Goal: Task Accomplishment & Management: Use online tool/utility

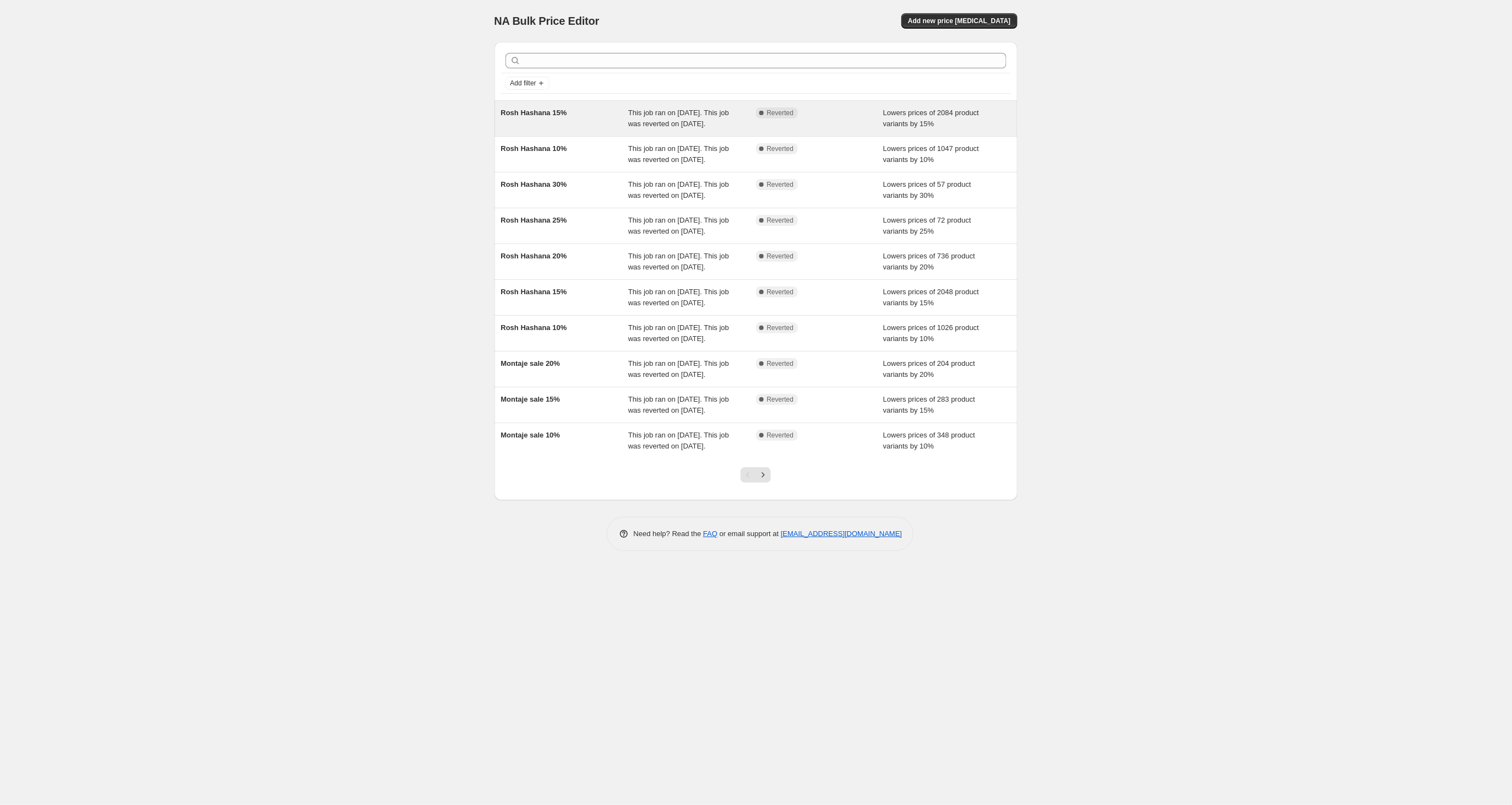
click at [546, 110] on span "Rosh Hashana 15%" at bounding box center [534, 113] width 66 height 8
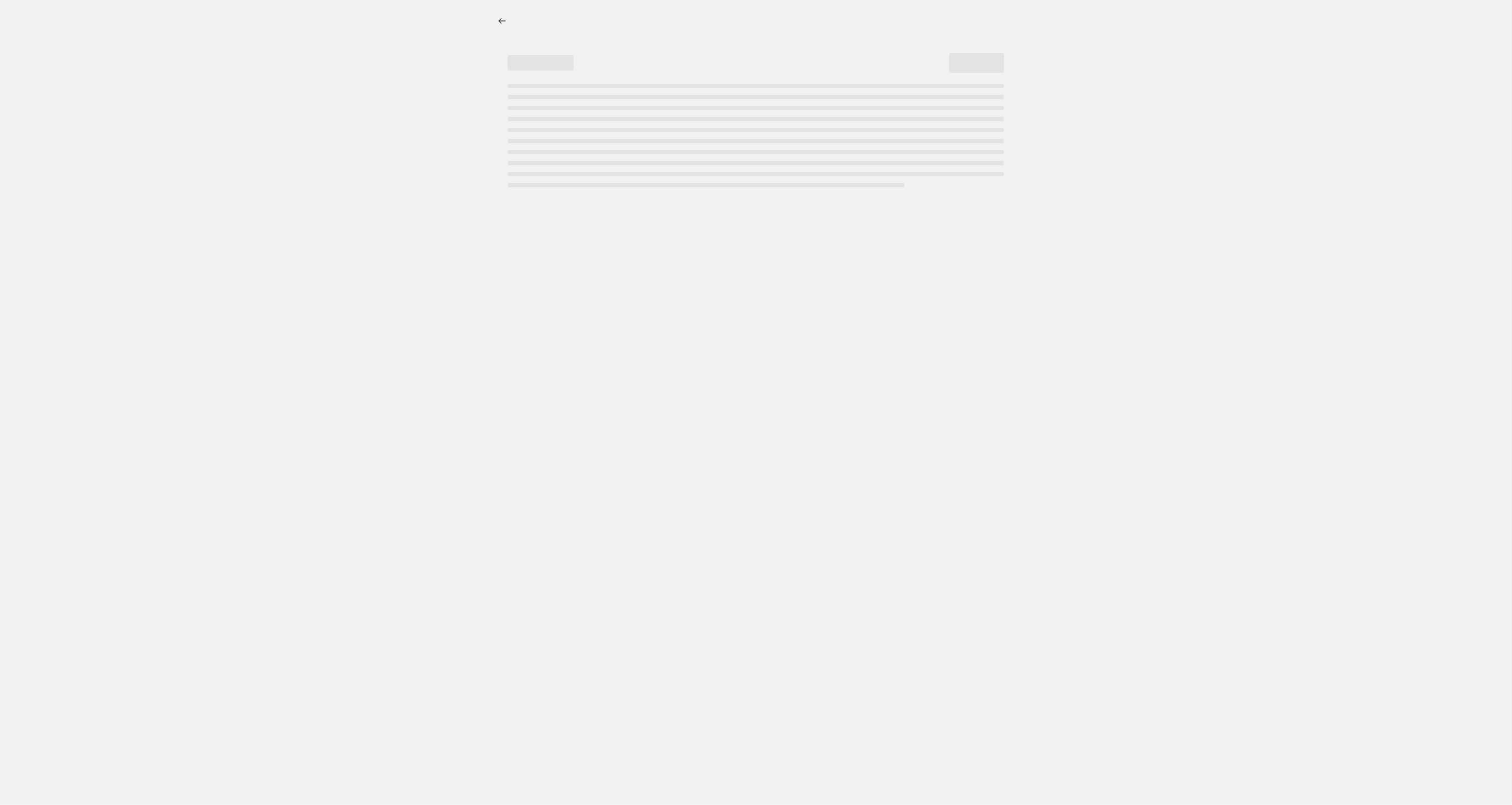
select select "percentage"
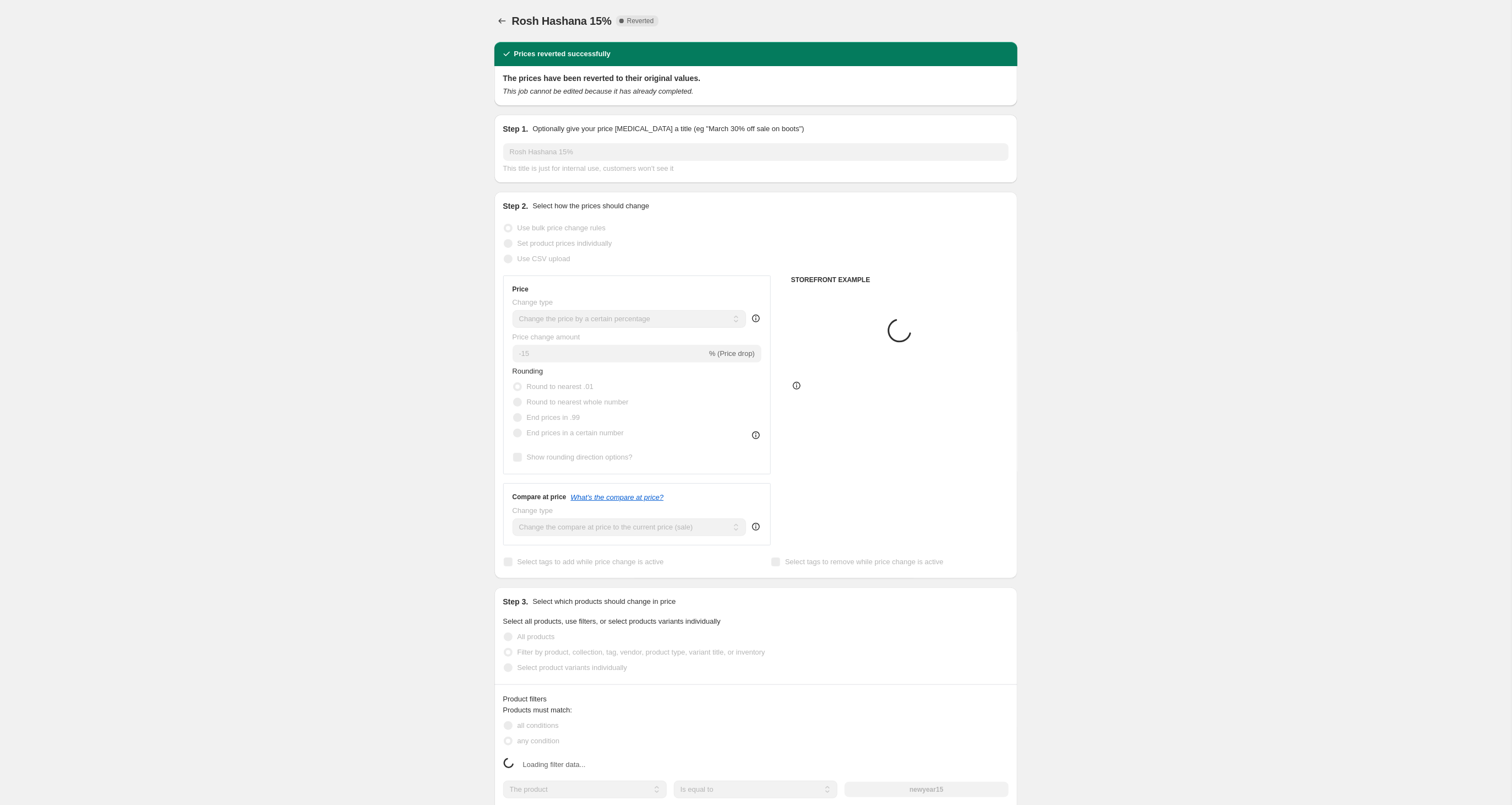
select select "tag"
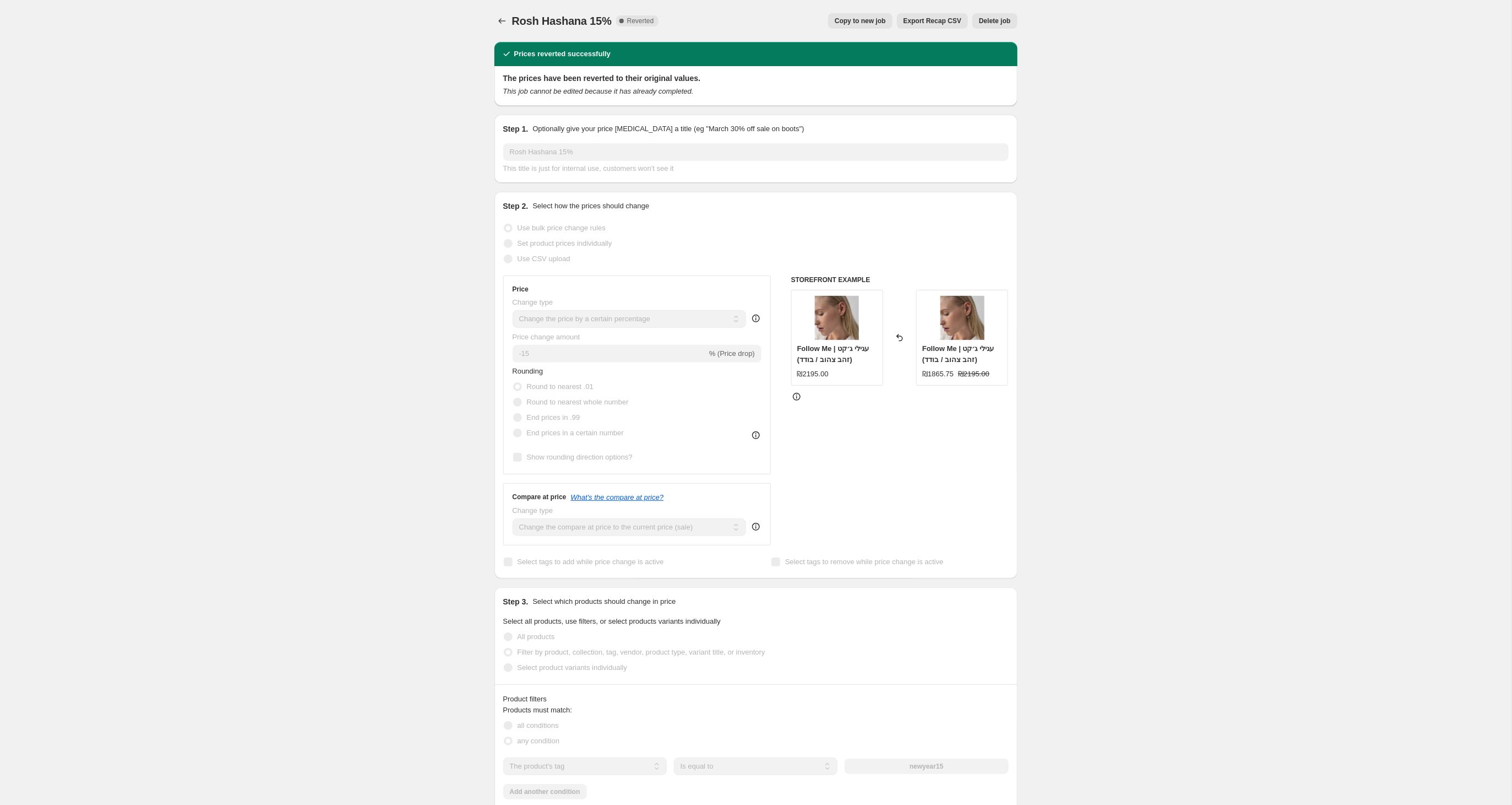
click at [861, 18] on span "Copy to new job" at bounding box center [860, 21] width 51 height 9
select select "percentage"
select select "tag"
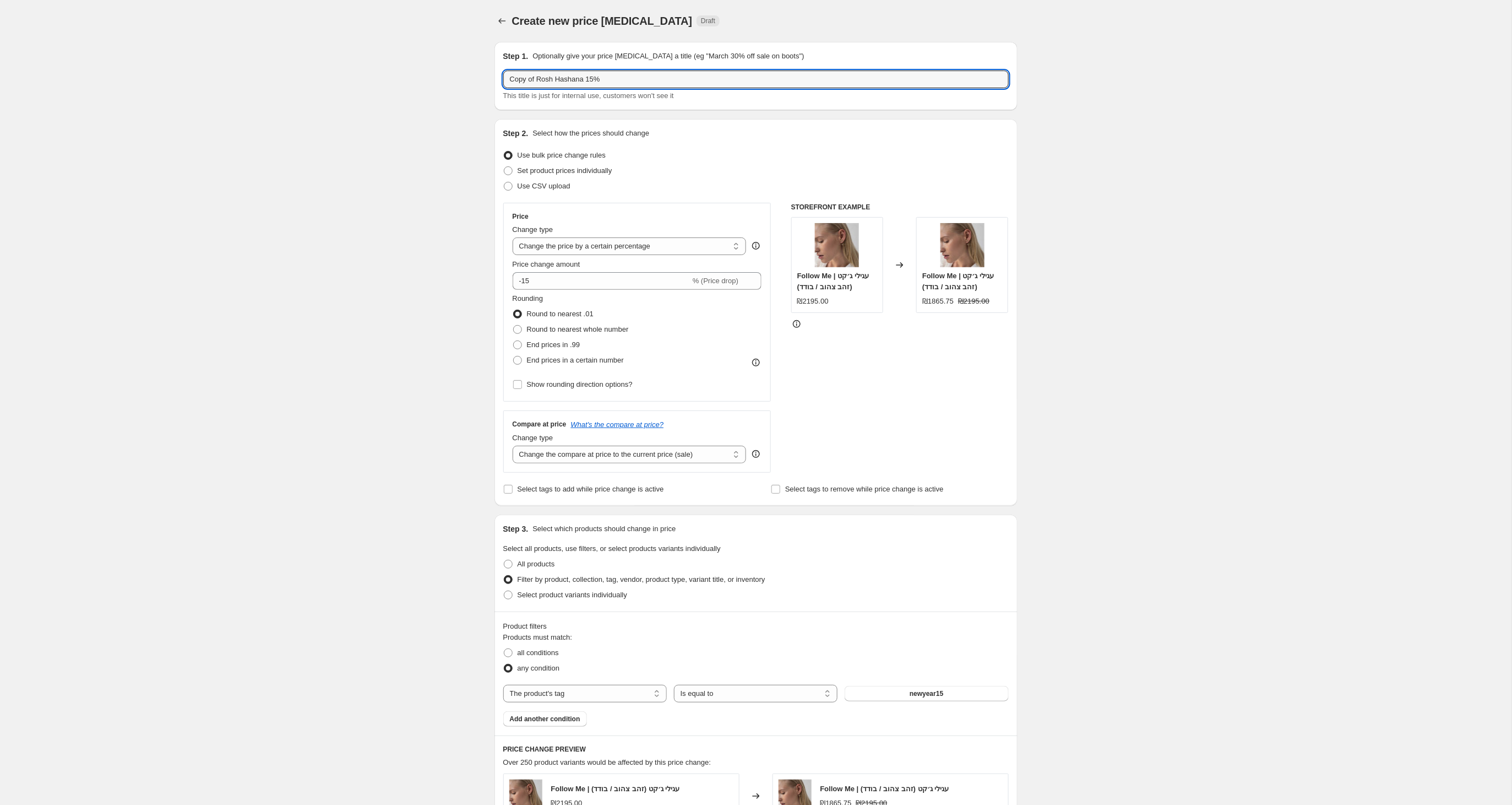
drag, startPoint x: 528, startPoint y: 78, endPoint x: 489, endPoint y: 78, distance: 39.0
click at [490, 78] on div "Step 1. Optionally give your price [MEDICAL_DATA] a title (eg "March 30% off sa…" at bounding box center [751, 595] width 532 height 1125
drag, startPoint x: 538, startPoint y: 79, endPoint x: 492, endPoint y: 80, distance: 46.0
click at [492, 80] on div "Step 1. Optionally give your price [MEDICAL_DATA] a title (eg "March 30% off sa…" at bounding box center [751, 595] width 532 height 1125
click at [580, 82] on input "Rosh Hashana 15%" at bounding box center [755, 79] width 505 height 18
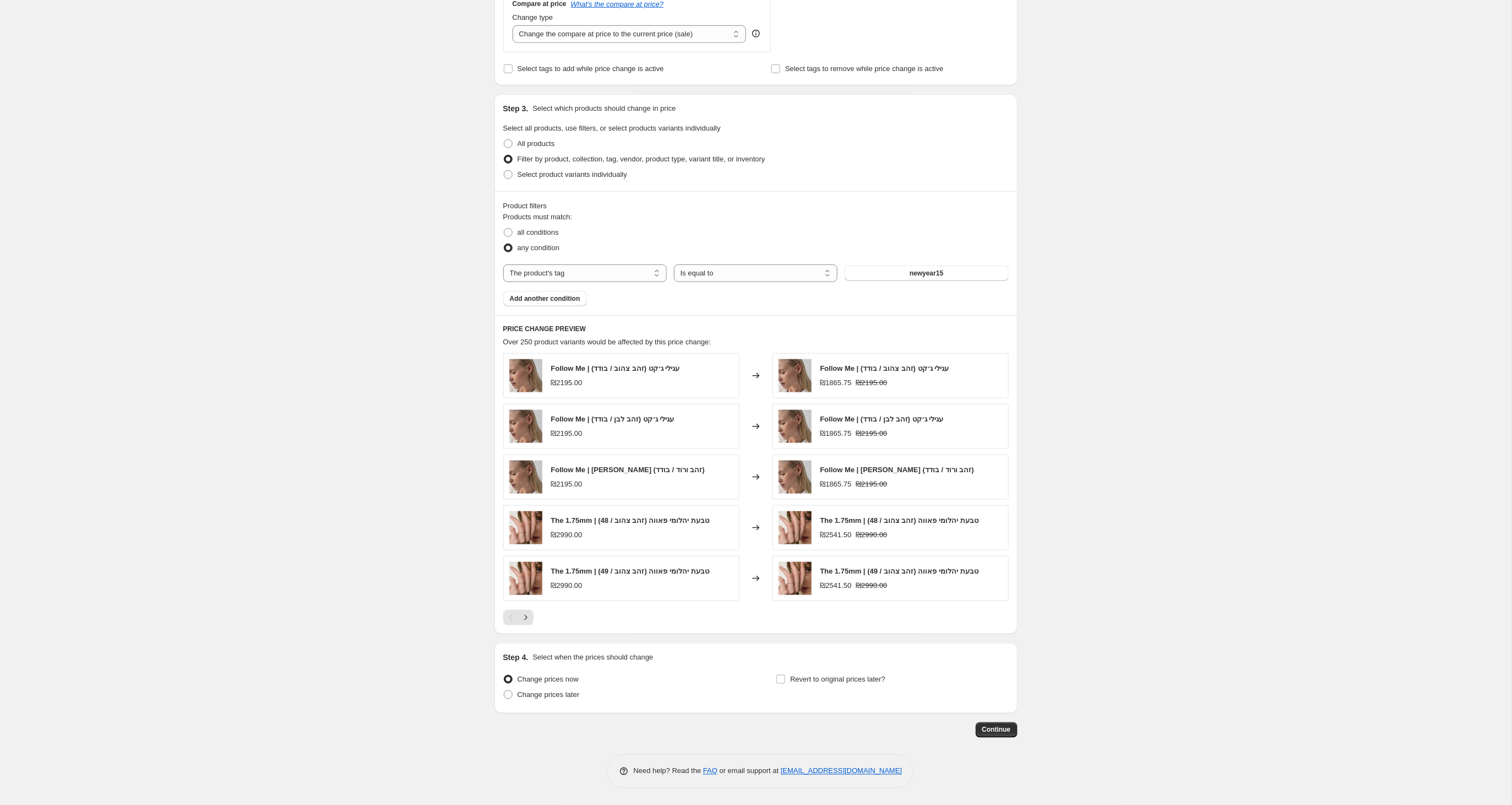
scroll to position [423, 0]
type input "Rosh Hashana 15%- בעקבות הביקוש"
click at [514, 699] on label "Change prices later" at bounding box center [541, 695] width 76 height 15
click at [504, 691] on input "Change prices later" at bounding box center [504, 690] width 1 height 1
radio input "true"
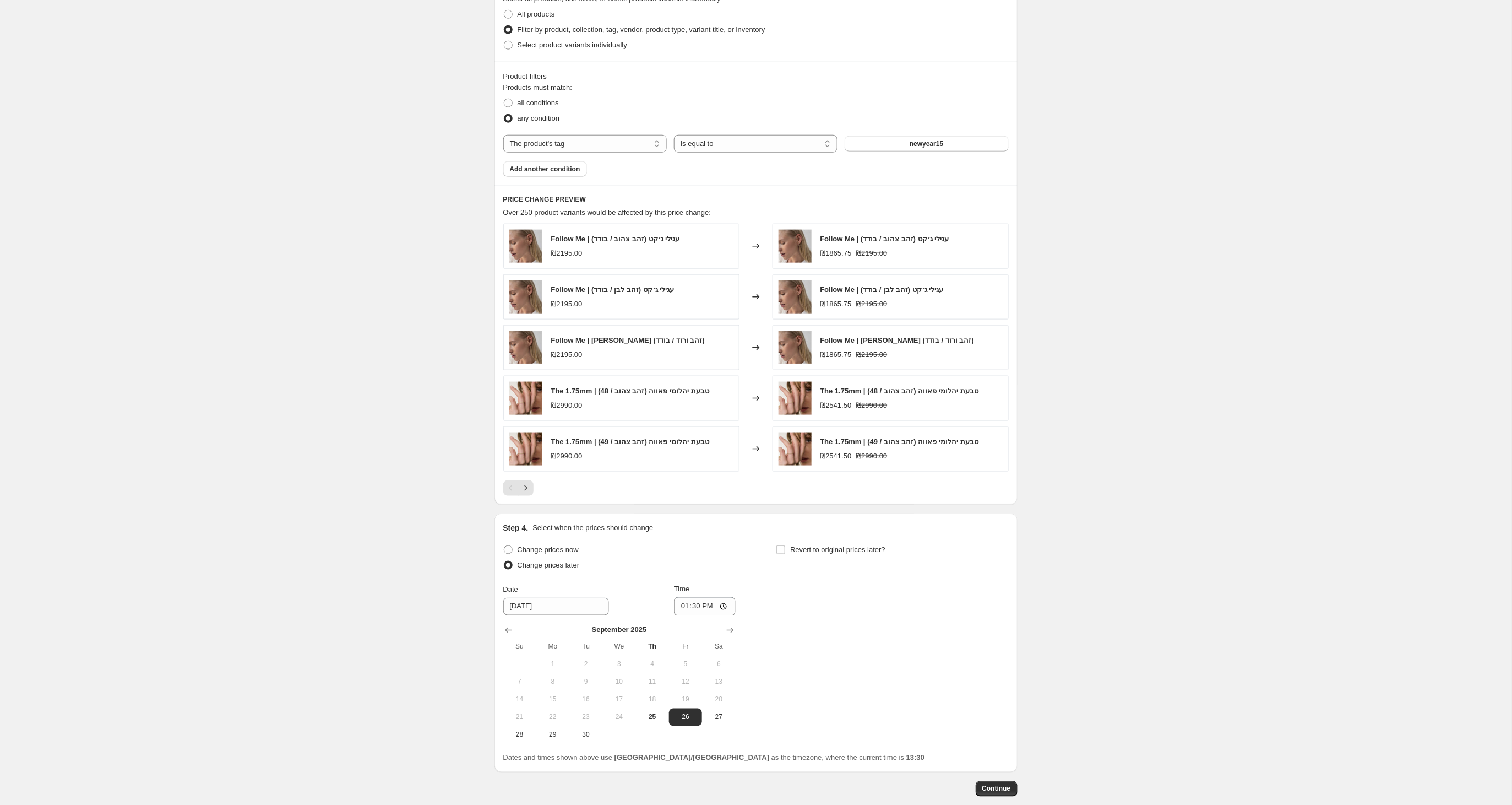
scroll to position [556, 0]
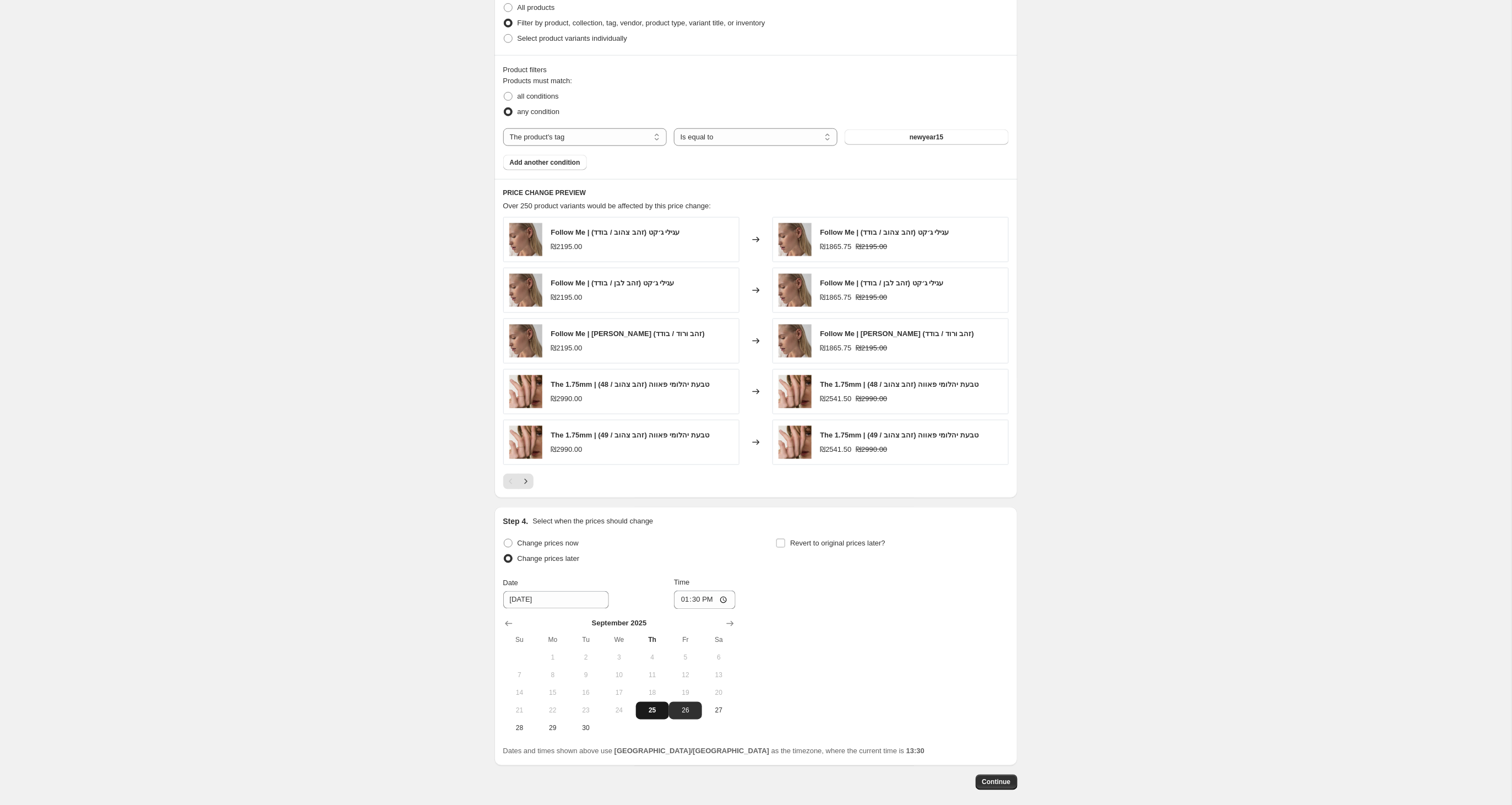
click at [650, 712] on span "25" at bounding box center [652, 710] width 24 height 9
type input "[DATE]"
click at [711, 609] on input "13:30" at bounding box center [704, 600] width 62 height 19
click at [721, 601] on input "18:30" at bounding box center [704, 600] width 62 height 19
type input "18:30"
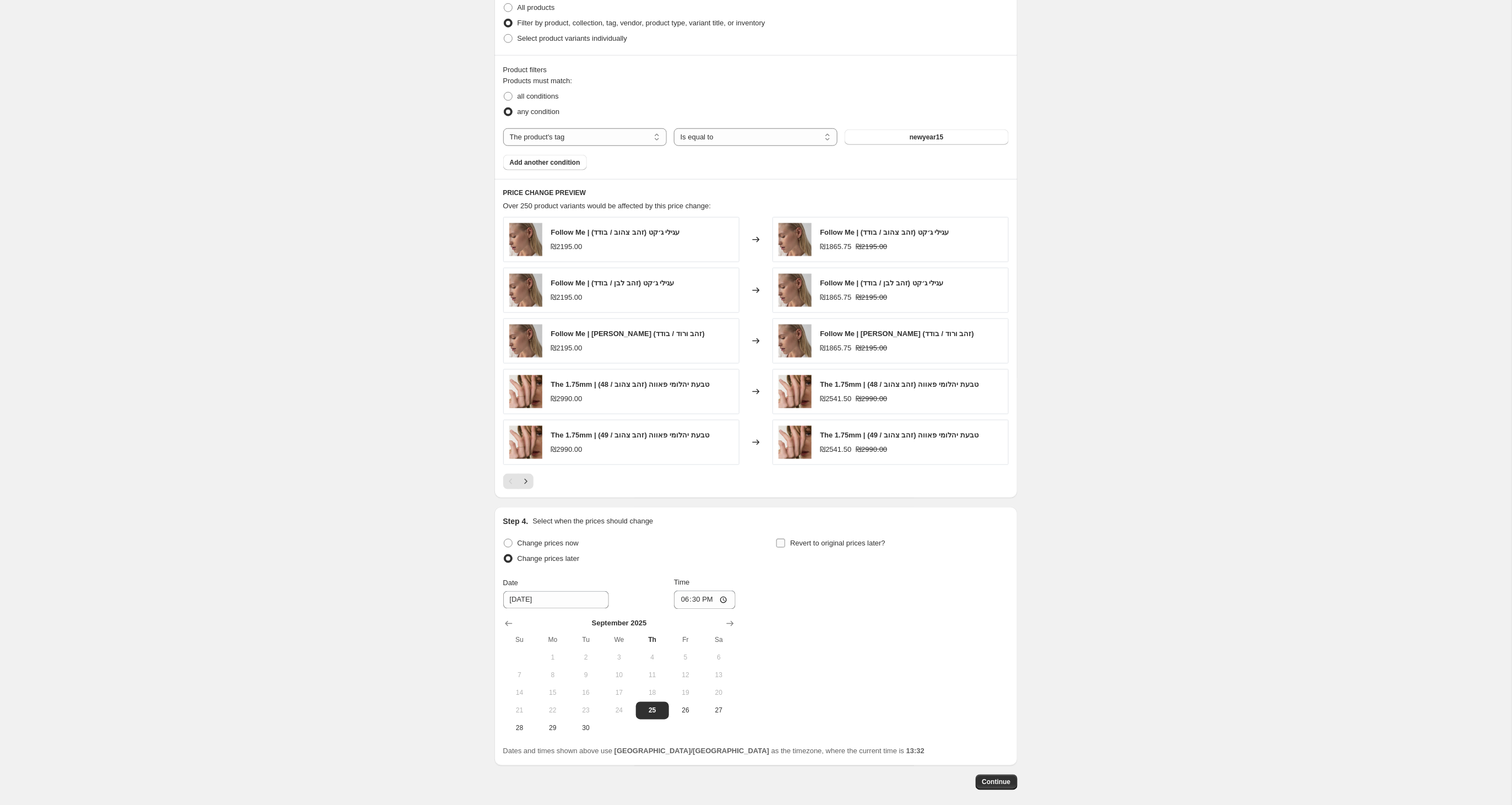
click at [785, 547] on input "Revert to original prices later?" at bounding box center [781, 543] width 9 height 9
checkbox input "true"
click at [782, 629] on icon "Show previous month, September 2025" at bounding box center [781, 624] width 11 height 11
click at [797, 733] on span "28" at bounding box center [792, 728] width 24 height 9
type input "[DATE]"
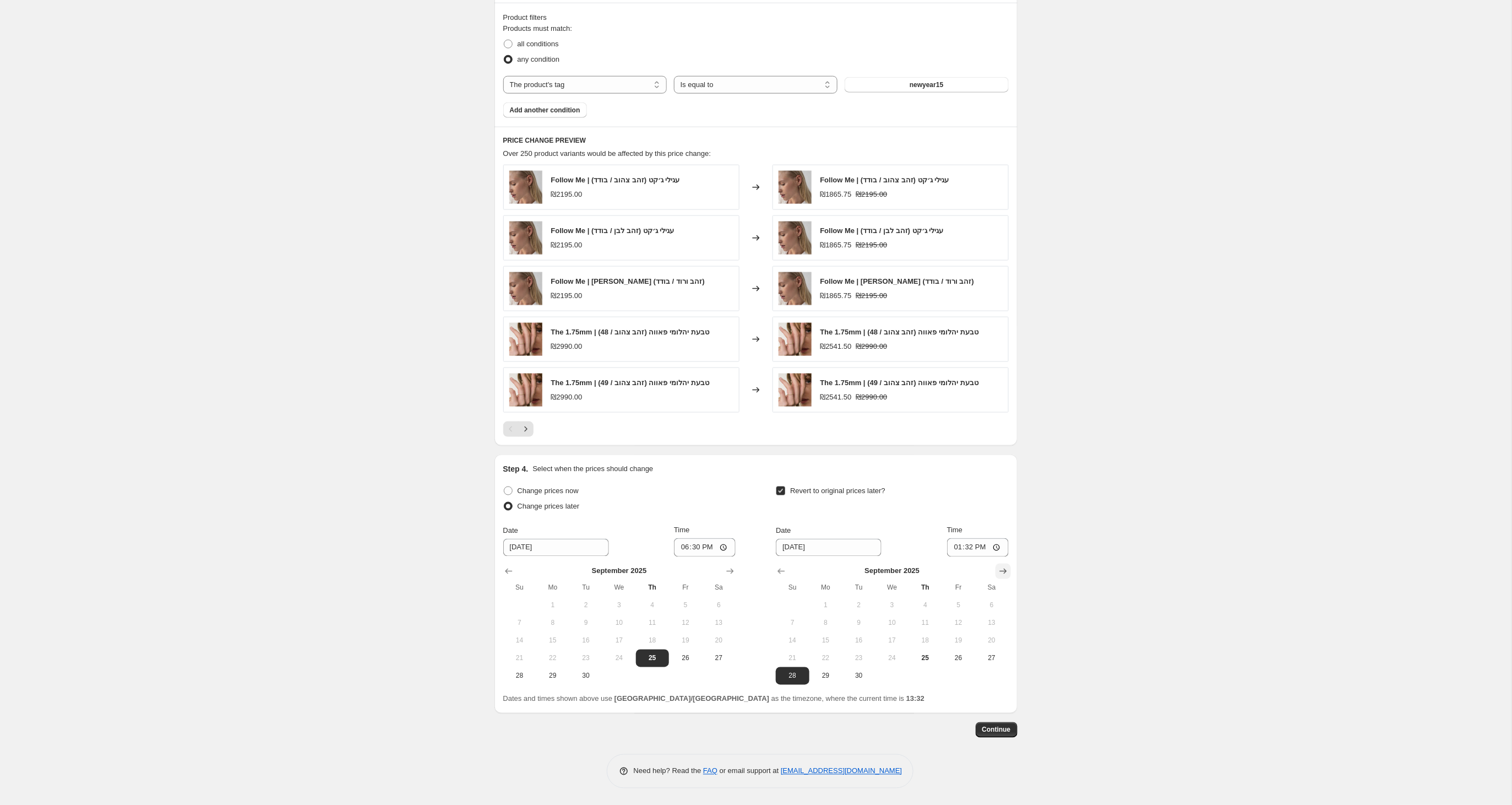
scroll to position [612, 0]
click at [987, 550] on input "13:32" at bounding box center [978, 548] width 62 height 19
click at [994, 547] on input "23:32" at bounding box center [978, 548] width 62 height 19
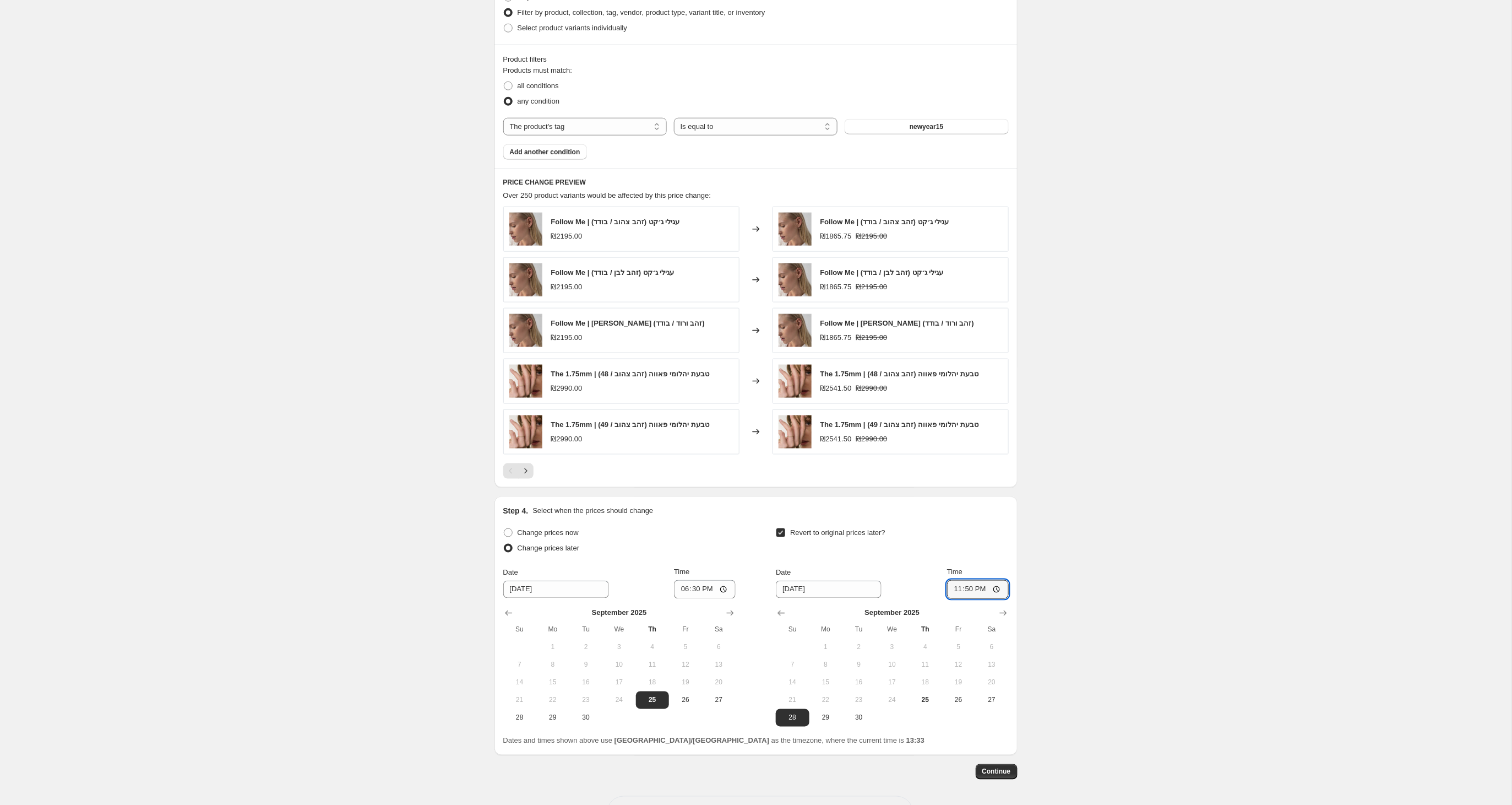
scroll to position [566, 0]
type input "23:50"
click at [1138, 580] on div "Create new price [MEDICAL_DATA]. This page is ready Create new price [MEDICAL_D…" at bounding box center [755, 140] width 1511 height 1413
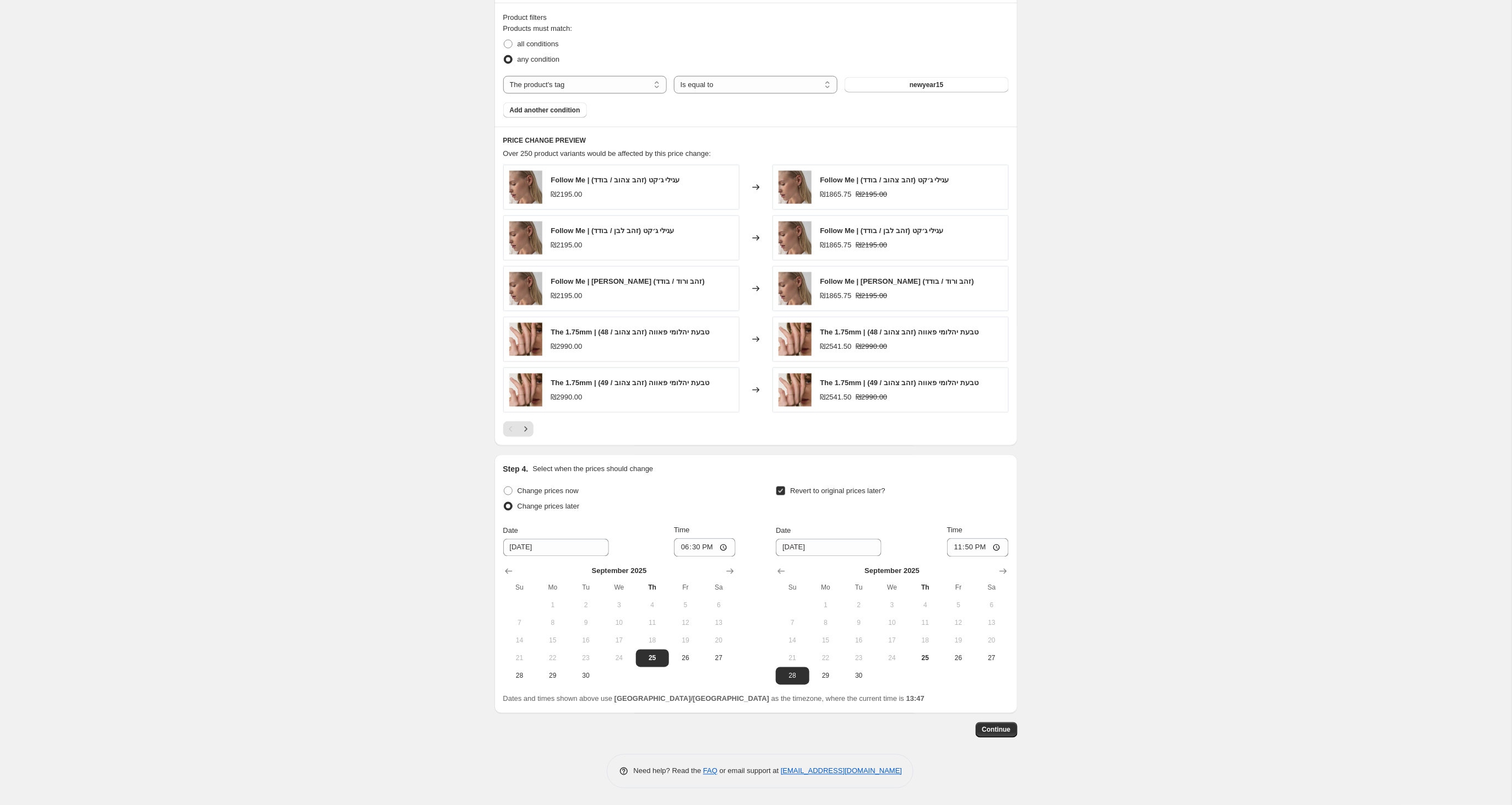
scroll to position [612, 0]
click at [1003, 730] on span "Continue" at bounding box center [997, 729] width 29 height 9
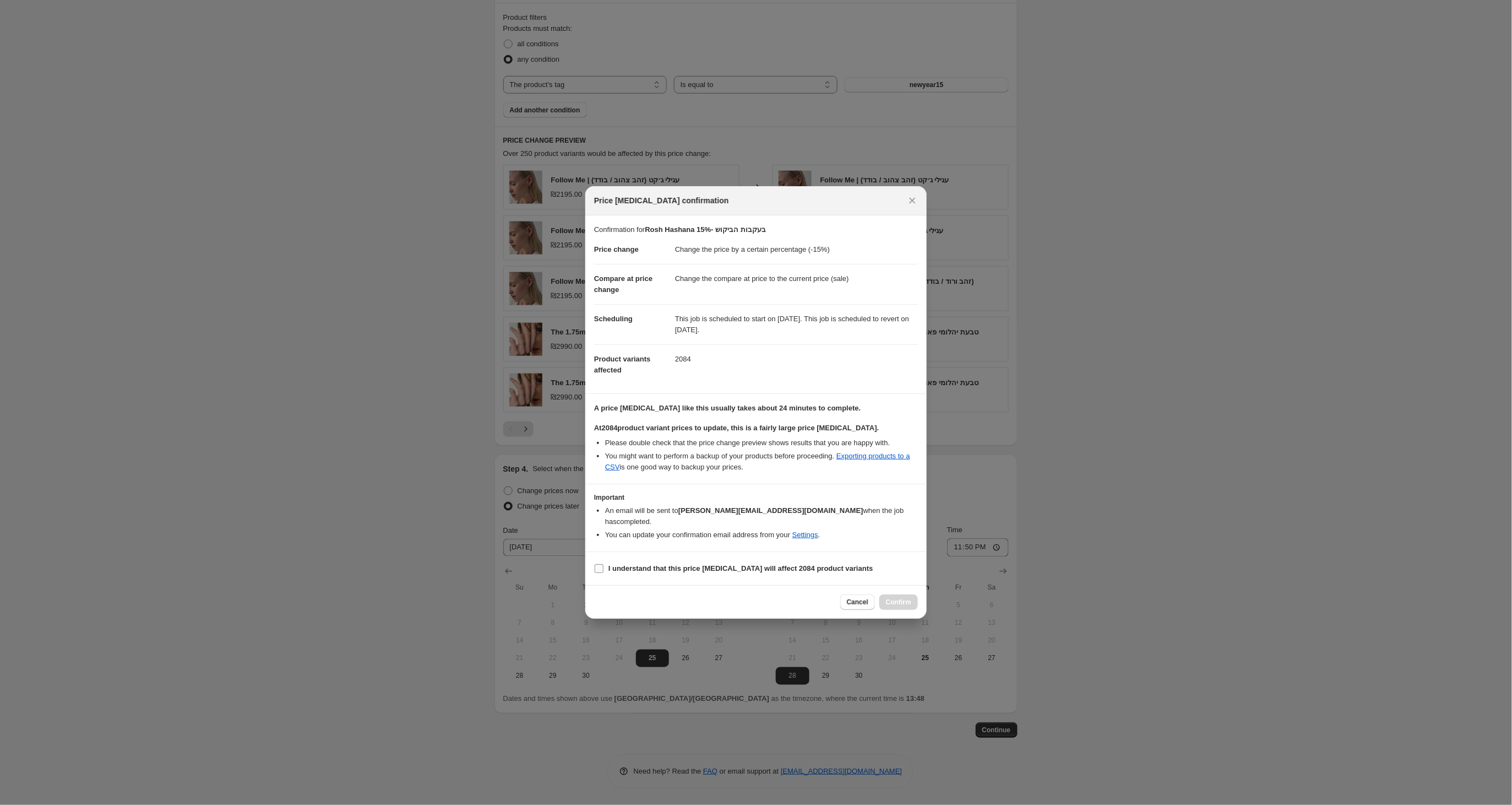
click at [597, 573] on span ":r3v:" at bounding box center [599, 568] width 10 height 10
click at [597, 573] on input "I understand that this price [MEDICAL_DATA] will affect 2084 product variants" at bounding box center [599, 568] width 9 height 9
checkbox input "true"
click at [903, 601] on span "Confirm" at bounding box center [898, 602] width 25 height 9
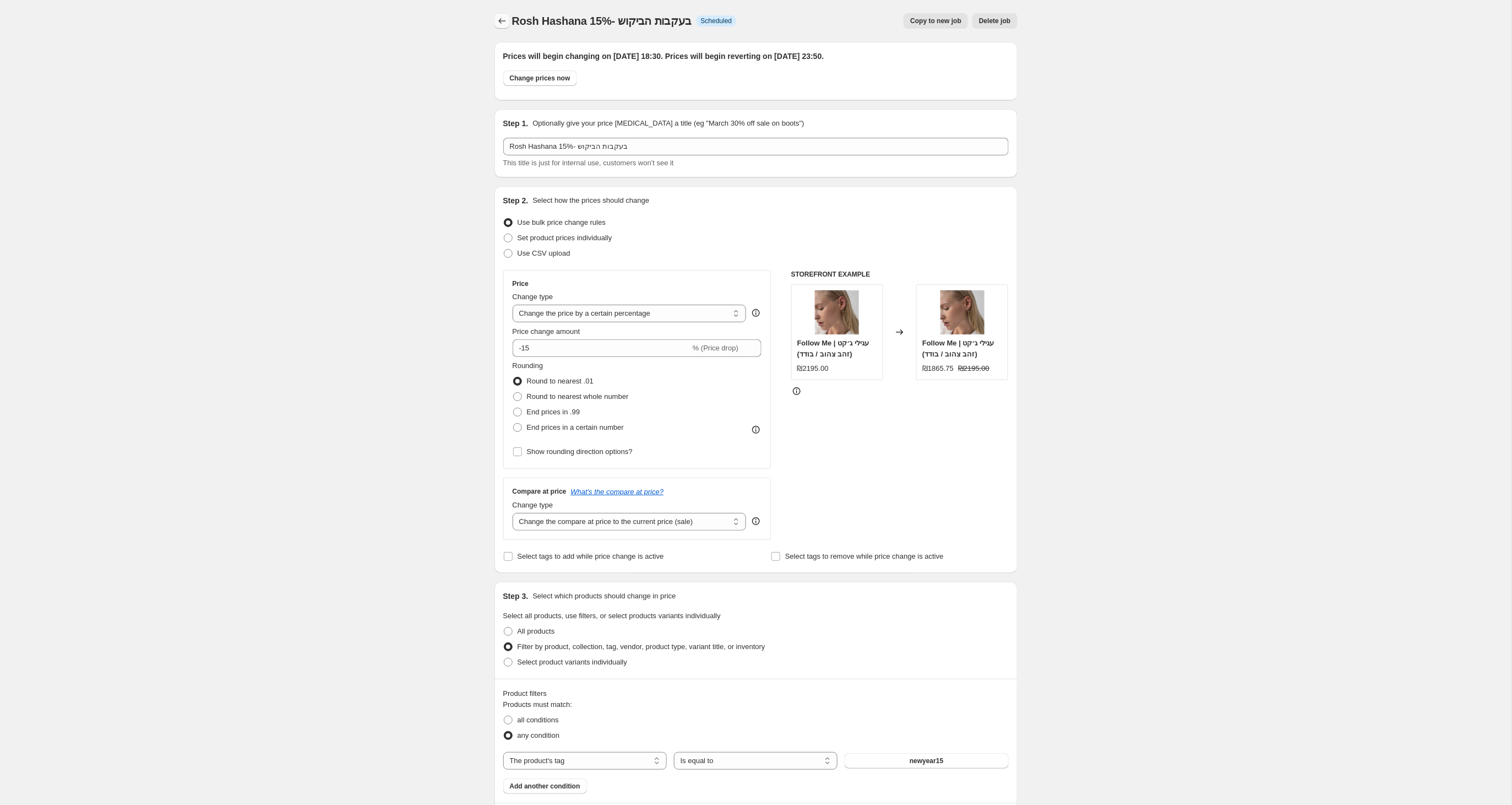
click at [502, 22] on icon "Price change jobs" at bounding box center [502, 21] width 11 height 11
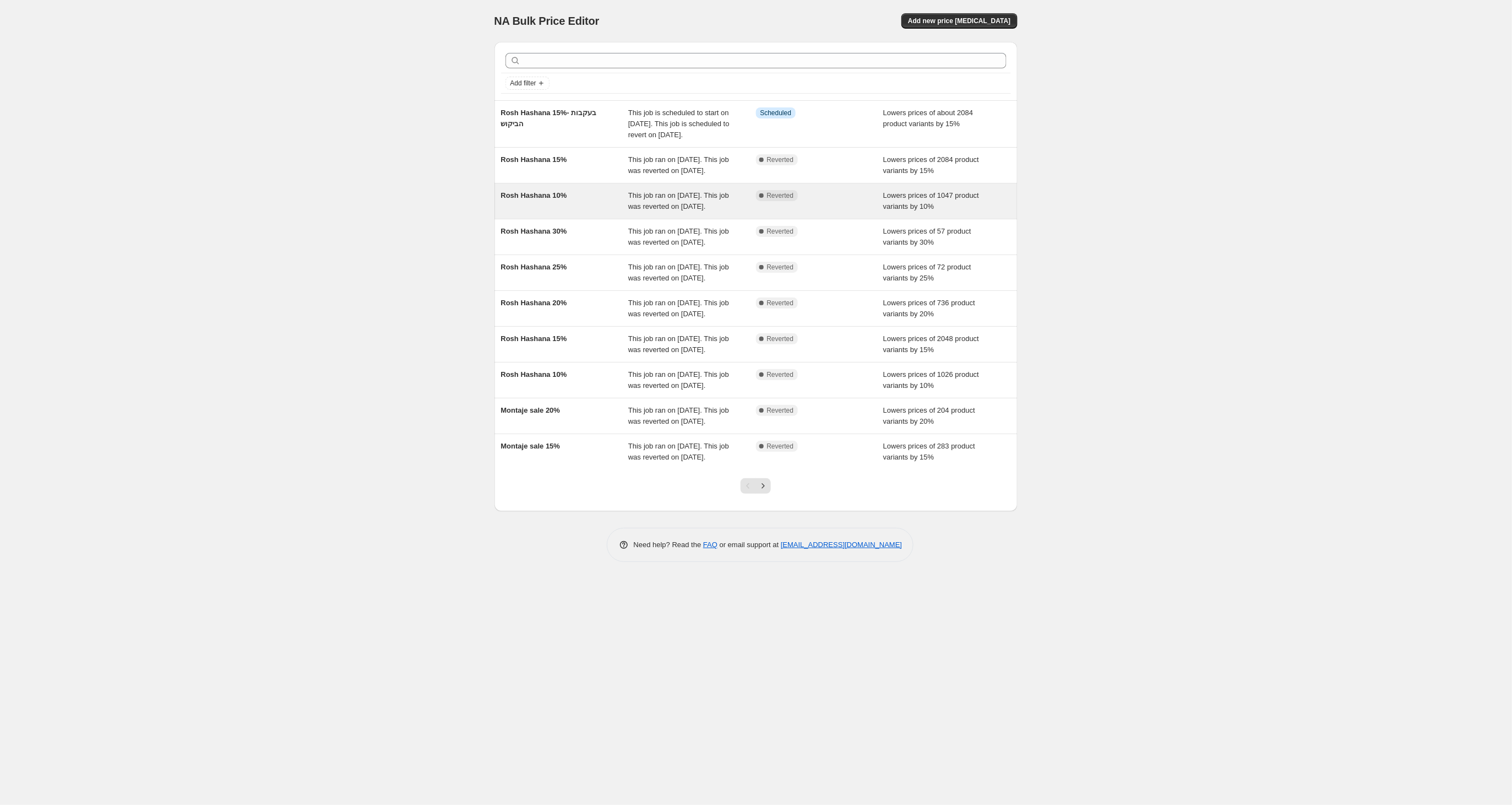
click at [553, 210] on div "[PERSON_NAME] 10% This job ran on [DATE]. This job was reverted on [DATE]. Comp…" at bounding box center [755, 201] width 523 height 35
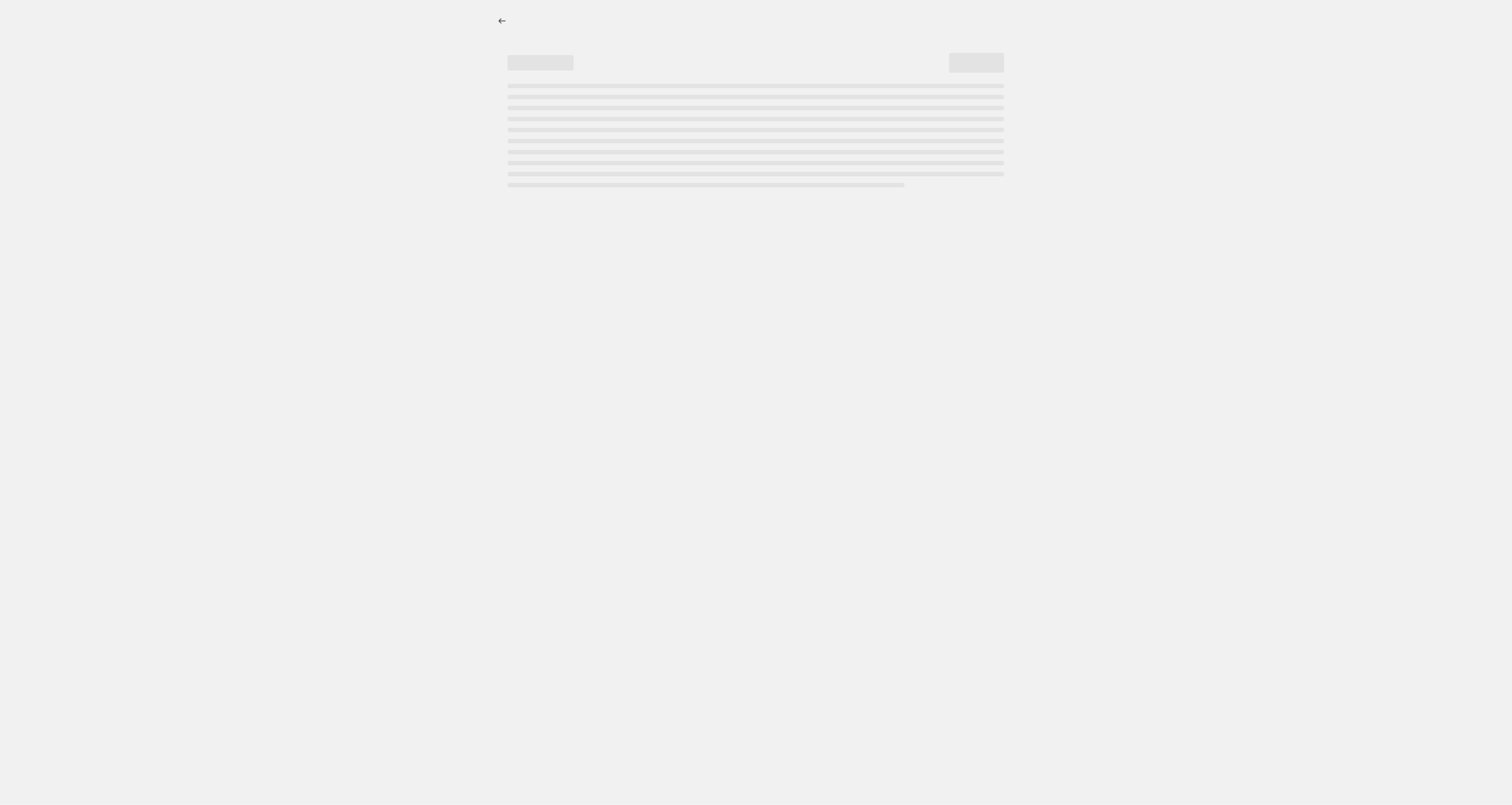
select select "percentage"
select select "tag"
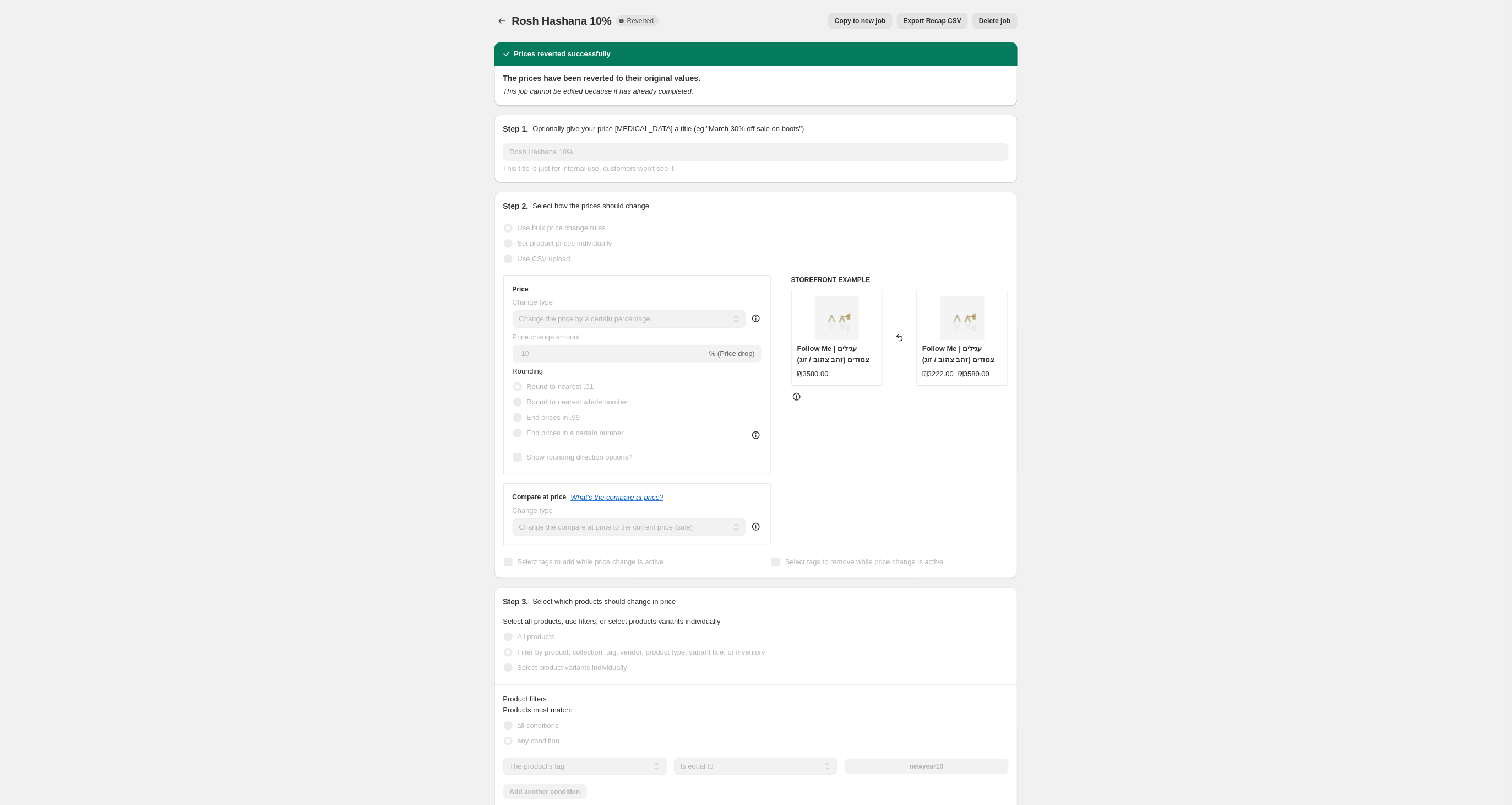
click at [843, 24] on span "Copy to new job" at bounding box center [860, 21] width 51 height 9
select select "percentage"
select select "tag"
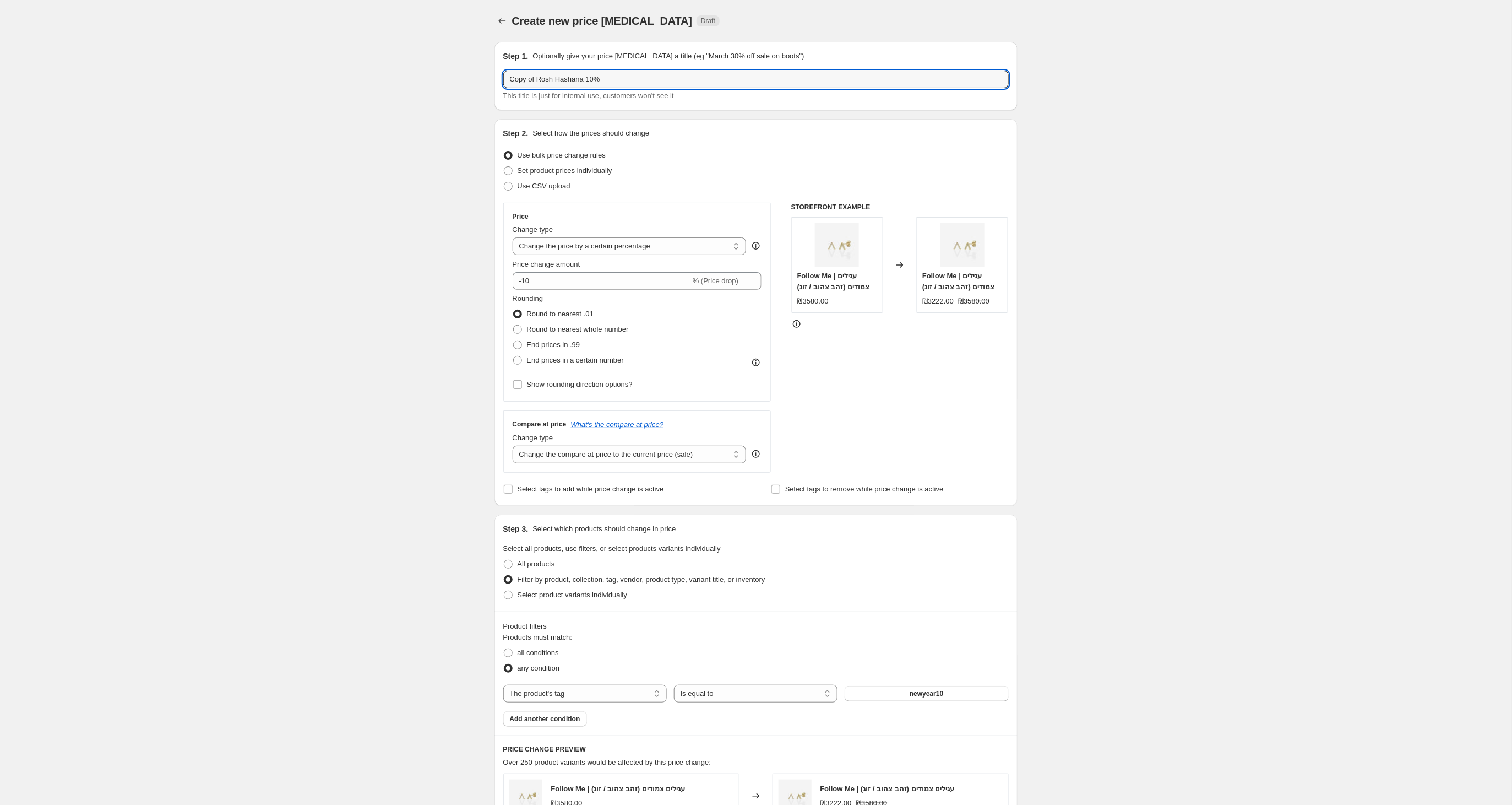
drag, startPoint x: 538, startPoint y: 78, endPoint x: 500, endPoint y: 82, distance: 38.2
click at [500, 82] on div "Step 1. Optionally give your price [MEDICAL_DATA] a title (eg "March 30% off sa…" at bounding box center [755, 76] width 523 height 68
click at [578, 84] on input "Rosh Hashana 10%" at bounding box center [755, 79] width 505 height 18
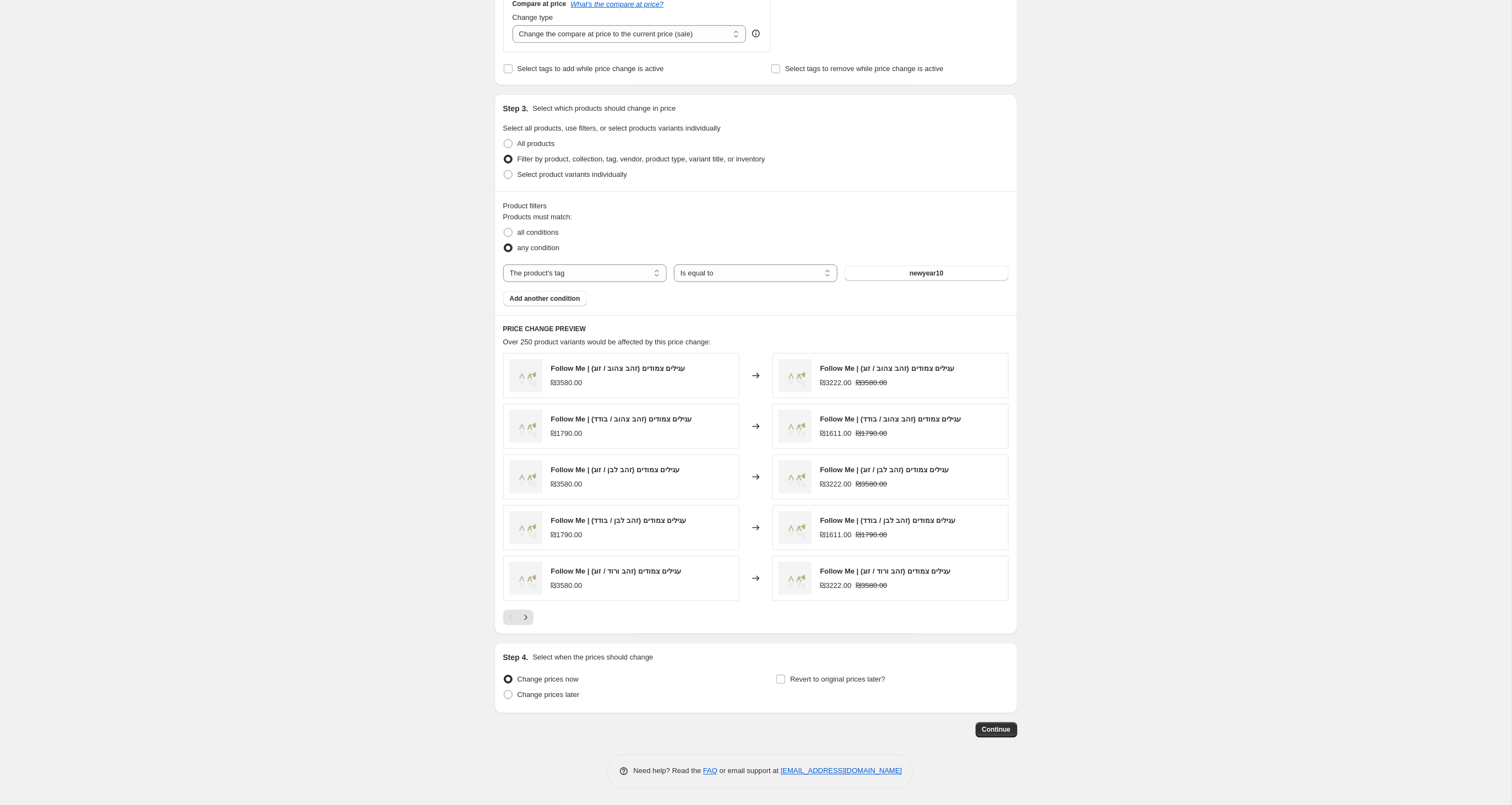
scroll to position [423, 0]
type input "Rosh Hashana 10%- בעקבות הביקוש"
click at [512, 698] on label "Change prices later" at bounding box center [541, 695] width 76 height 15
click at [504, 691] on input "Change prices later" at bounding box center [504, 690] width 1 height 1
radio input "true"
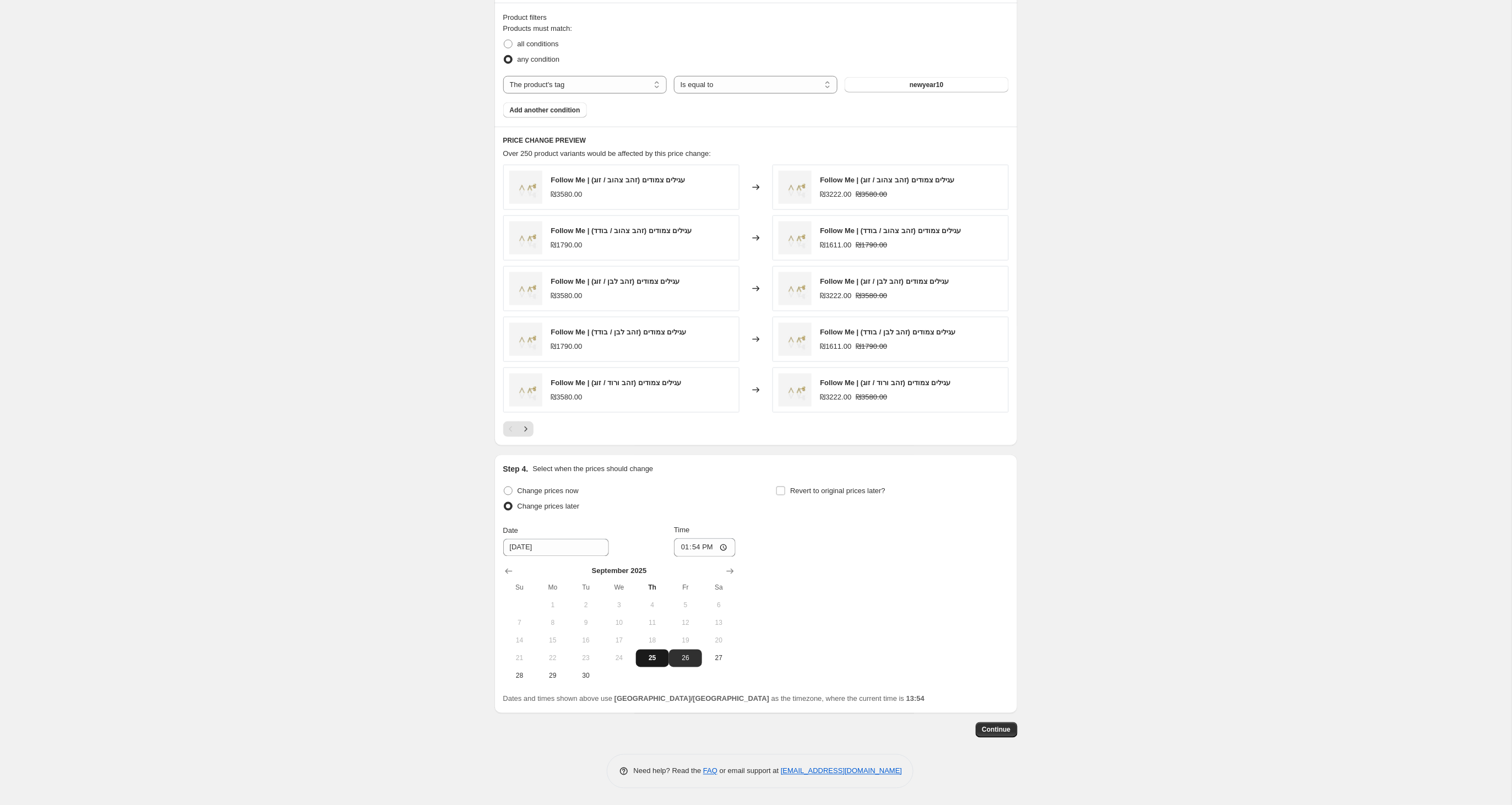
scroll to position [612, 0]
click at [646, 653] on button "25" at bounding box center [652, 658] width 33 height 18
type input "[DATE]"
click at [707, 547] on input "13:54" at bounding box center [704, 548] width 62 height 19
click at [723, 548] on input "18:54" at bounding box center [704, 548] width 62 height 19
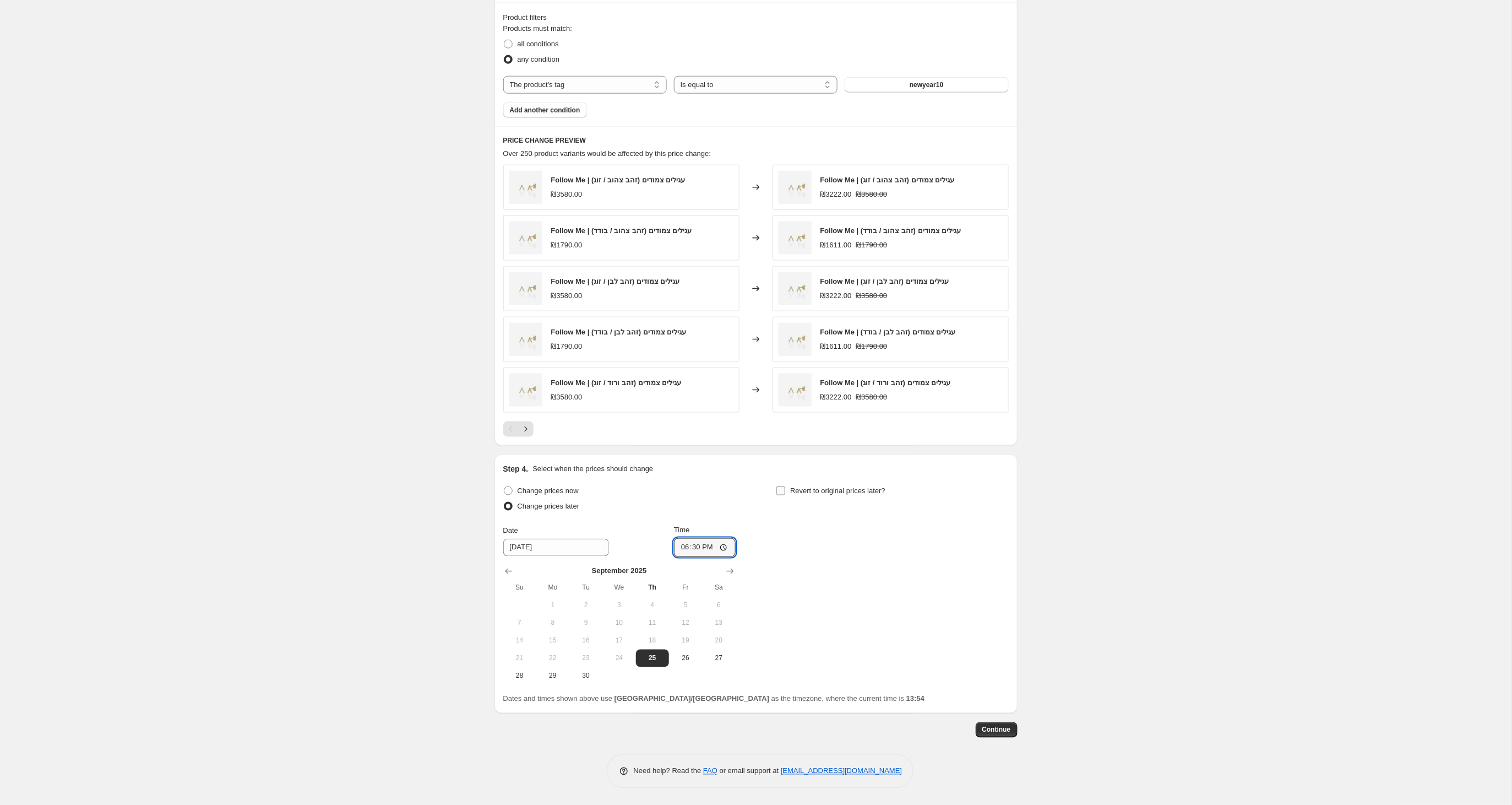
type input "18:30"
drag, startPoint x: 779, startPoint y: 487, endPoint x: 780, endPoint y: 494, distance: 7.1
click at [778, 487] on input "Revert to original prices later?" at bounding box center [781, 490] width 9 height 9
checkbox input "true"
click at [782, 571] on icon "Show previous month, September 2025" at bounding box center [781, 571] width 11 height 11
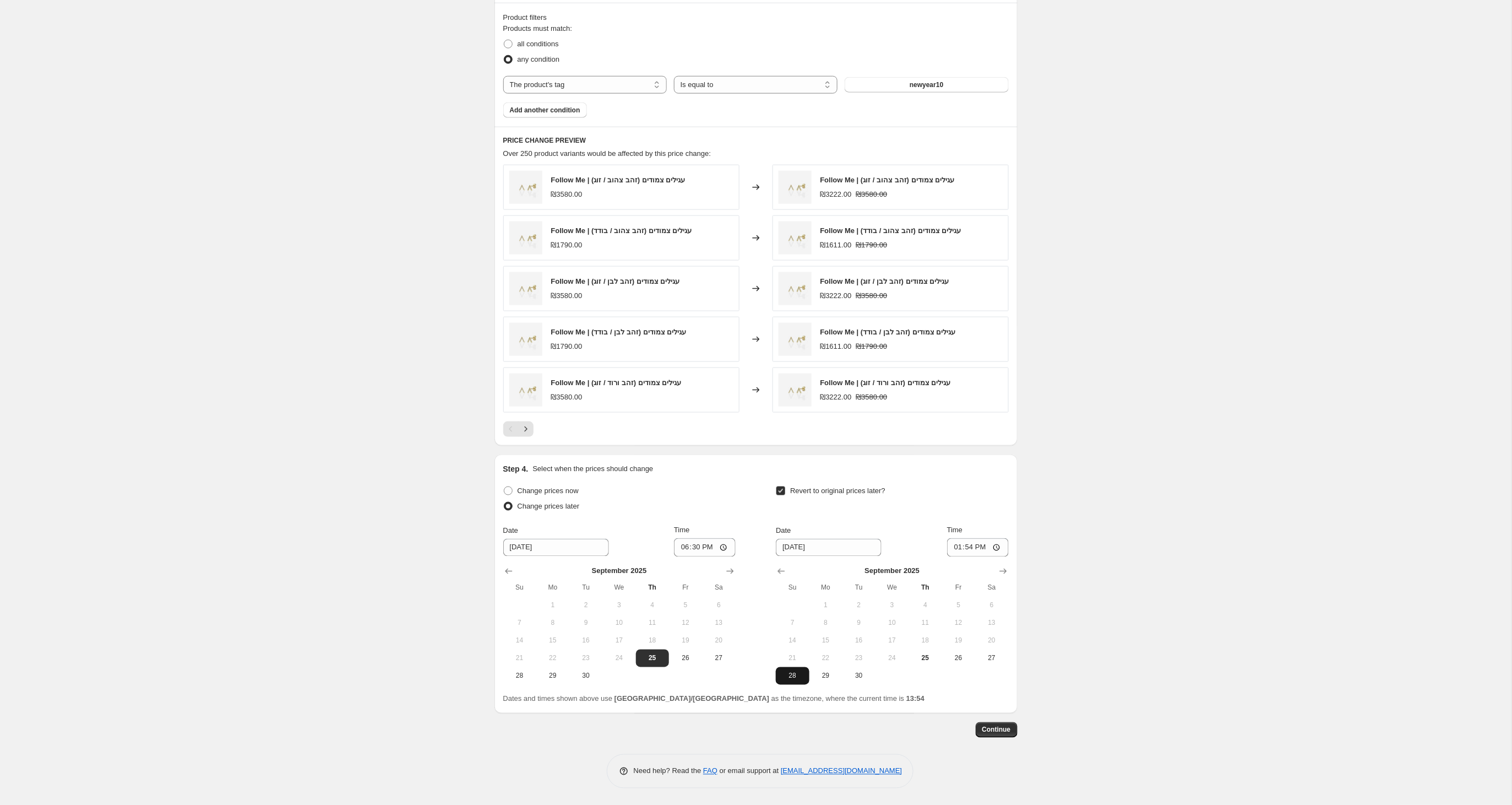
click at [794, 673] on span "28" at bounding box center [792, 676] width 24 height 9
type input "[DATE]"
click at [983, 551] on input "13:54" at bounding box center [978, 548] width 62 height 19
type input "23:54"
click at [989, 730] on span "Continue" at bounding box center [997, 729] width 29 height 9
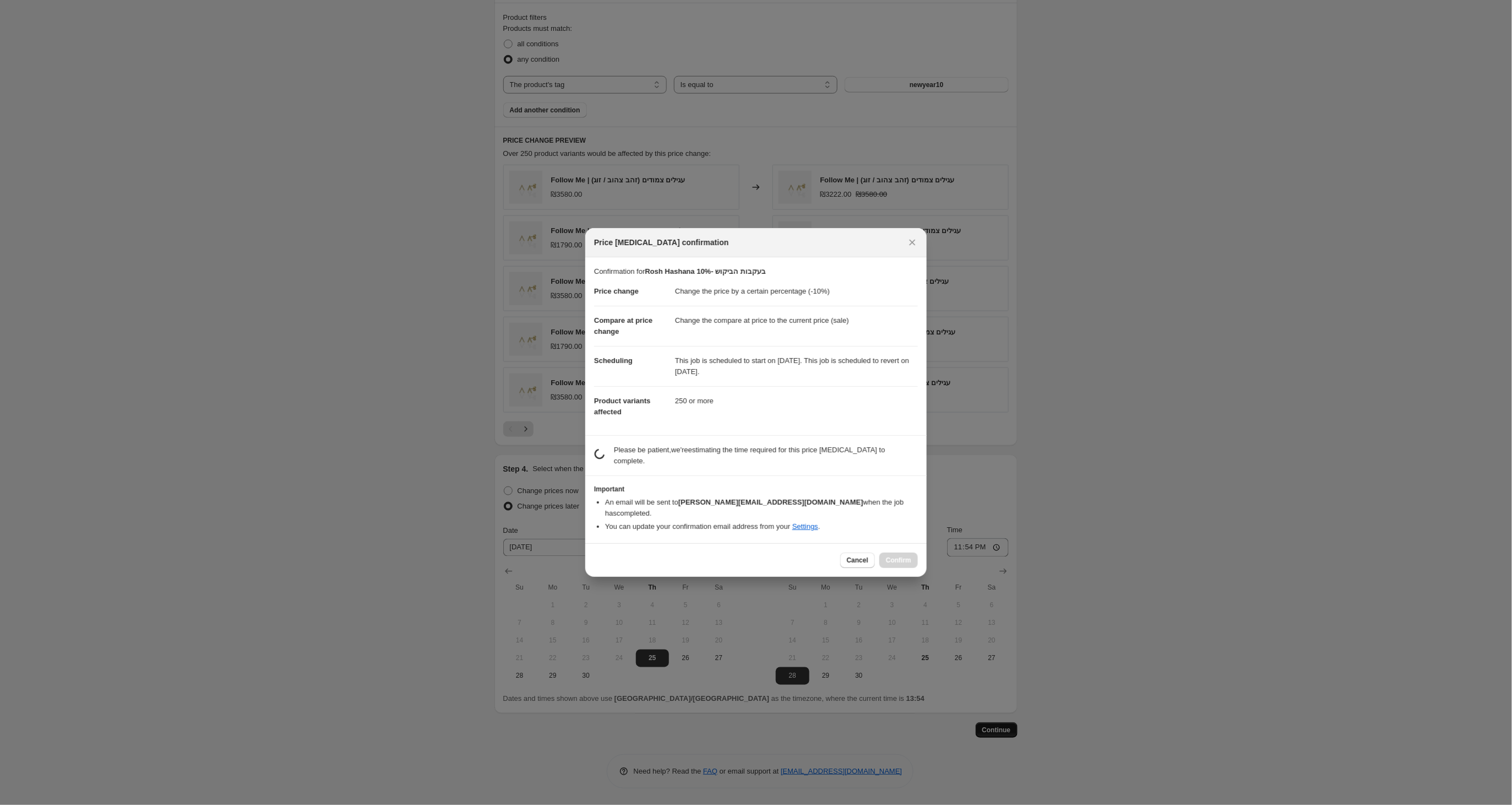
scroll to position [0, 0]
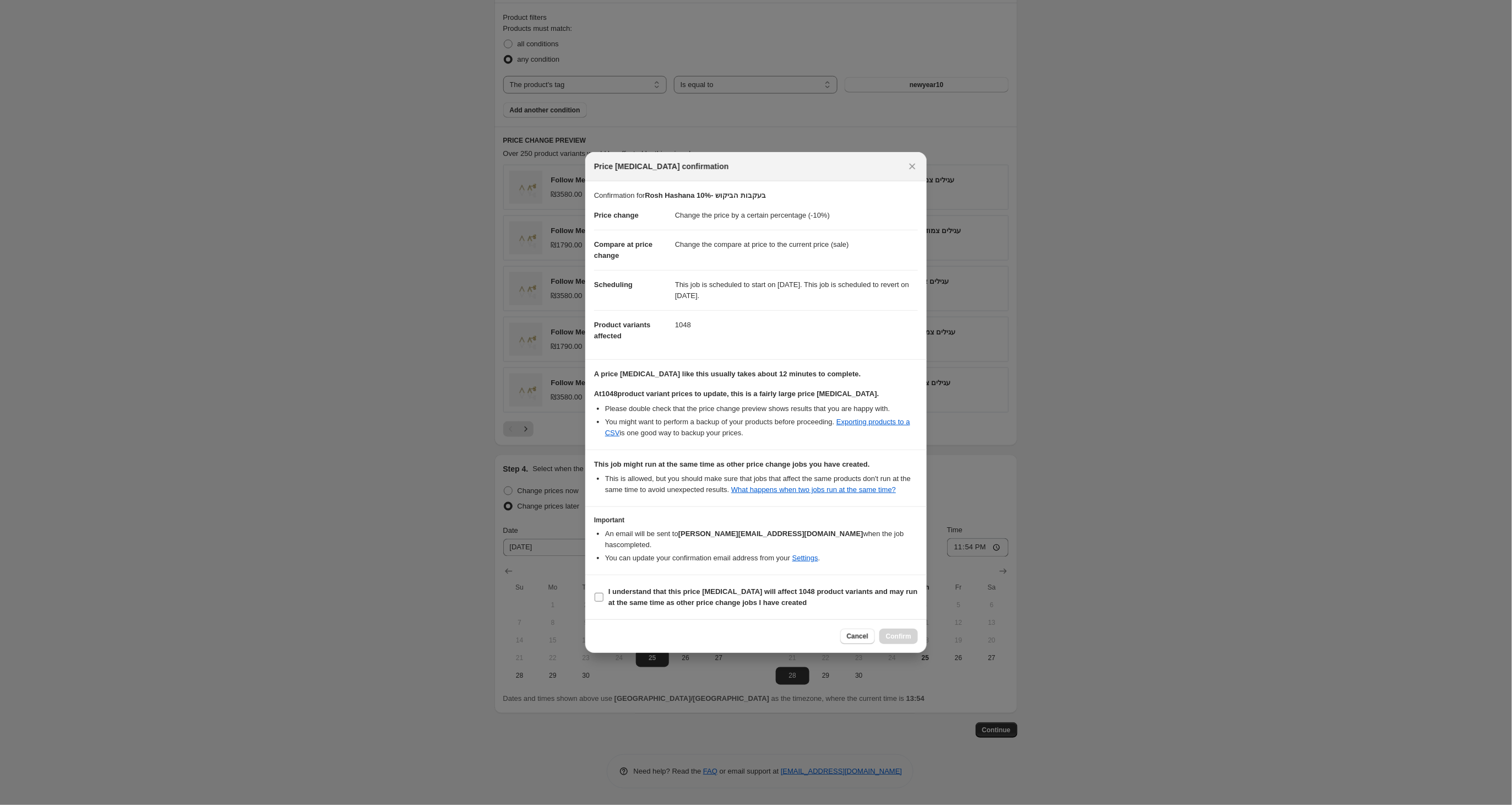
click at [600, 601] on input "I understand that this price [MEDICAL_DATA] will affect 1048 product variants a…" at bounding box center [599, 597] width 9 height 9
checkbox input "true"
click at [892, 641] on span "Confirm" at bounding box center [898, 636] width 25 height 9
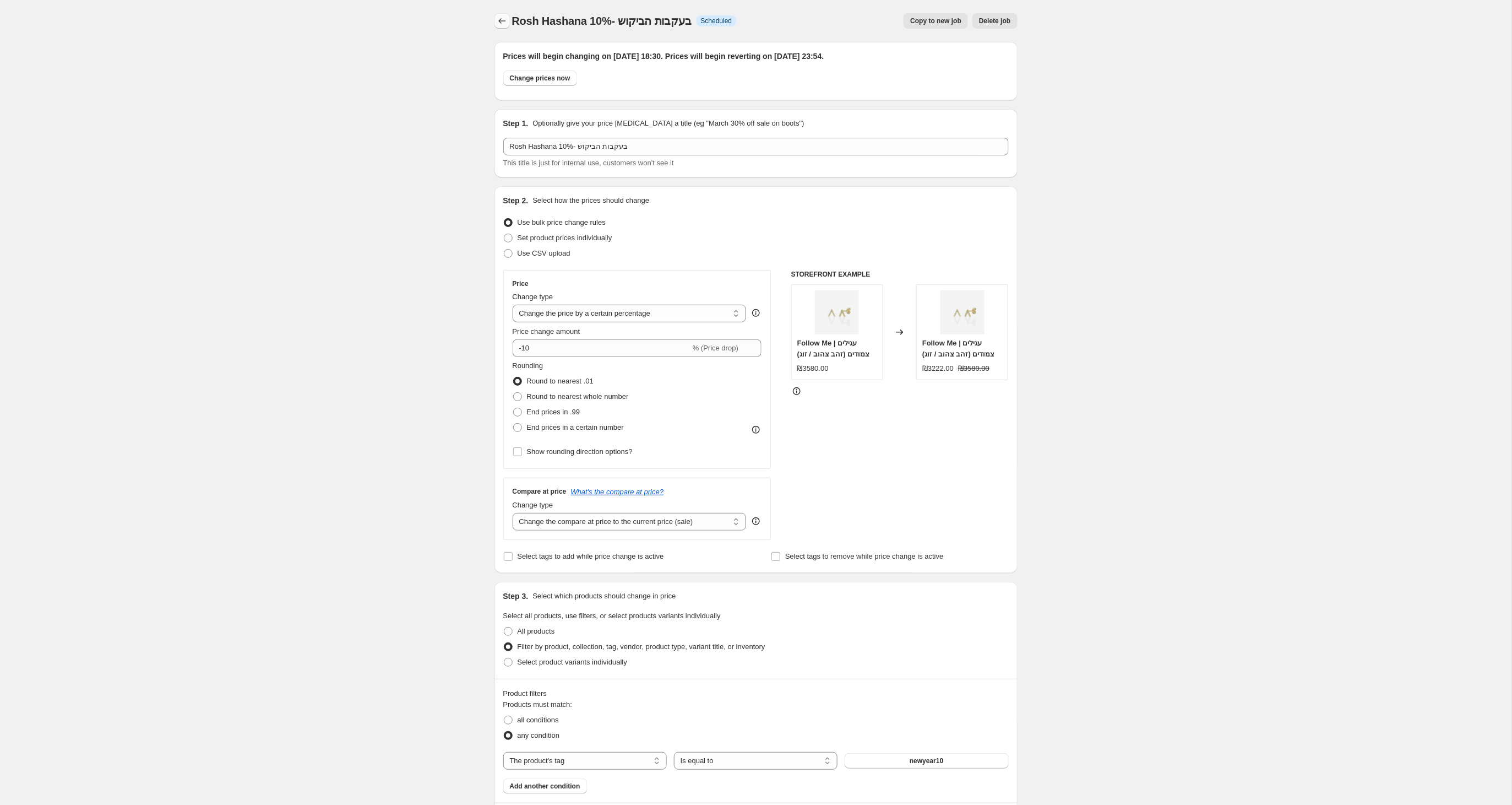
click at [500, 23] on icon "Price change jobs" at bounding box center [502, 21] width 11 height 11
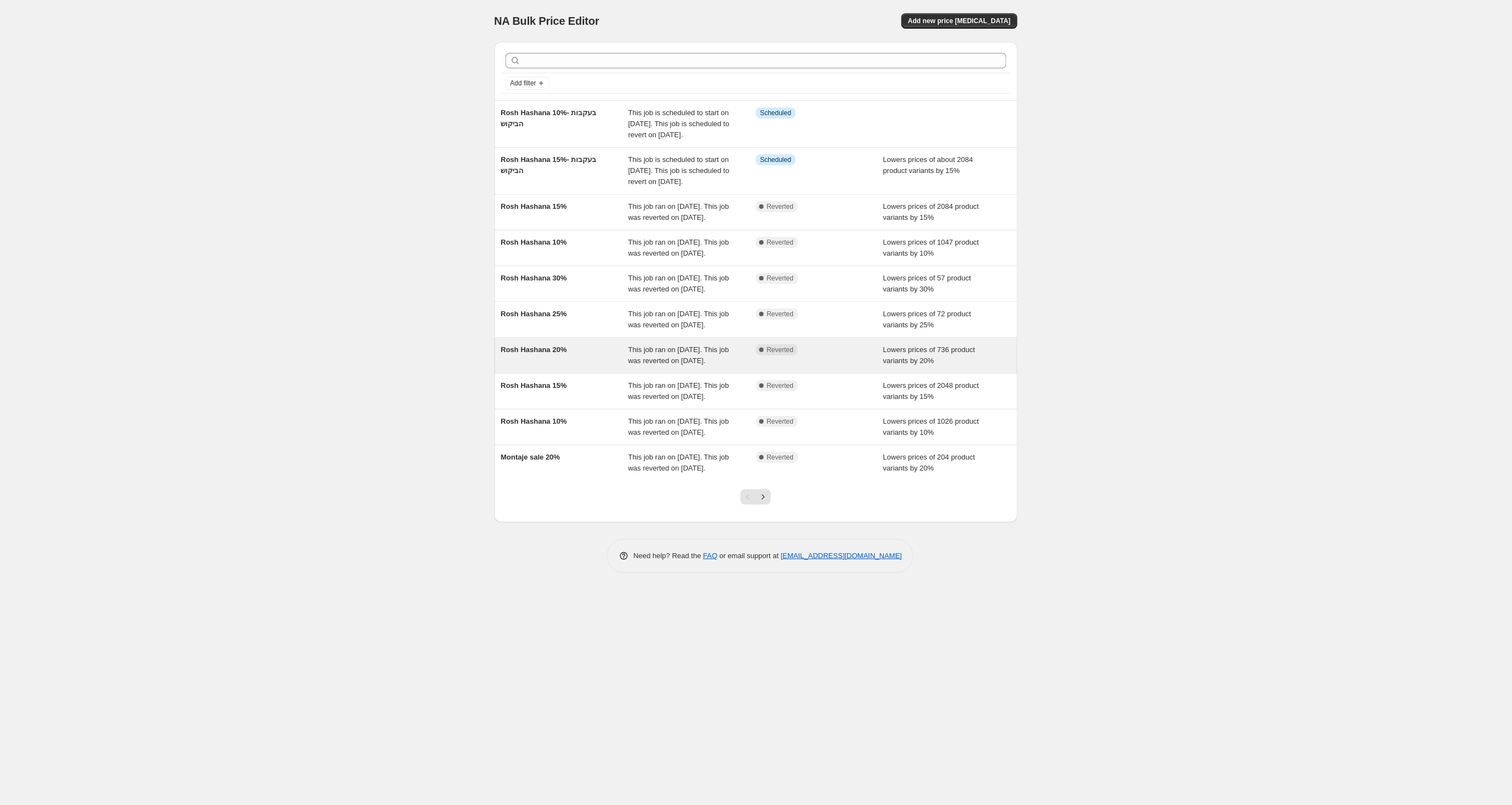
click at [556, 373] on div "Rosh Hashana 20% This job ran on [DATE]. This job was reverted on [DATE]. Compl…" at bounding box center [755, 355] width 523 height 35
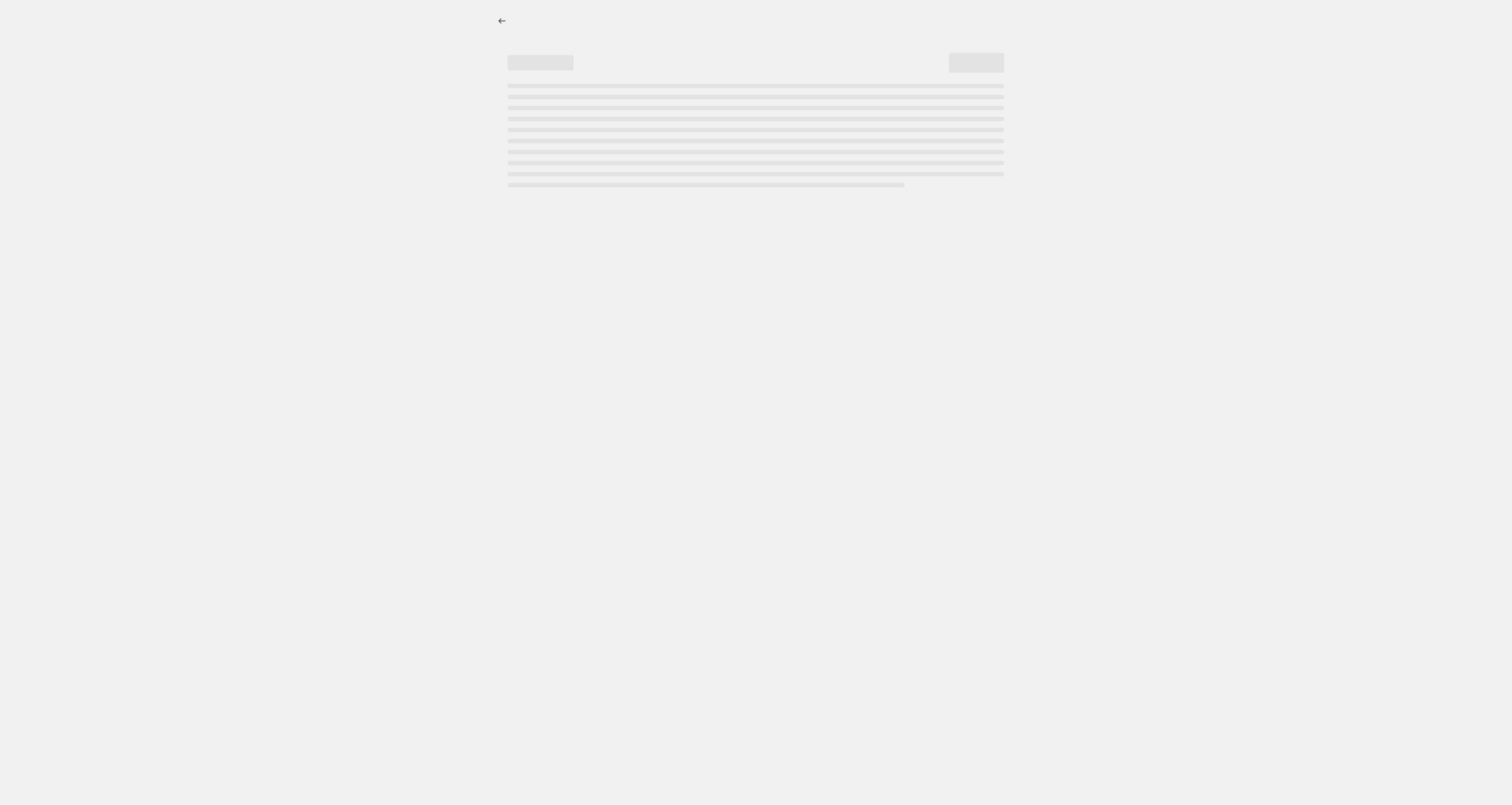
select select "percentage"
select select "tag"
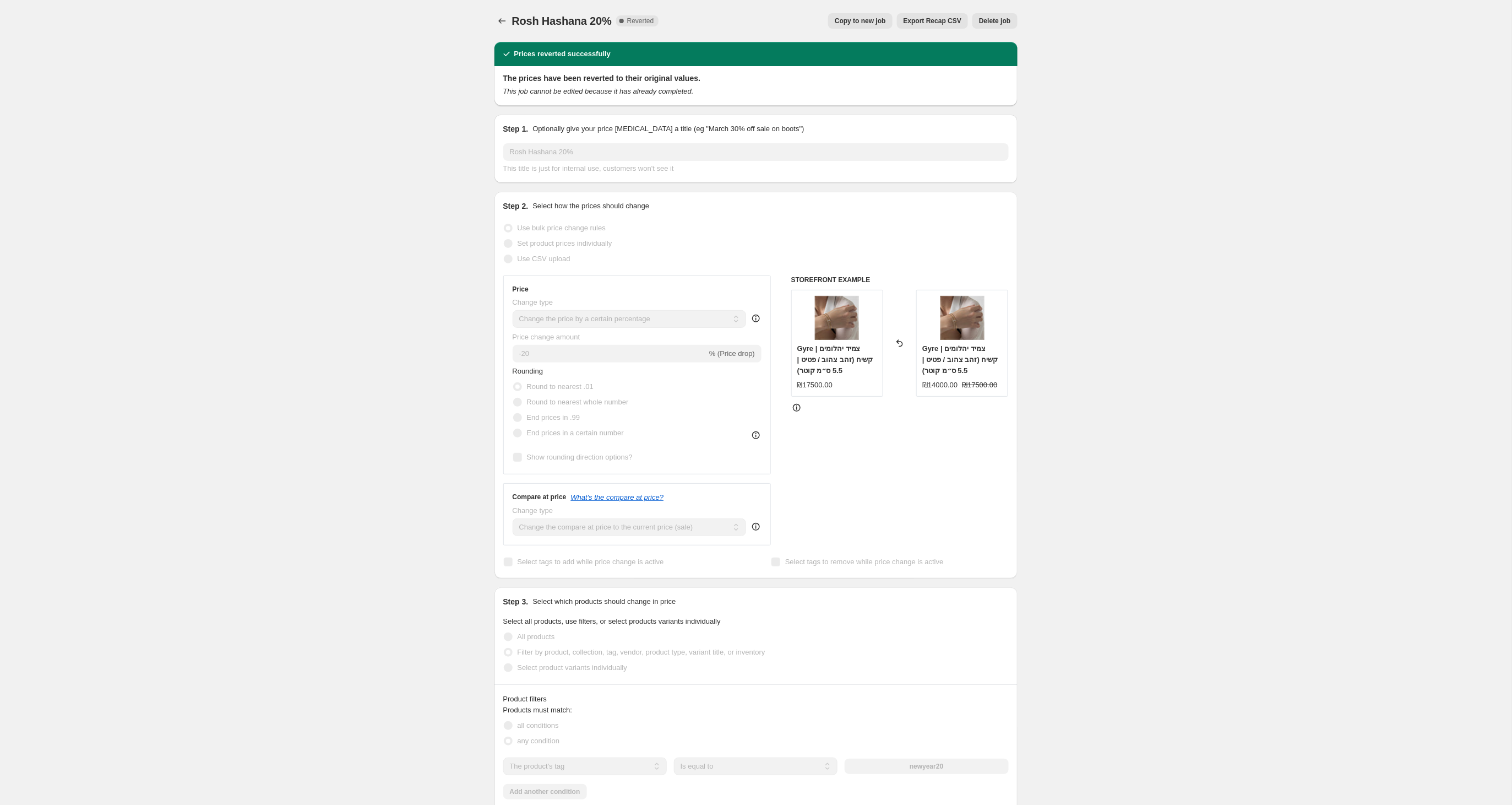
click at [866, 22] on span "Copy to new job" at bounding box center [860, 21] width 51 height 9
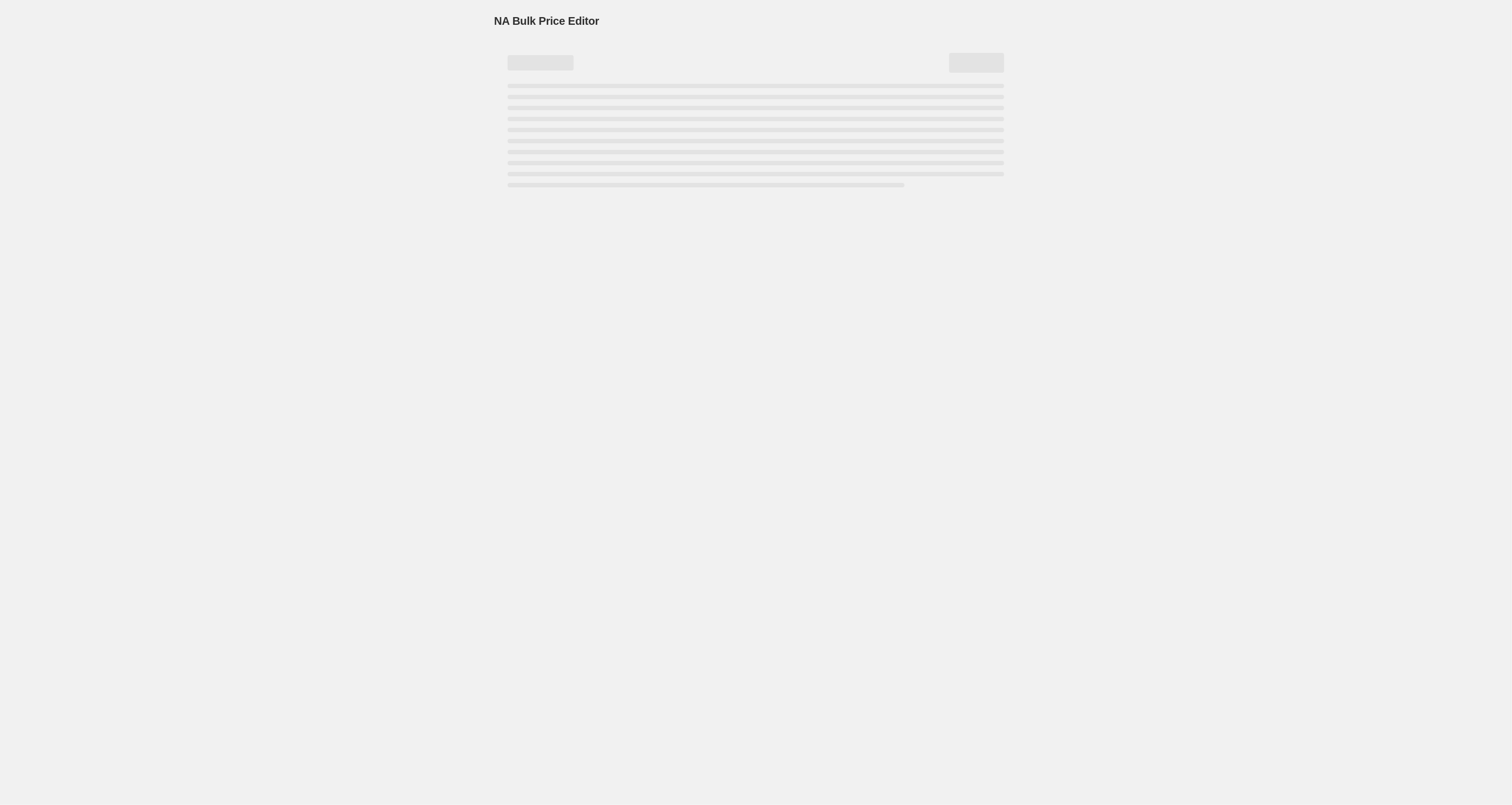
select select "percentage"
select select "tag"
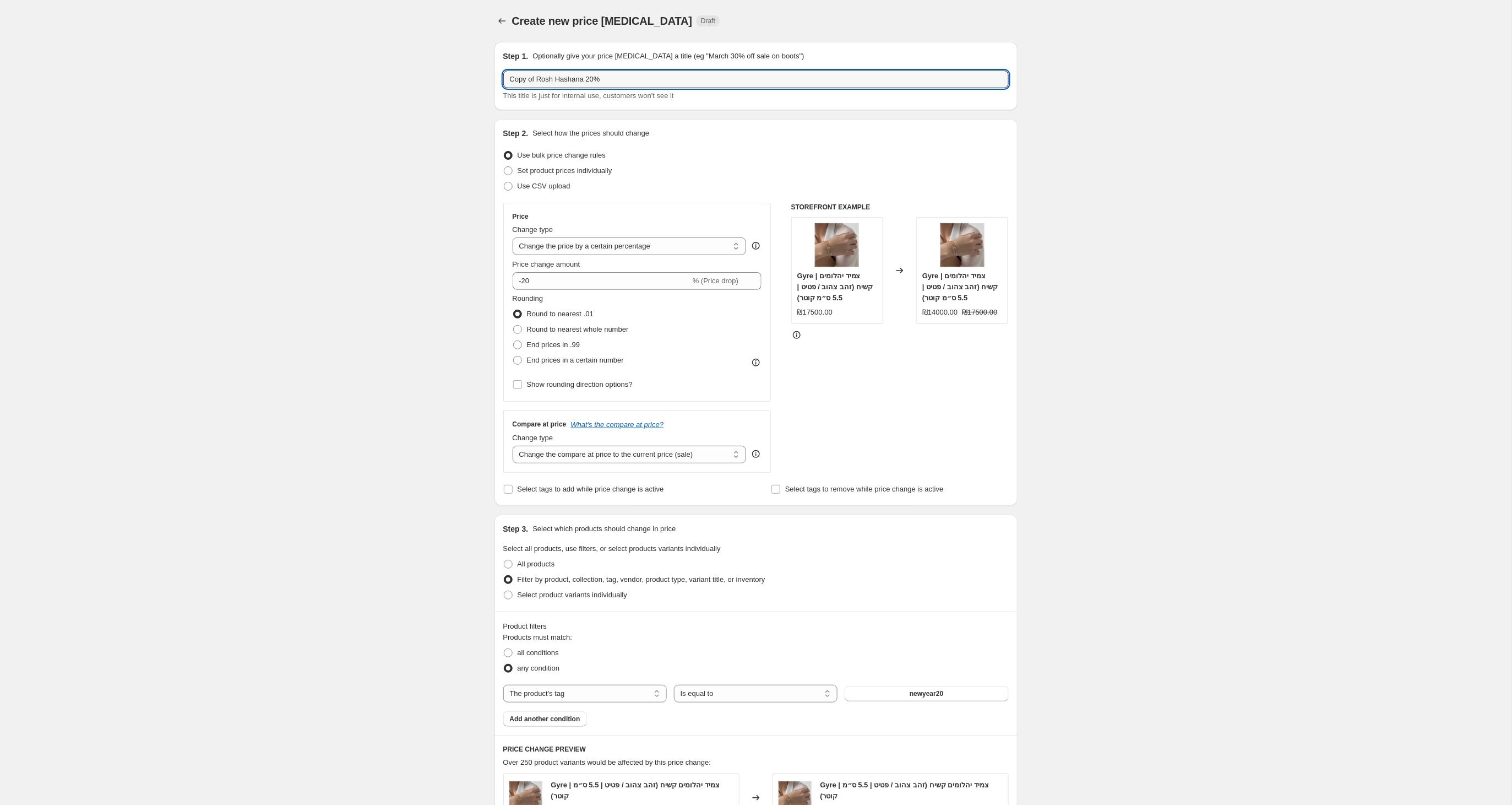
drag, startPoint x: 505, startPoint y: 82, endPoint x: 491, endPoint y: 84, distance: 14.1
click at [491, 84] on div "Step 1. Optionally give your price [MEDICAL_DATA] a title (eg "March 30% off sa…" at bounding box center [751, 602] width 532 height 1139
type input "Copy of"
click at [505, 18] on icon "Price change jobs" at bounding box center [502, 21] width 11 height 11
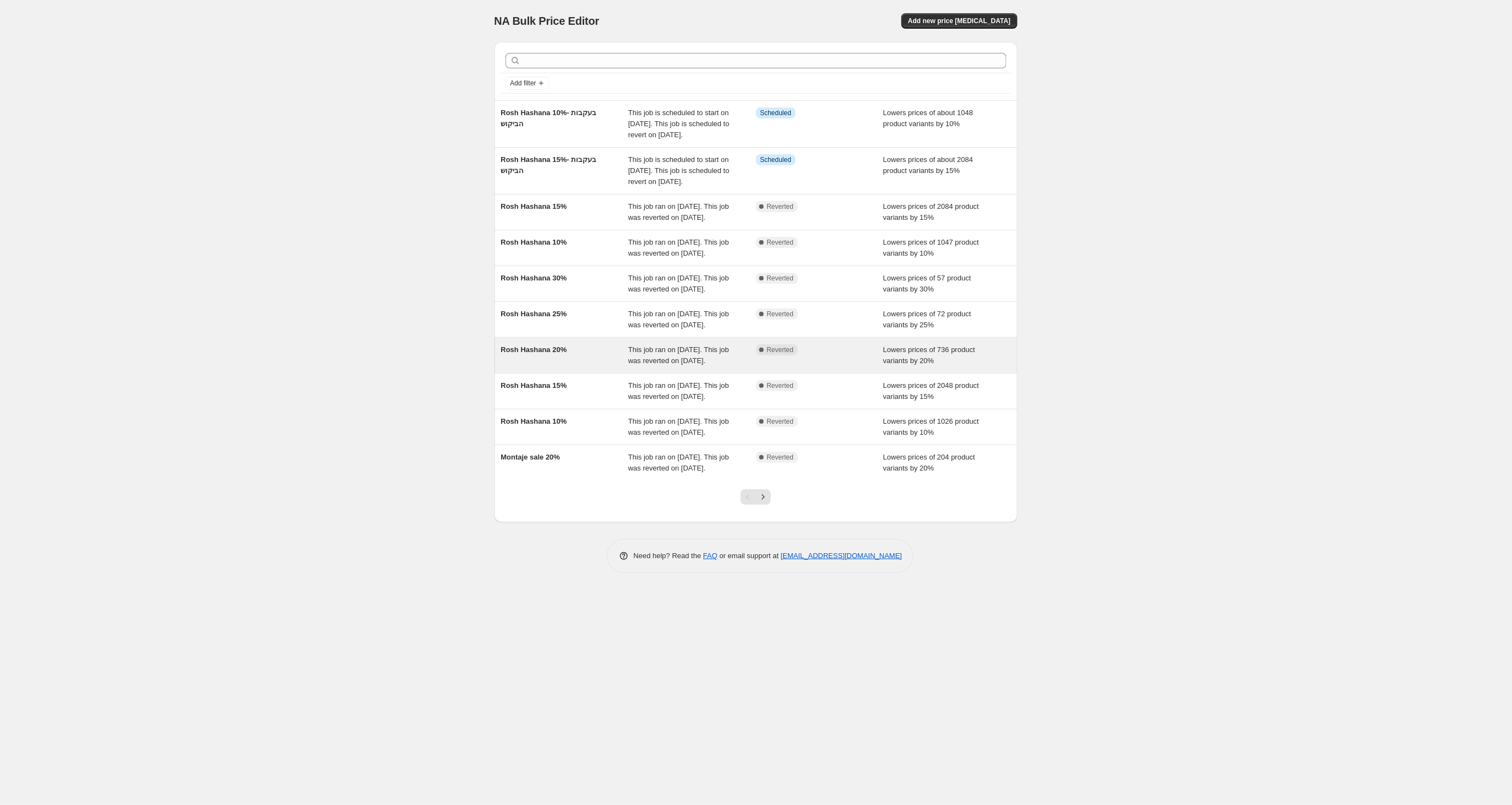
click at [547, 353] on span "Rosh Hashana 20%" at bounding box center [534, 349] width 66 height 8
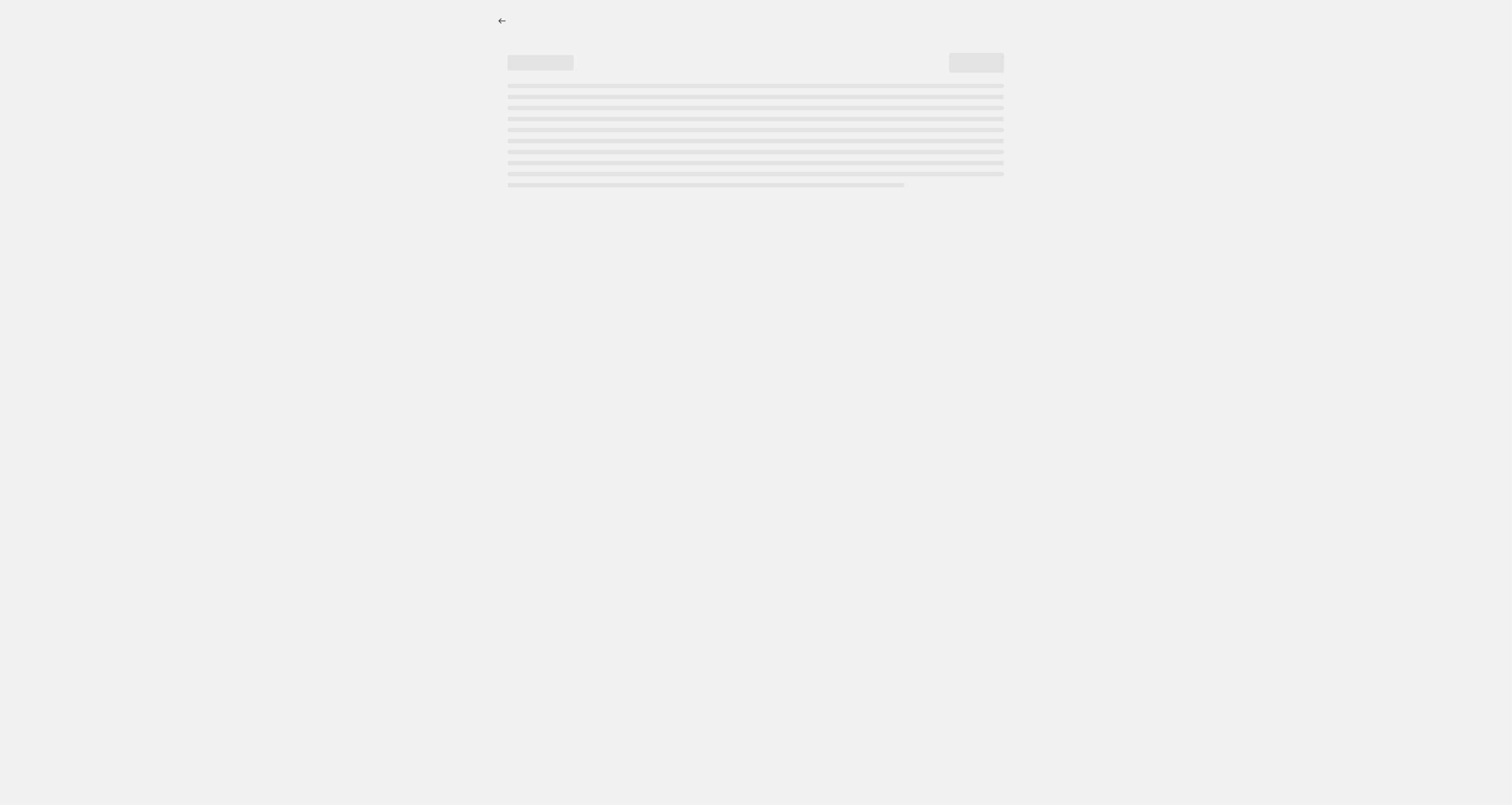
select select "percentage"
select select "tag"
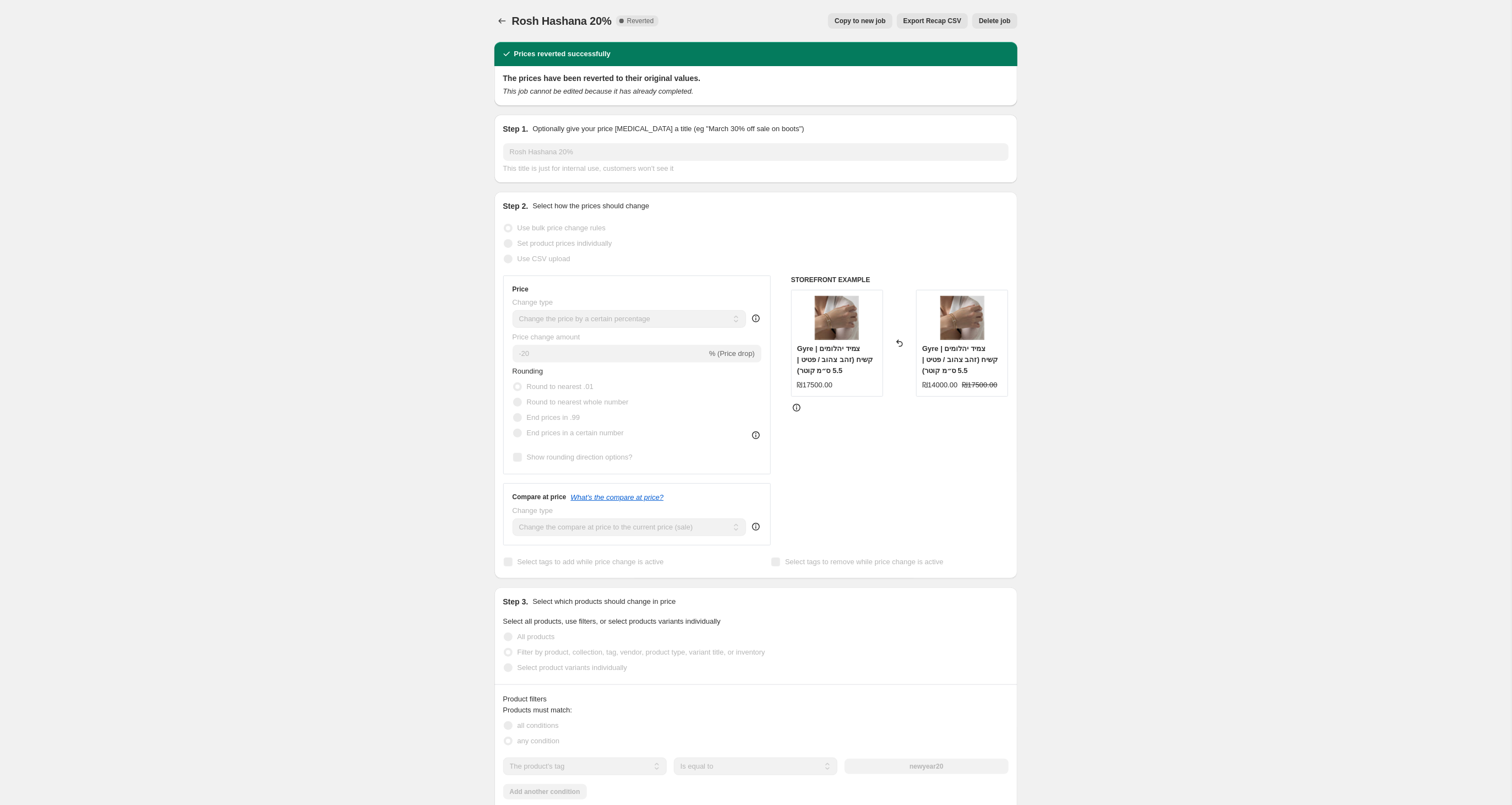
click at [848, 18] on span "Copy to new job" at bounding box center [860, 21] width 51 height 9
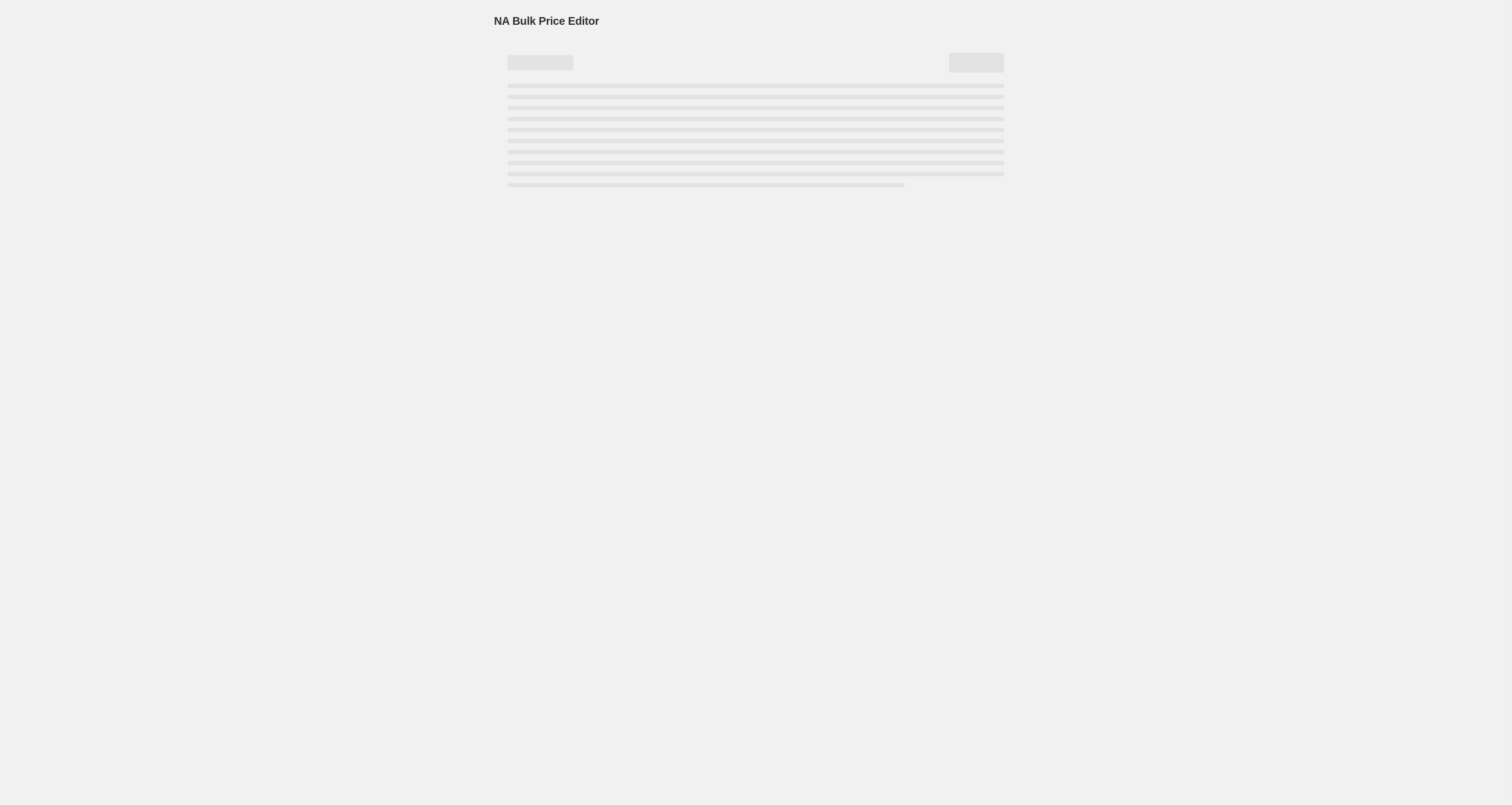
select select "percentage"
select select "tag"
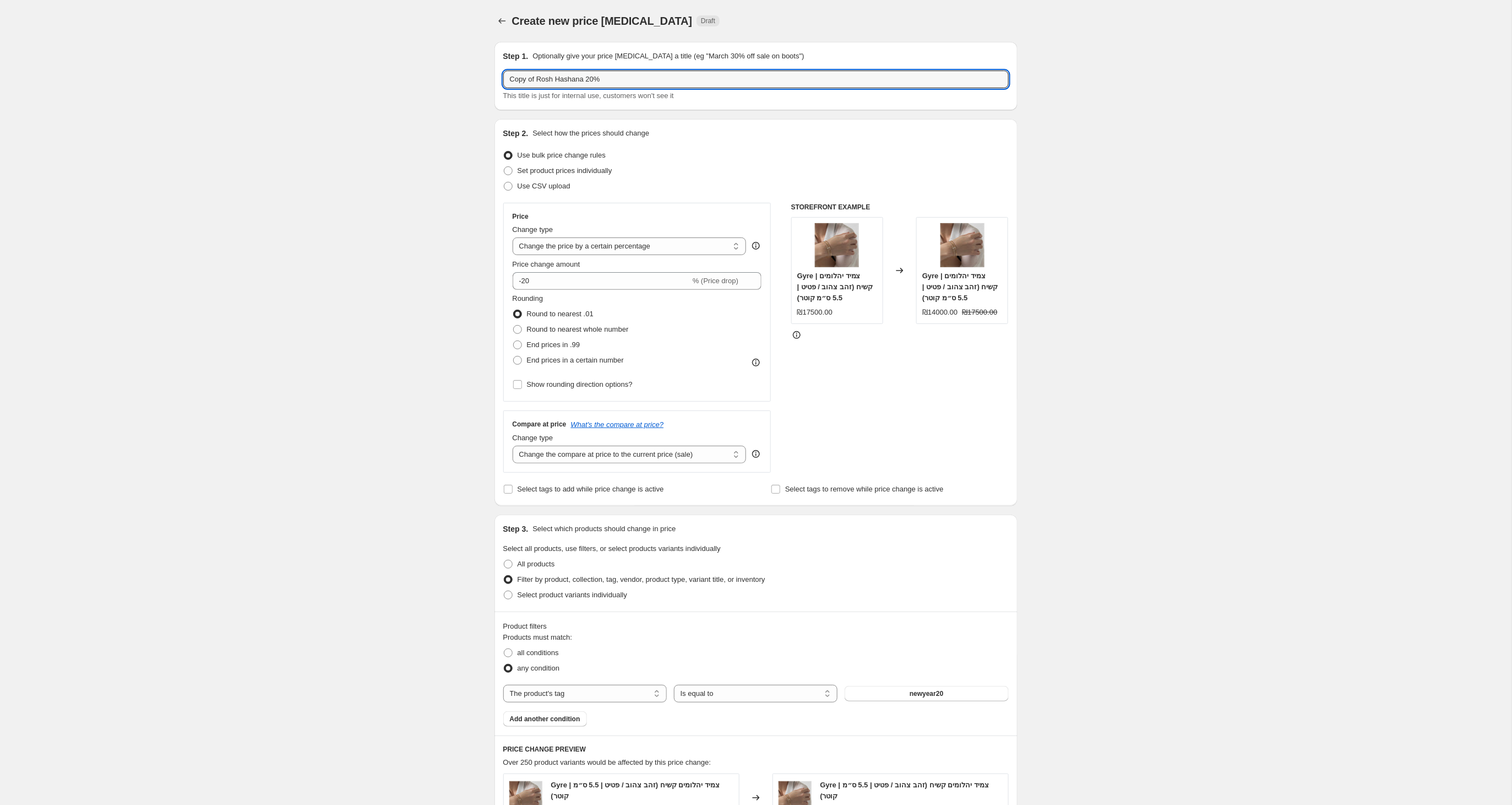
drag, startPoint x: 536, startPoint y: 80, endPoint x: 498, endPoint y: 80, distance: 38.0
click at [498, 80] on div "Step 1. Optionally give your price [MEDICAL_DATA] a title (eg "March 30% off sa…" at bounding box center [755, 76] width 523 height 68
click at [580, 82] on input "Rosh Hashana 20%" at bounding box center [755, 79] width 505 height 18
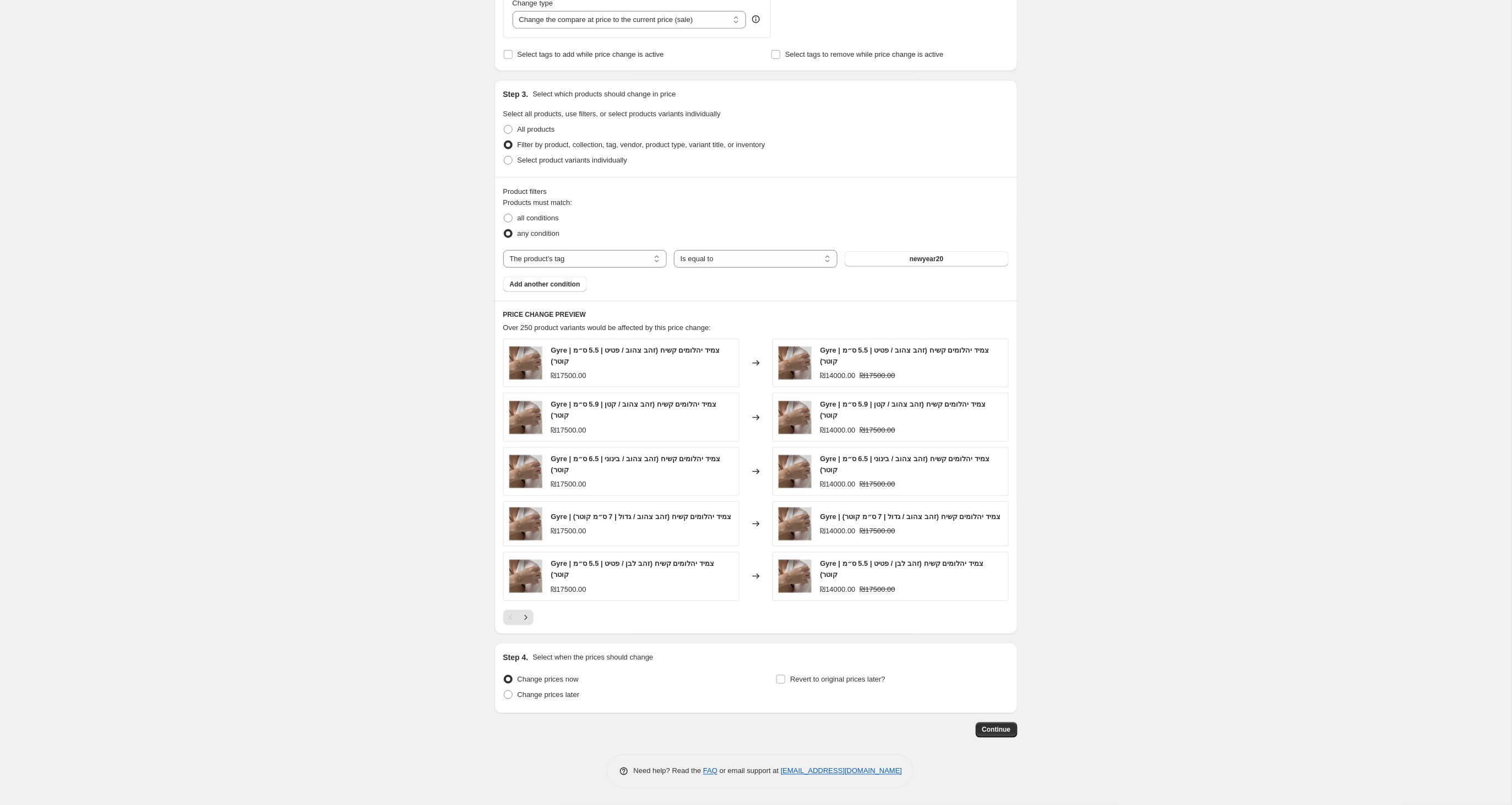
scroll to position [440, 0]
type input "Rosh Hashana 20%- בעקבות הביקוש"
click at [511, 695] on span at bounding box center [508, 694] width 9 height 9
click at [504, 691] on input "Change prices later" at bounding box center [504, 690] width 1 height 1
radio input "true"
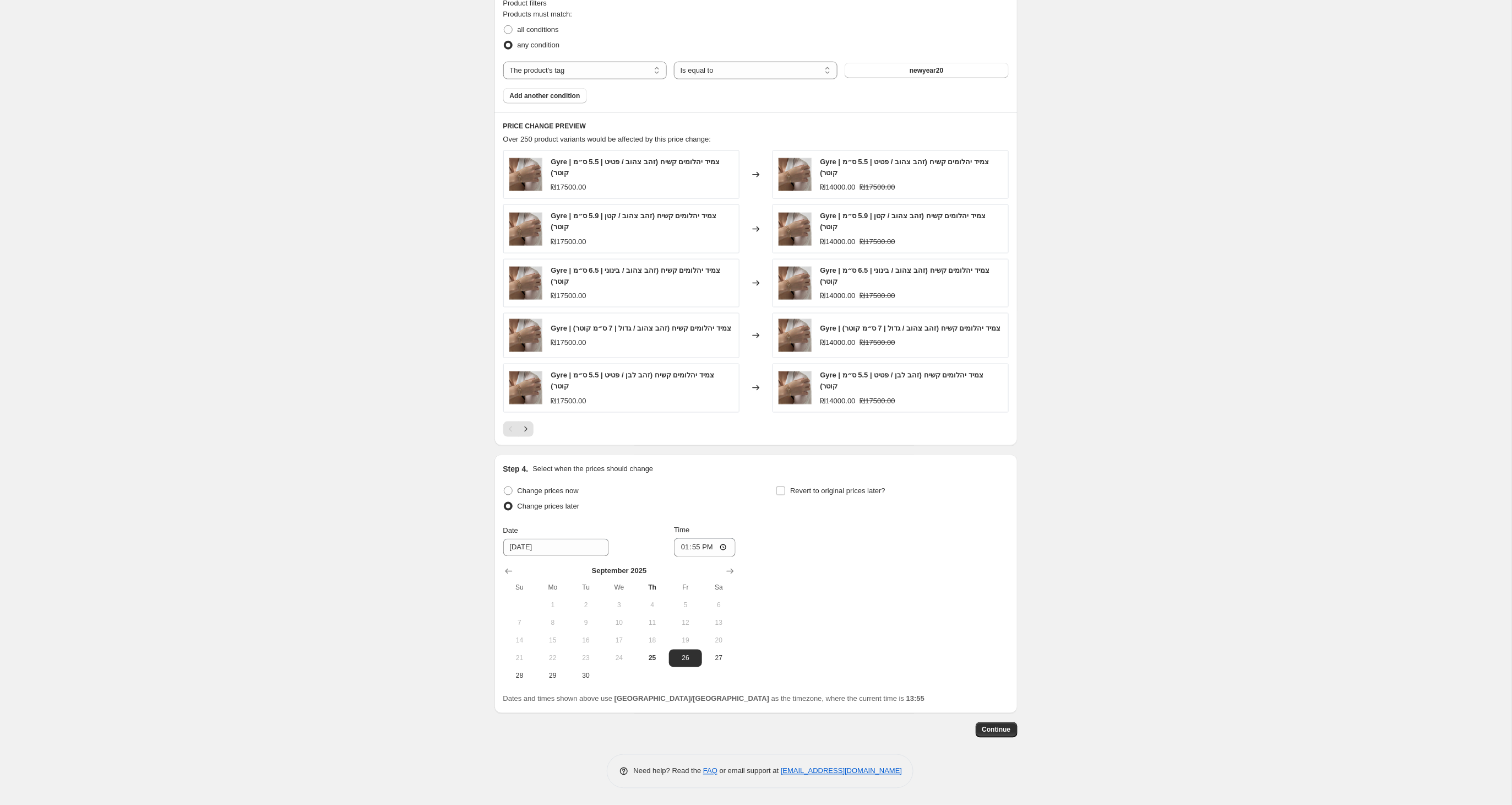
scroll to position [630, 0]
click at [647, 657] on span "25" at bounding box center [652, 658] width 24 height 9
type input "[DATE]"
click at [708, 551] on input "13:55" at bounding box center [704, 548] width 62 height 19
click at [723, 545] on input "18:55" at bounding box center [704, 548] width 62 height 19
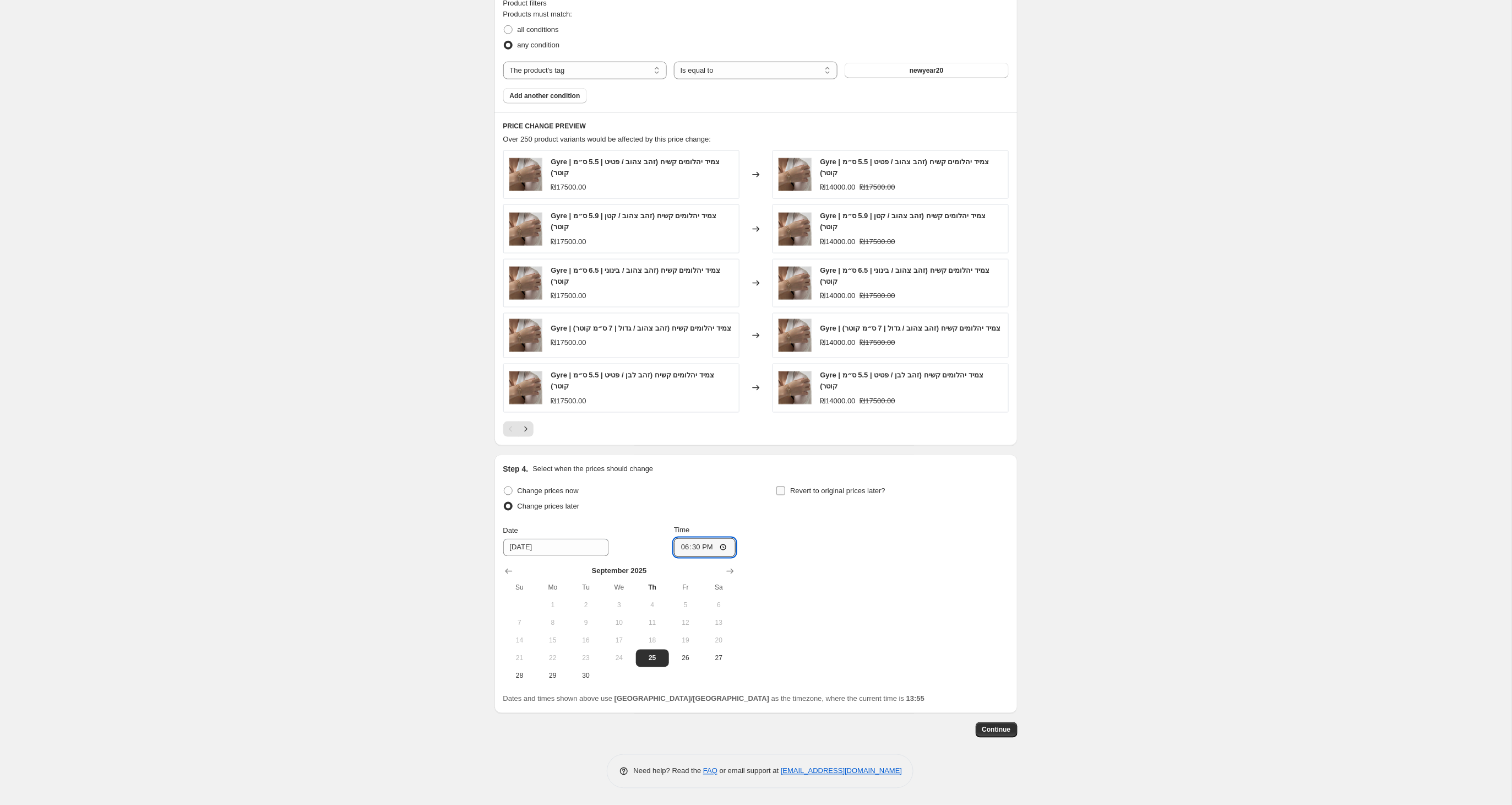
type input "18:30"
drag, startPoint x: 782, startPoint y: 493, endPoint x: 783, endPoint y: 501, distance: 8.1
click at [782, 493] on input "Revert to original prices later?" at bounding box center [781, 490] width 9 height 9
checkbox input "true"
drag, startPoint x: 784, startPoint y: 569, endPoint x: 783, endPoint y: 578, distance: 9.1
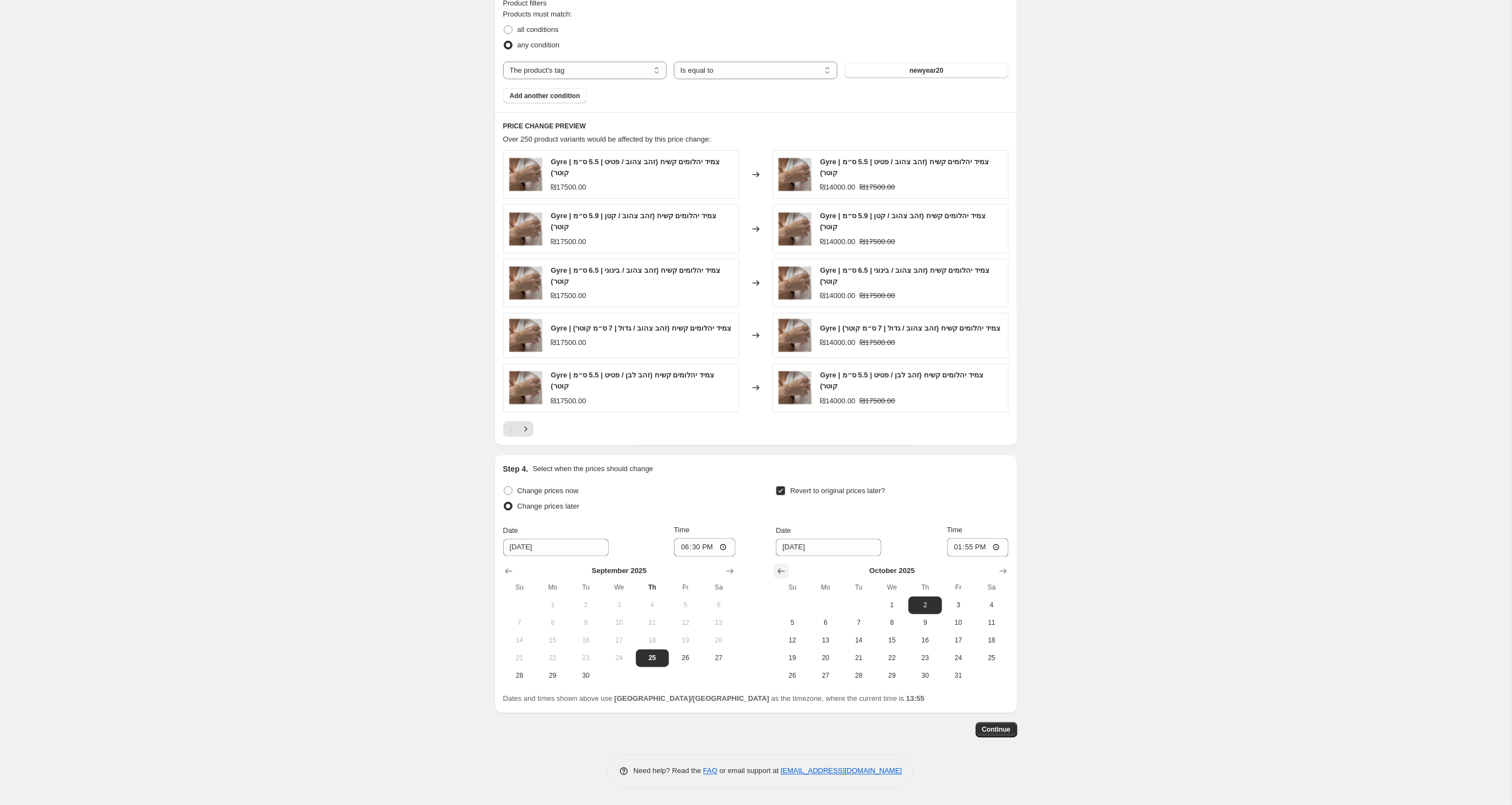
click at [783, 569] on icon "Show previous month, September 2025" at bounding box center [781, 571] width 11 height 11
drag, startPoint x: 797, startPoint y: 679, endPoint x: 802, endPoint y: 674, distance: 7.1
click at [798, 678] on span "28" at bounding box center [792, 676] width 24 height 9
type input "[DATE]"
click at [986, 547] on input "13:55" at bounding box center [978, 548] width 62 height 19
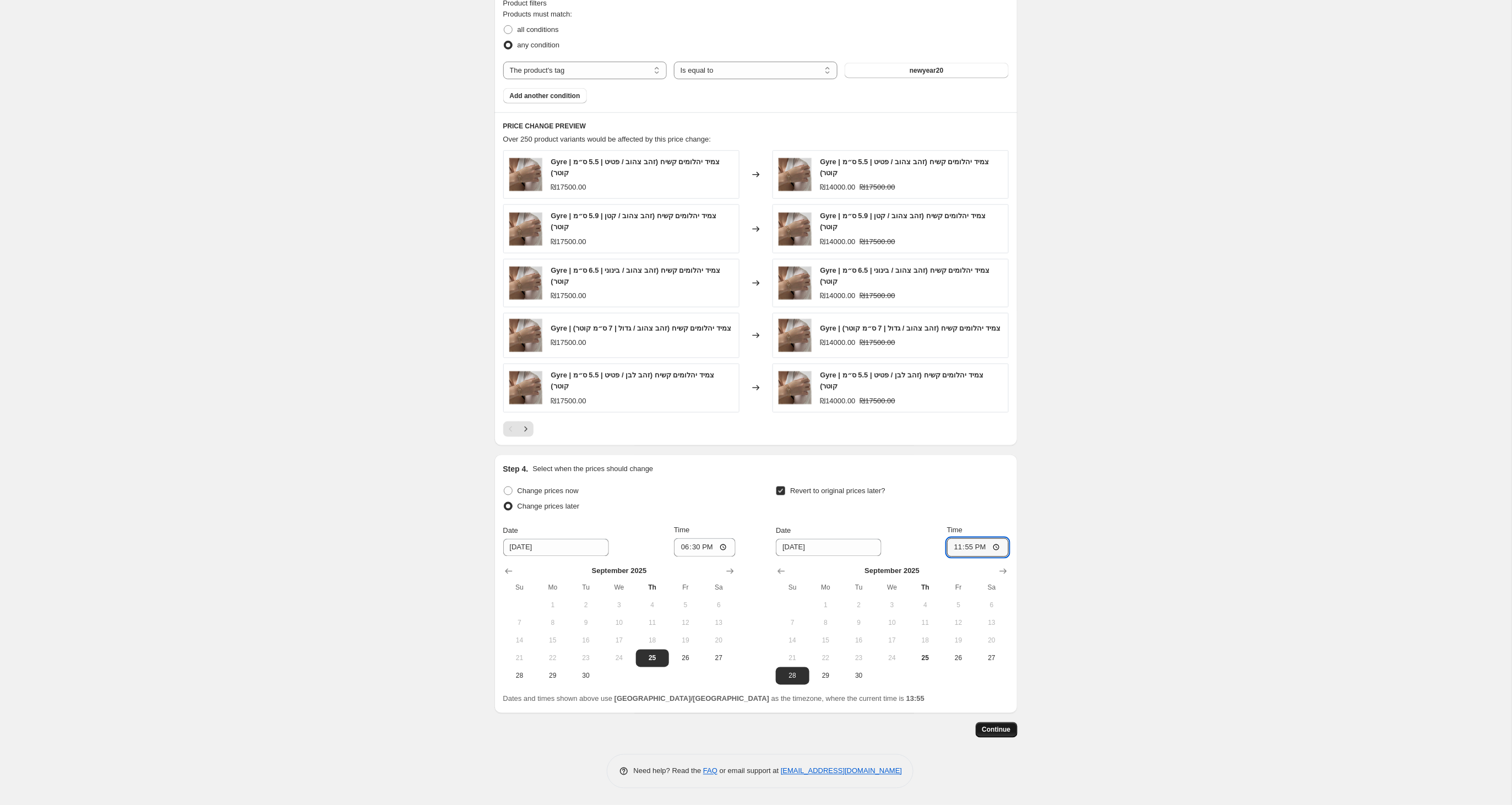
type input "23:55"
click at [998, 730] on span "Continue" at bounding box center [997, 729] width 29 height 9
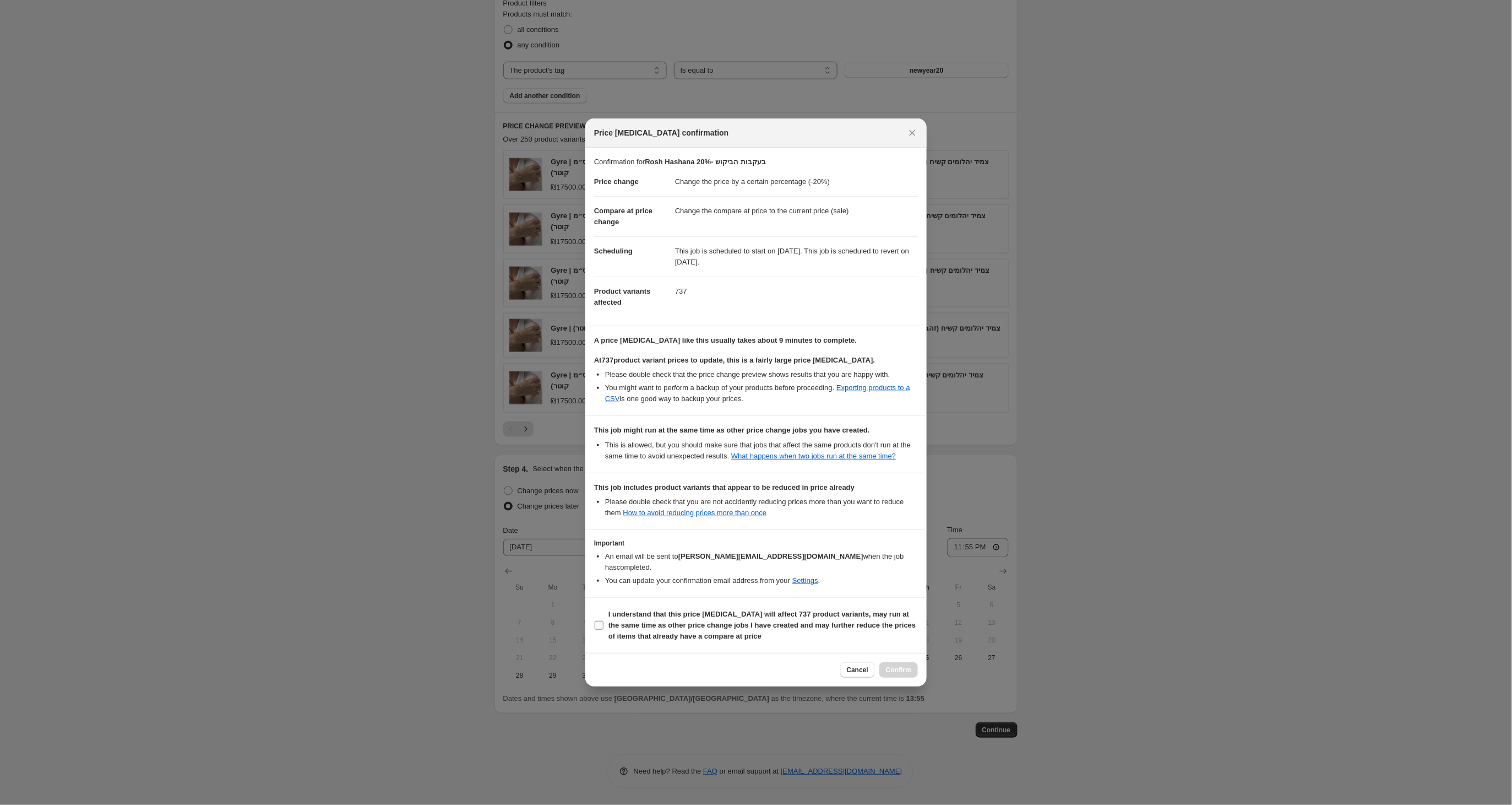
click at [598, 629] on input "I understand that this price [MEDICAL_DATA] will affect 737 product variants, m…" at bounding box center [599, 625] width 9 height 9
checkbox input "true"
click at [897, 674] on span "Confirm" at bounding box center [898, 669] width 25 height 9
type input "Rosh Hashana 20%- בעקבות הביקוש"
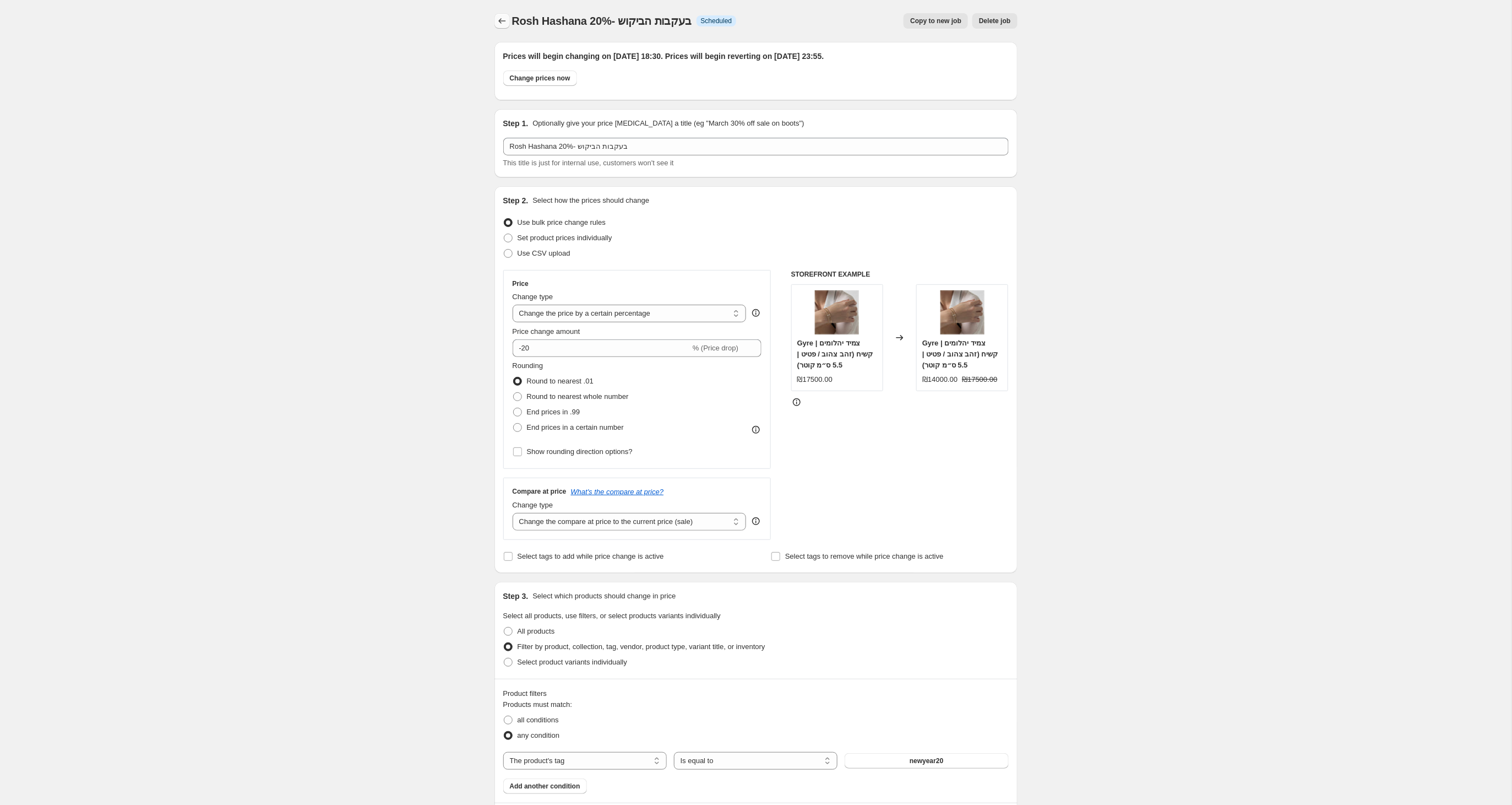
click at [501, 23] on icon "Price change jobs" at bounding box center [502, 21] width 11 height 11
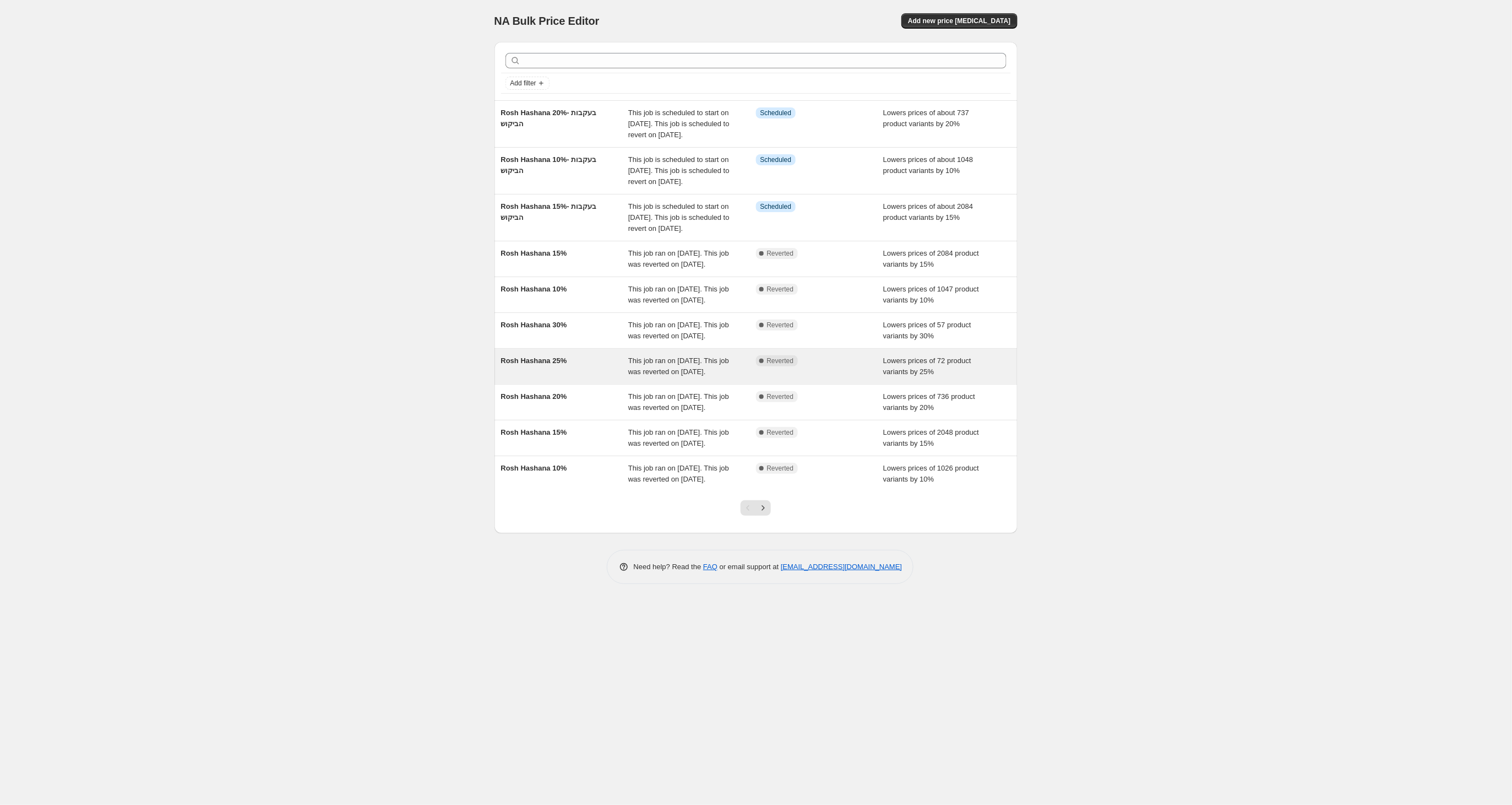
click at [549, 365] on span "Rosh Hashana 25%" at bounding box center [534, 361] width 66 height 8
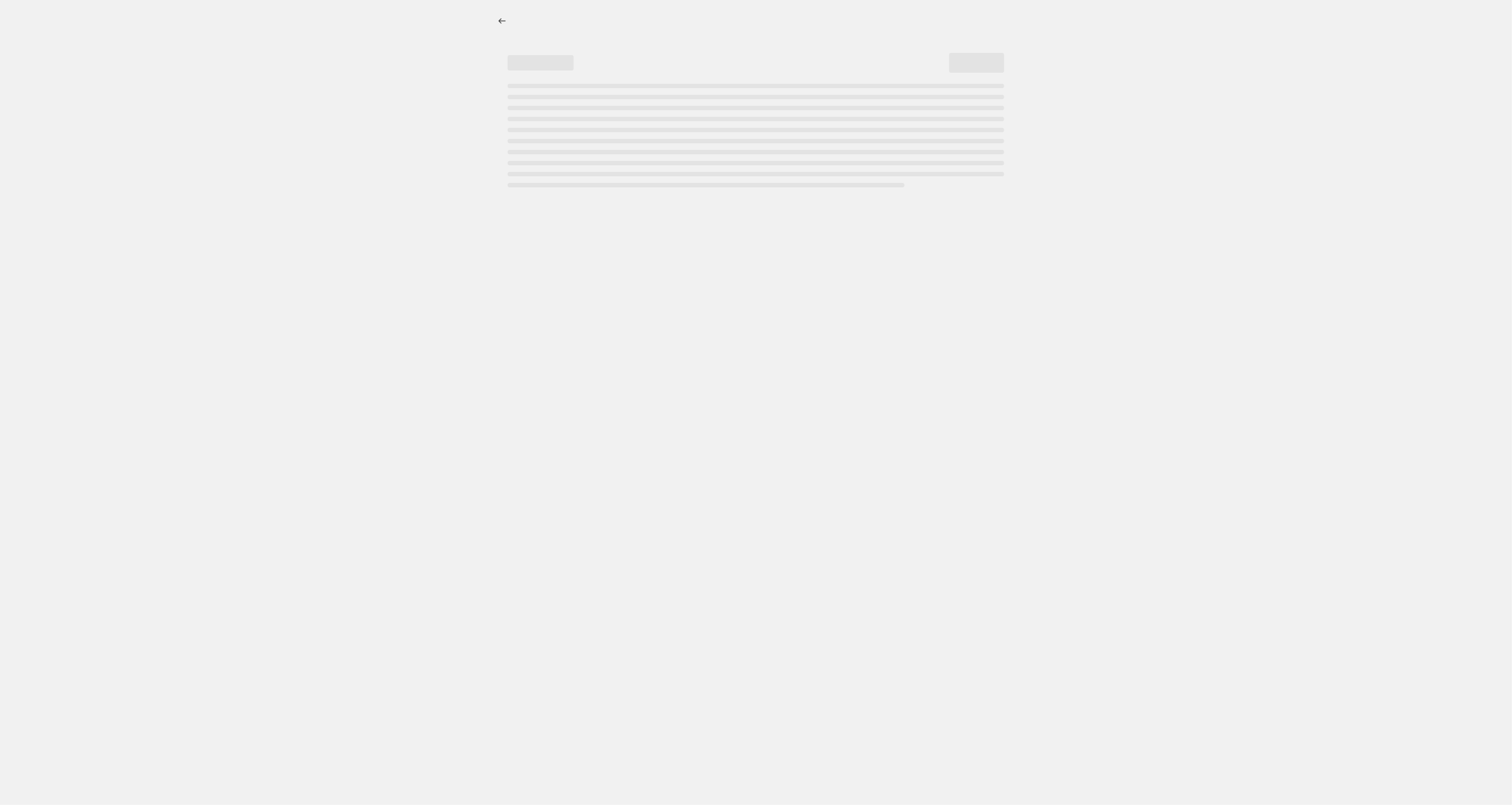
select select "percentage"
select select "tag"
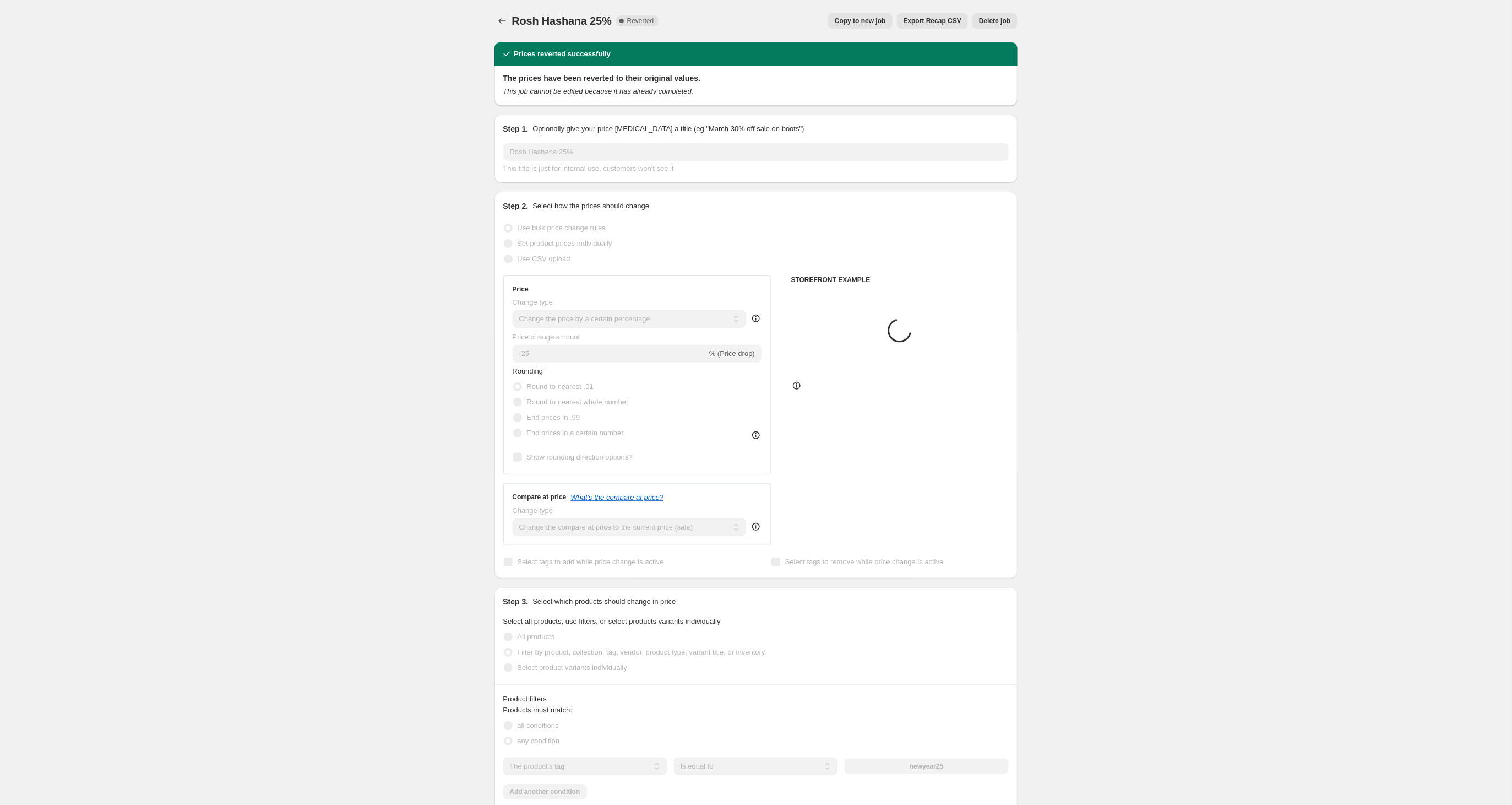
scroll to position [11, 0]
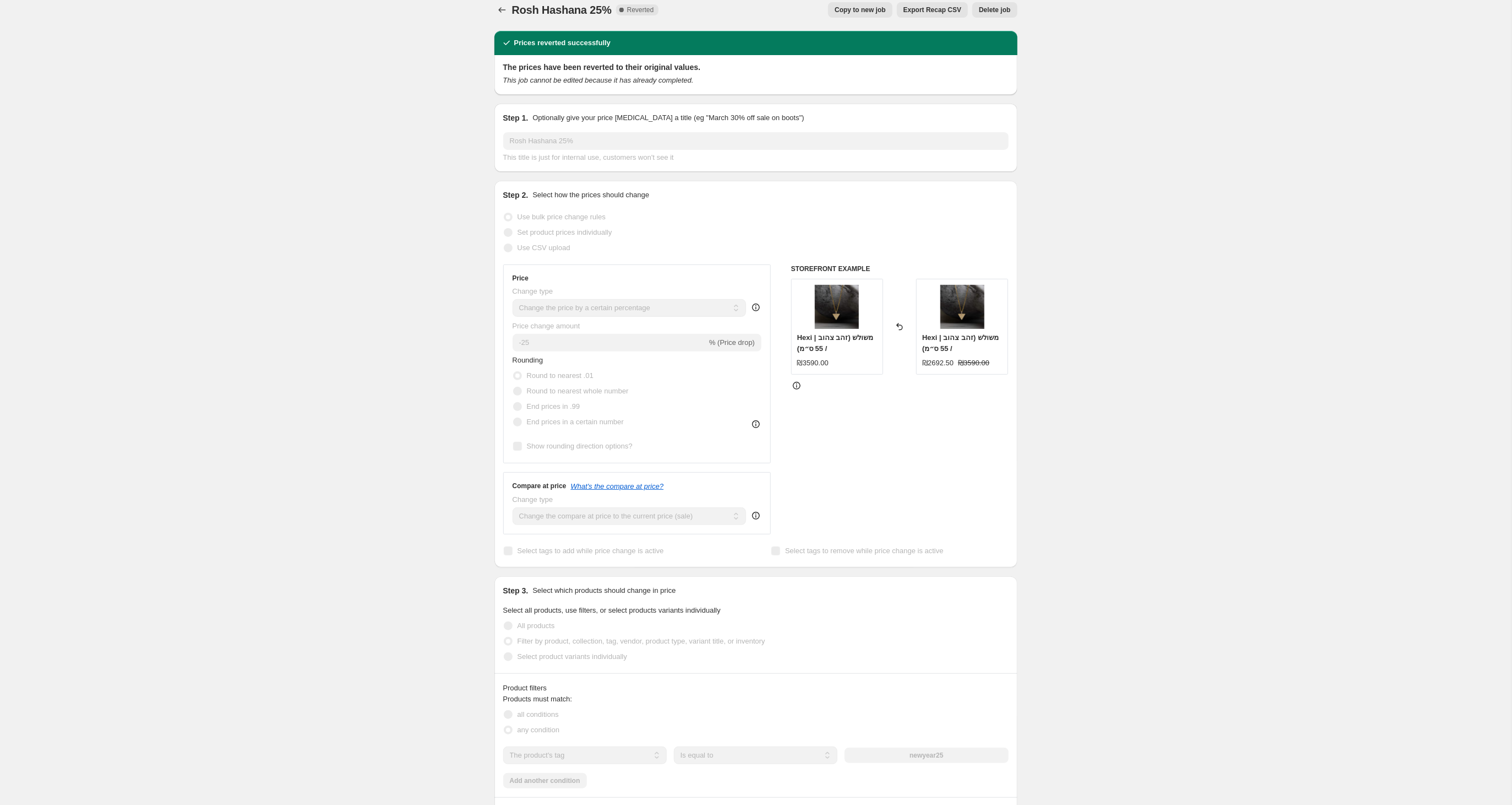
click at [851, 7] on span "Copy to new job" at bounding box center [860, 9] width 51 height 9
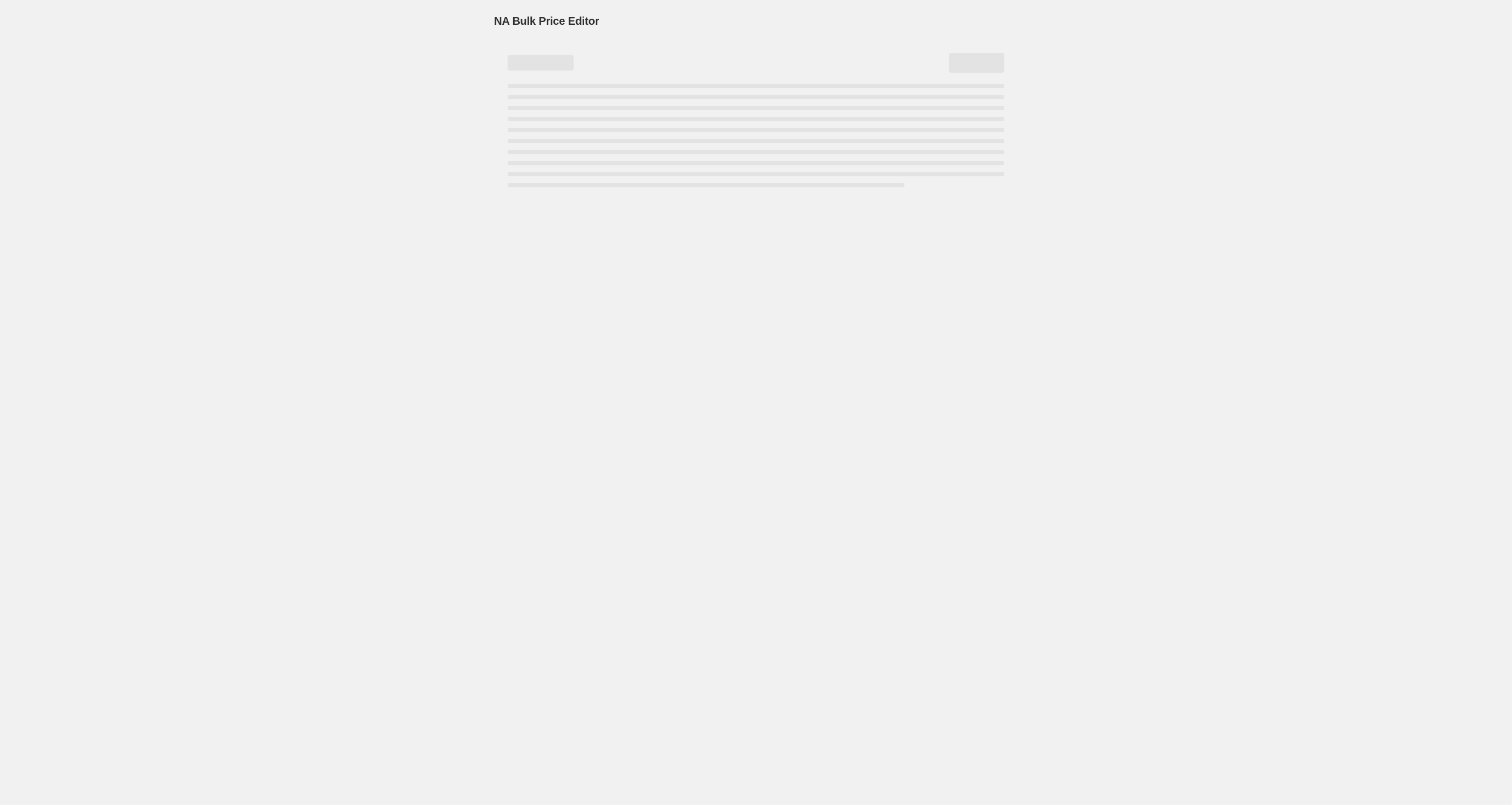
select select "percentage"
select select "tag"
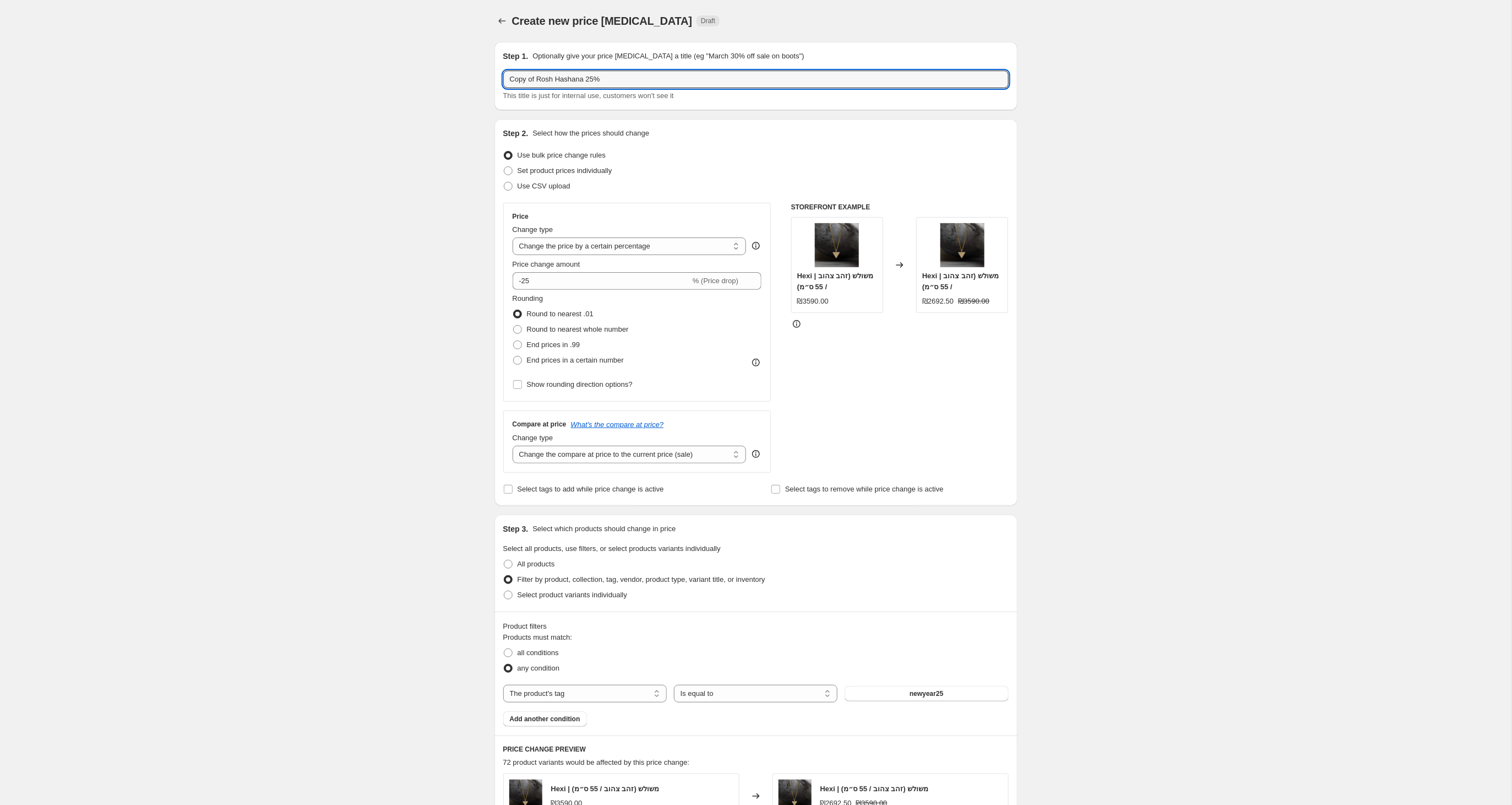
drag, startPoint x: 536, startPoint y: 80, endPoint x: 494, endPoint y: 84, distance: 42.2
click at [494, 84] on div "Step 1. Optionally give your price [MEDICAL_DATA] a title (eg "March 30% off sa…" at bounding box center [755, 76] width 523 height 68
drag, startPoint x: 538, startPoint y: 79, endPoint x: 508, endPoint y: 91, distance: 32.3
click at [509, 83] on input "Copy of Rosh Hashana 25%" at bounding box center [755, 79] width 505 height 18
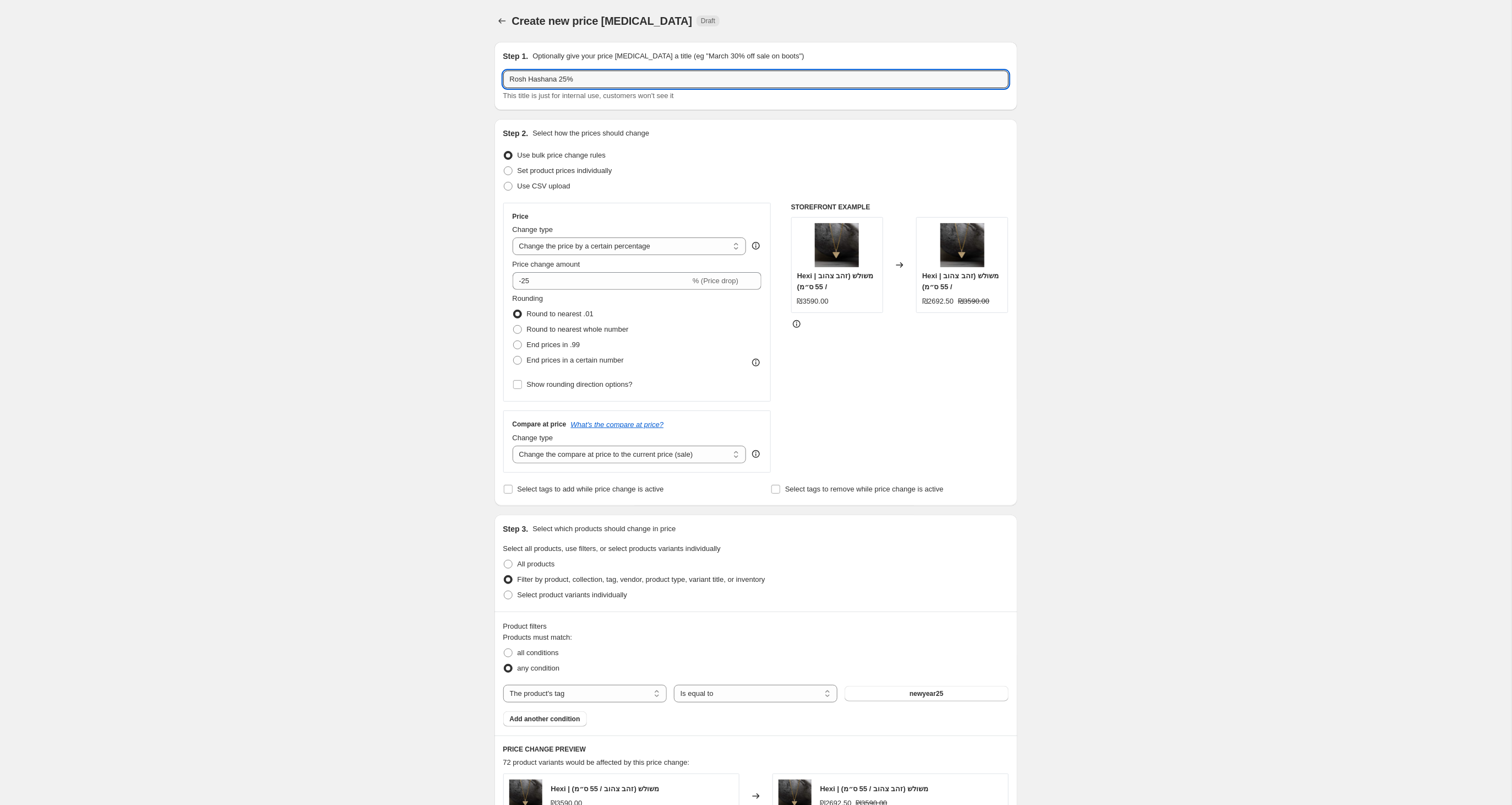
click at [578, 86] on input "Rosh Hashana 25%" at bounding box center [755, 79] width 505 height 18
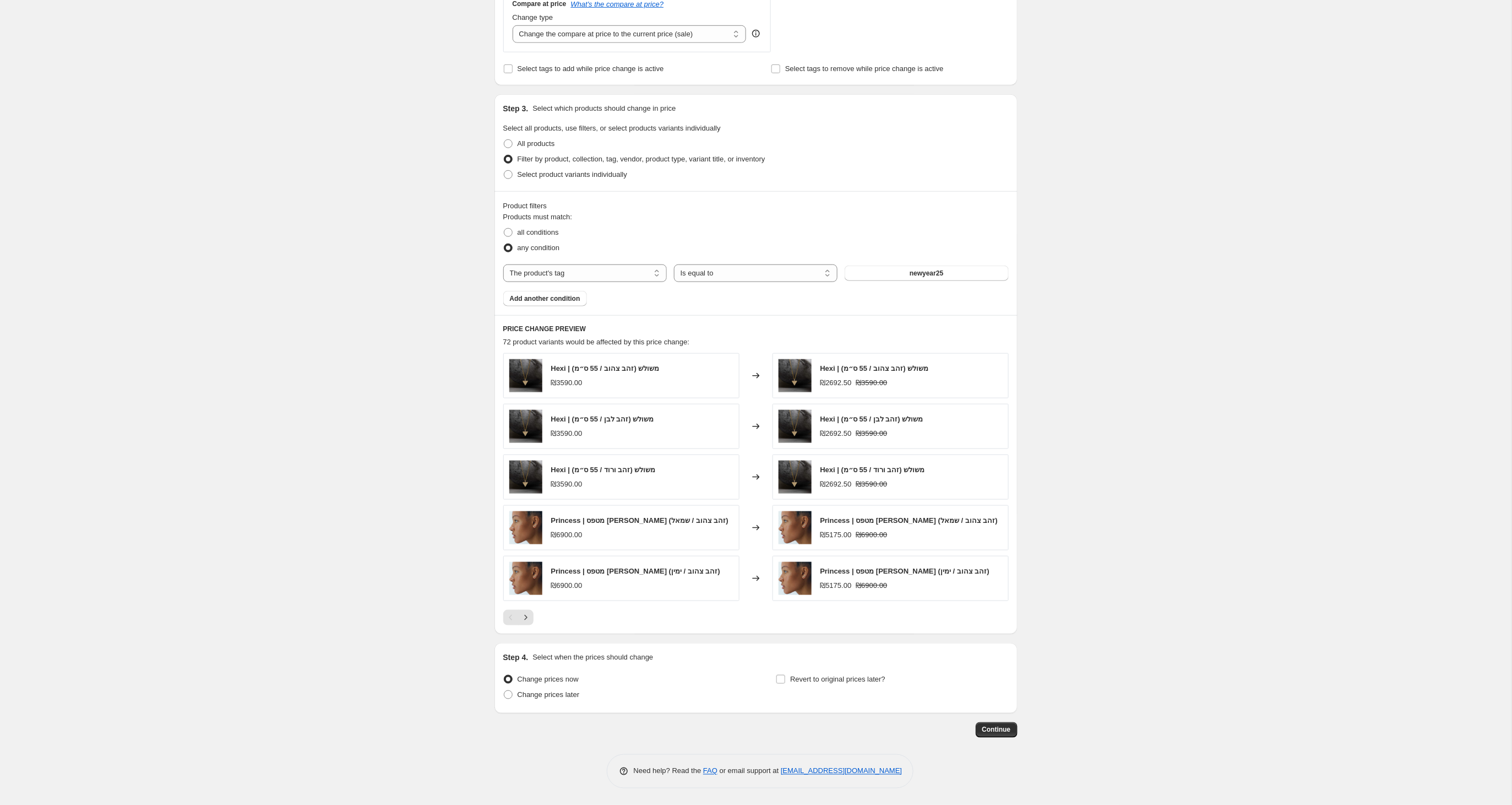
scroll to position [423, 0]
type input "Rosh Hashana 25%- בעקבות הביקוש"
click at [509, 696] on span at bounding box center [508, 694] width 9 height 9
click at [504, 691] on input "Change prices later" at bounding box center [504, 690] width 1 height 1
radio input "true"
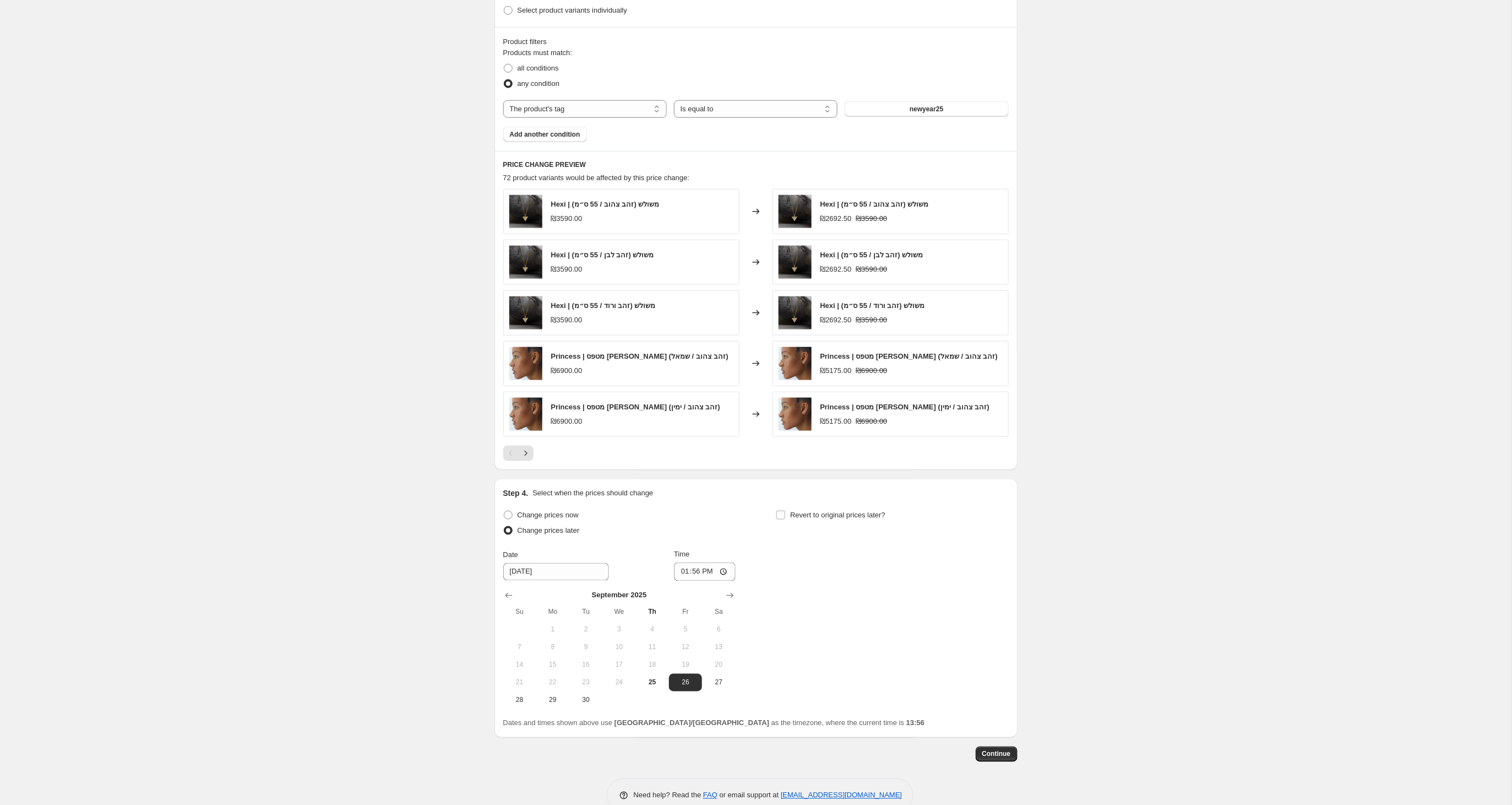
scroll to position [607, 0]
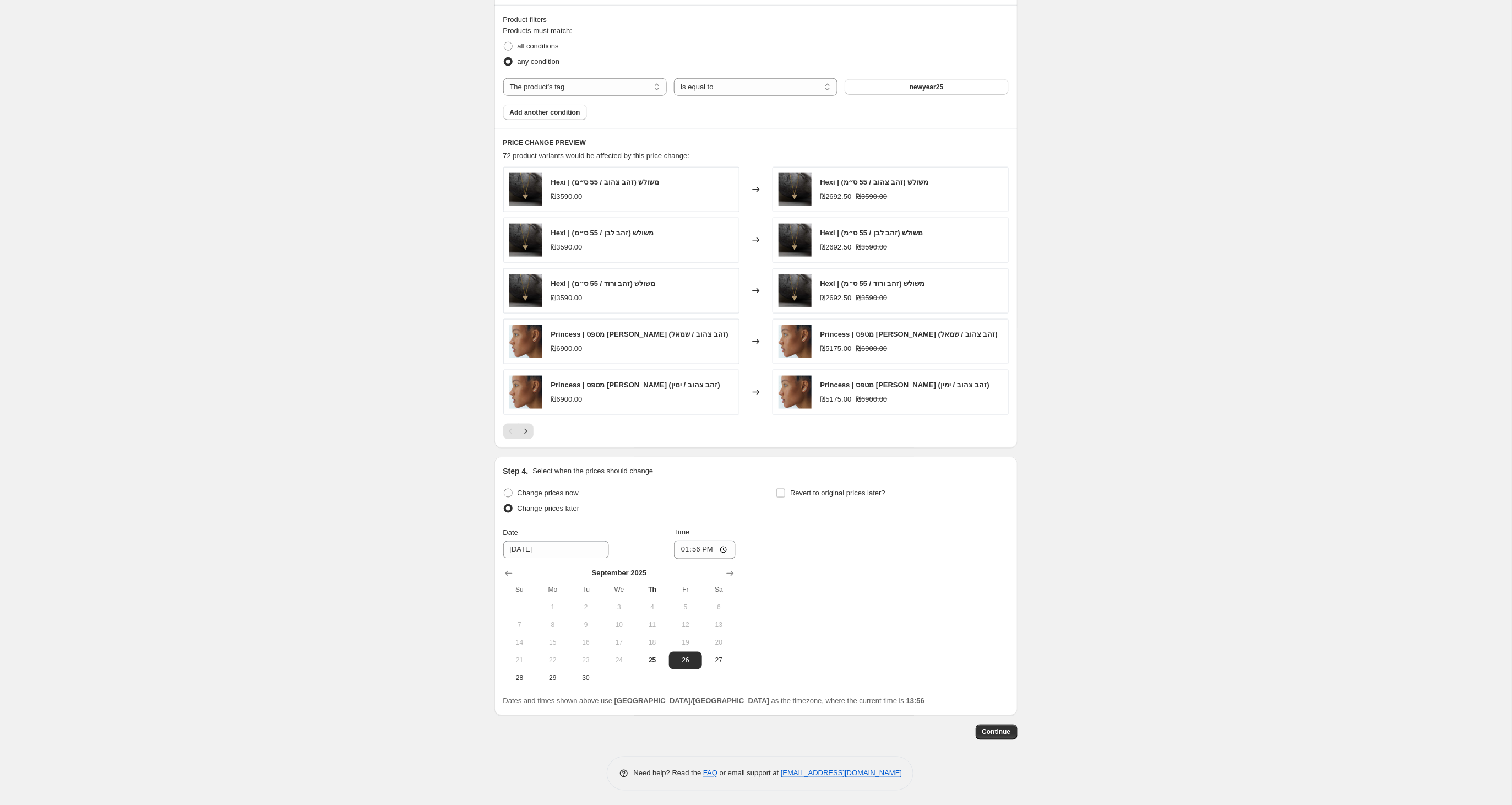
drag, startPoint x: 650, startPoint y: 663, endPoint x: 684, endPoint y: 598, distance: 73.4
click at [649, 663] on span "25" at bounding box center [652, 660] width 24 height 9
type input "[DATE]"
click at [707, 549] on input "13:56" at bounding box center [704, 550] width 62 height 19
click at [721, 548] on input "18:56" at bounding box center [704, 550] width 62 height 19
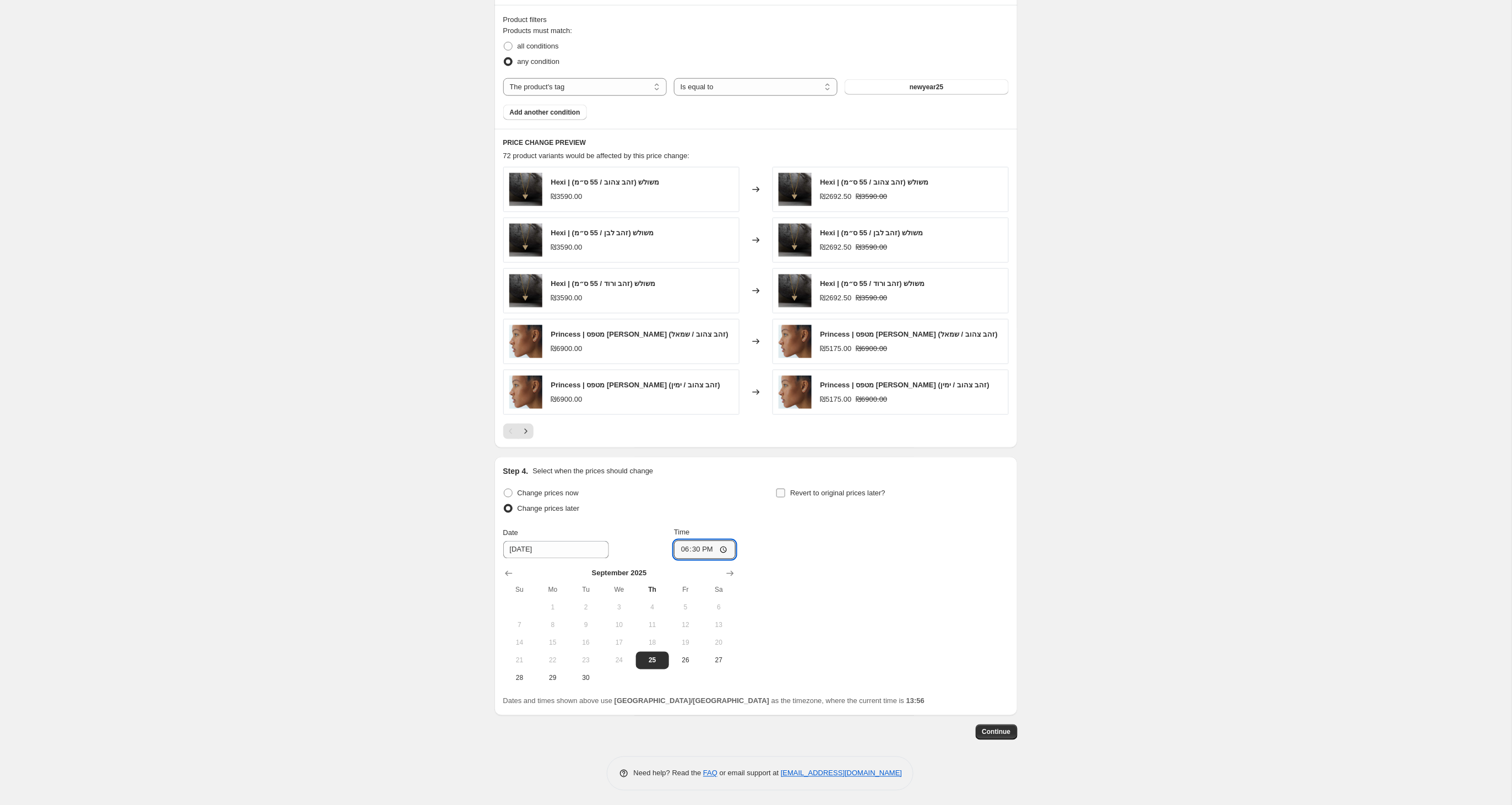
type input "18:30"
click at [781, 497] on input "Revert to original prices later?" at bounding box center [781, 493] width 9 height 9
checkbox input "true"
drag, startPoint x: 776, startPoint y: 575, endPoint x: 807, endPoint y: 636, distance: 68.4
click at [777, 579] on icon "Show previous month, September 2025" at bounding box center [781, 573] width 11 height 11
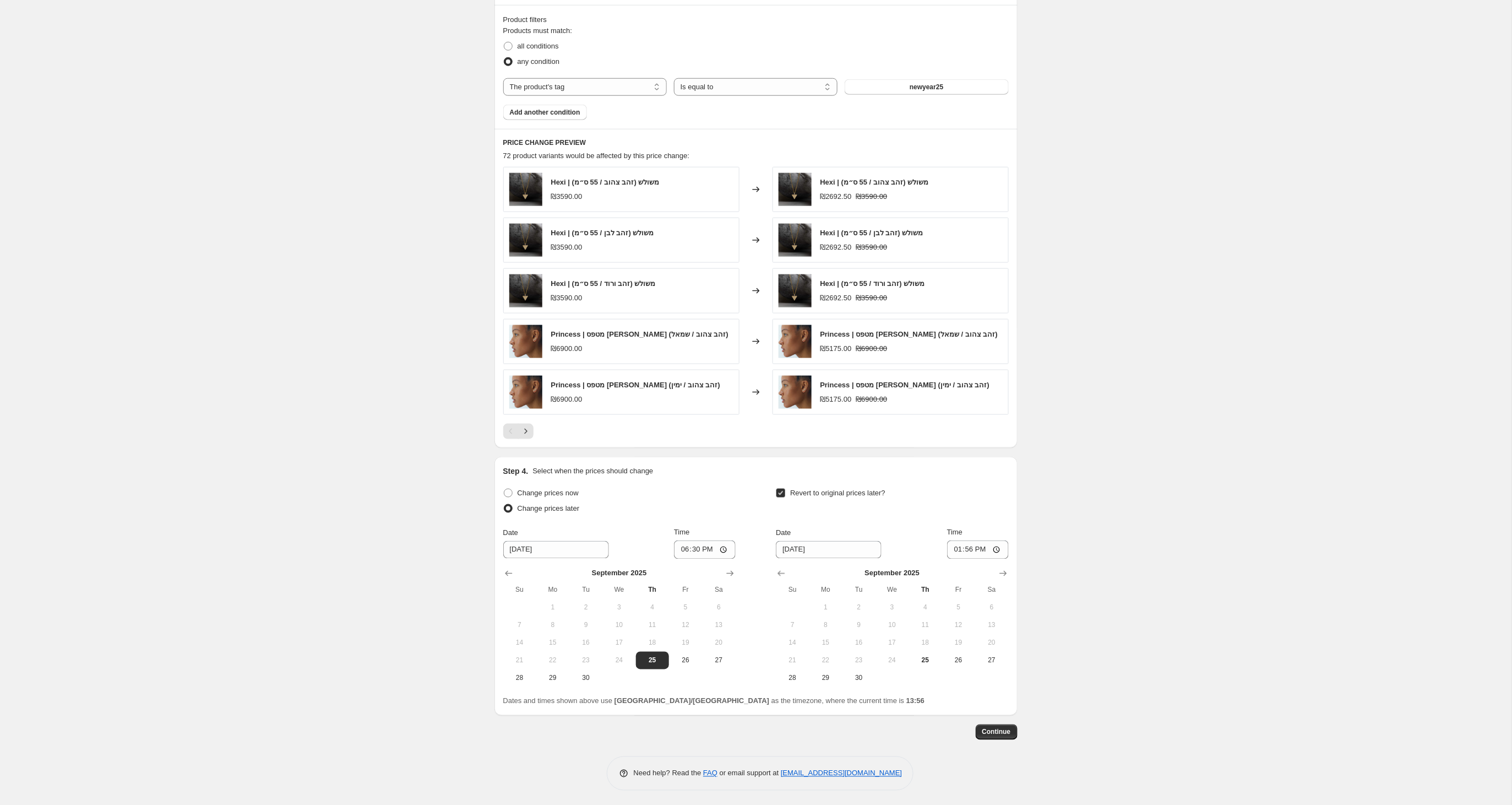
drag, startPoint x: 798, startPoint y: 682, endPoint x: 838, endPoint y: 648, distance: 52.5
click at [798, 682] on span "28" at bounding box center [792, 678] width 24 height 9
type input "[DATE]"
click at [983, 556] on input "13:56" at bounding box center [978, 550] width 62 height 19
type input "23:56"
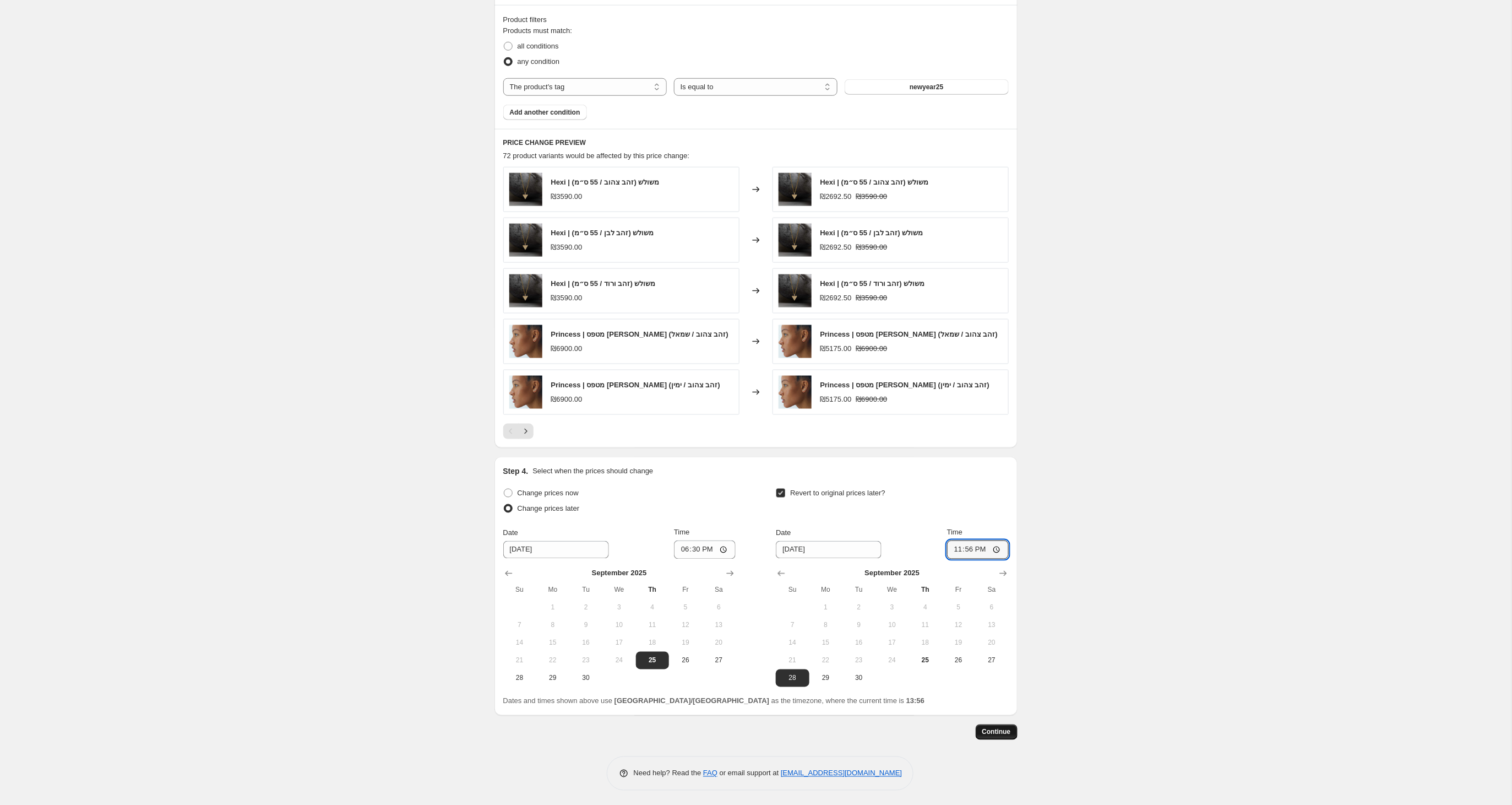
click at [990, 736] on span "Continue" at bounding box center [997, 732] width 29 height 9
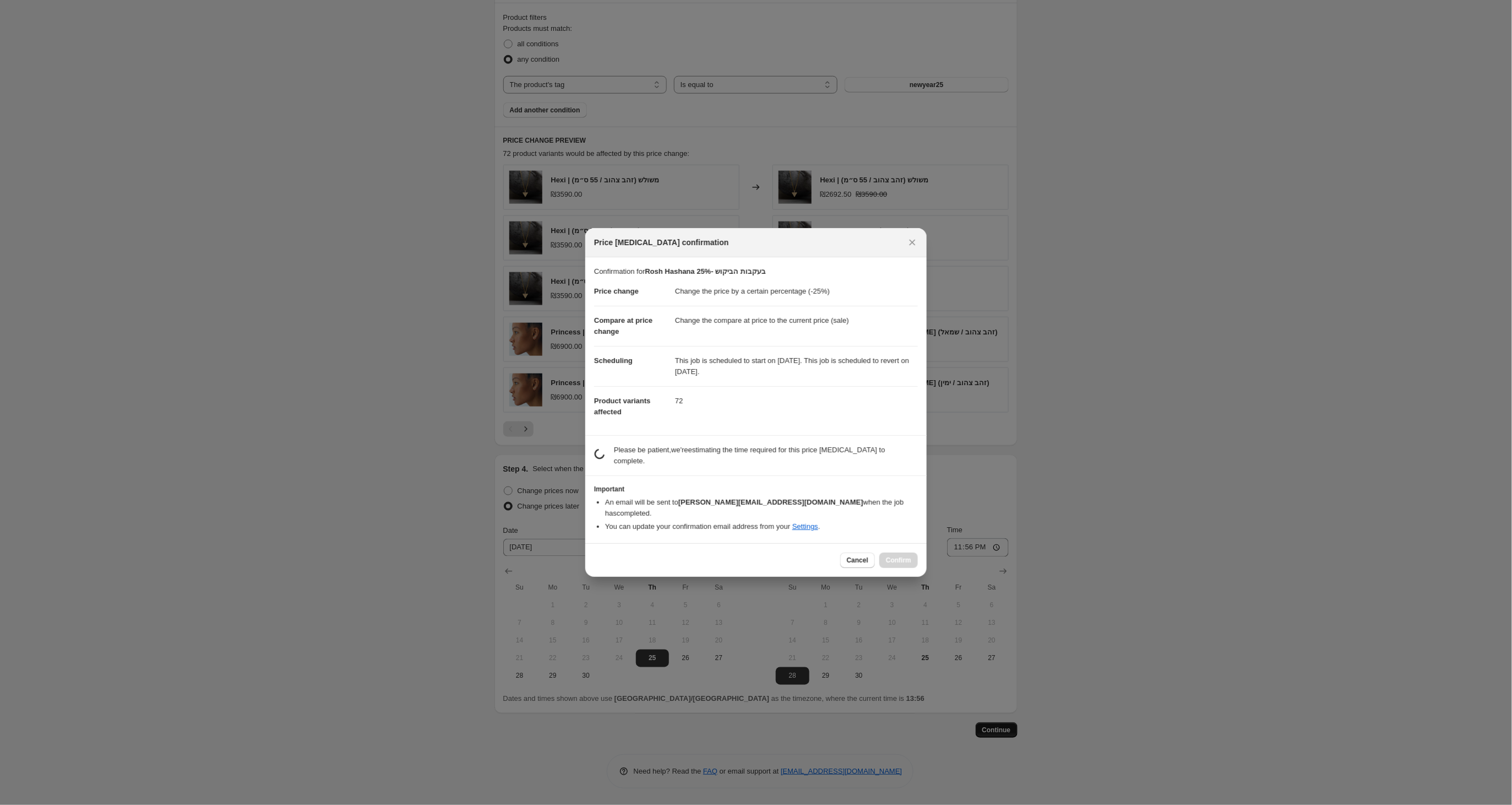
scroll to position [606, 0]
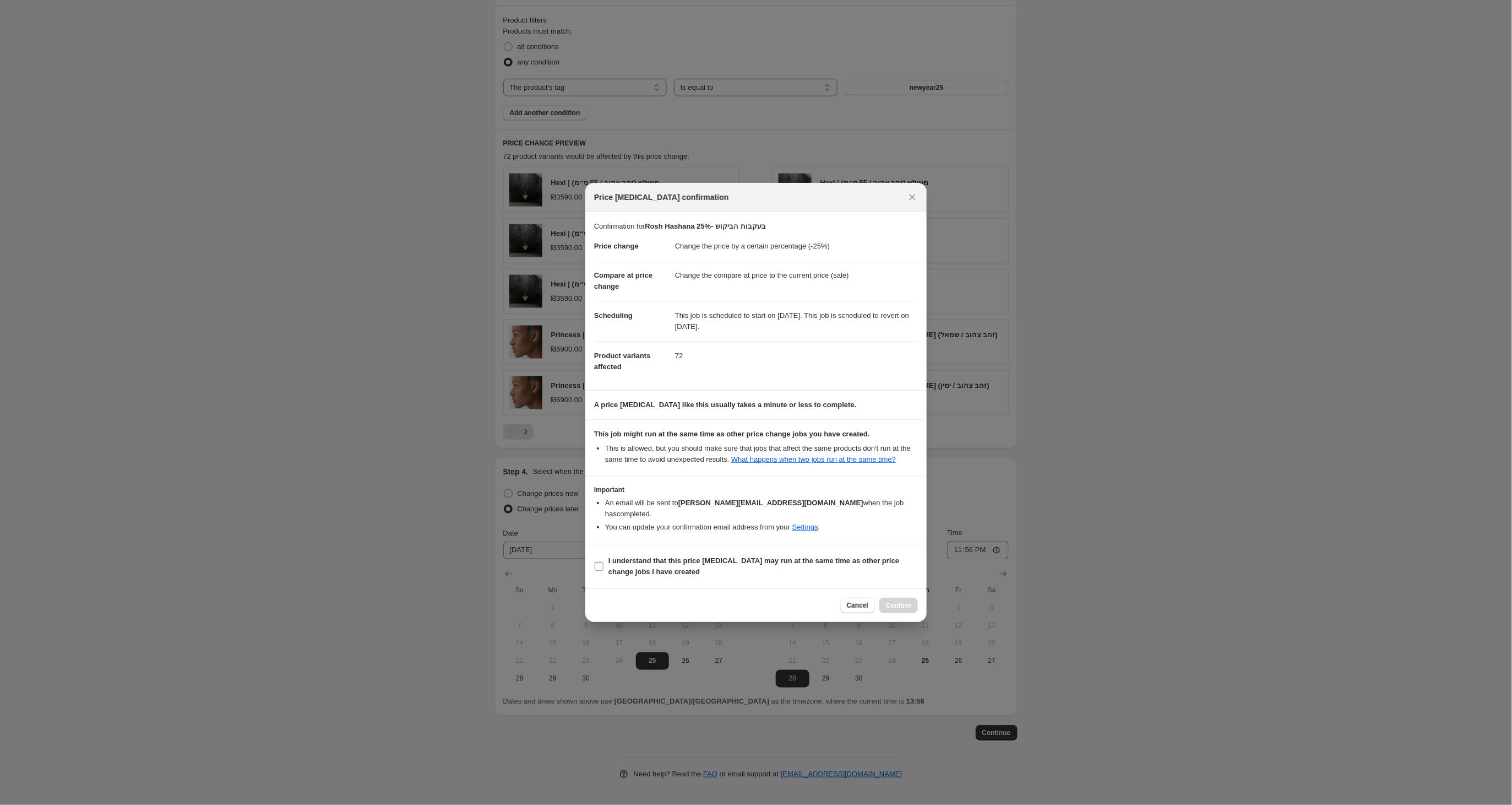
drag, startPoint x: 599, startPoint y: 567, endPoint x: 608, endPoint y: 567, distance: 9.0
click at [600, 567] on input "I understand that this price [MEDICAL_DATA] may run at the same time as other p…" at bounding box center [599, 566] width 9 height 9
checkbox input "true"
click at [893, 601] on span "Confirm" at bounding box center [898, 605] width 25 height 9
type input "Rosh Hashana 25%- בעקבות הביקוש"
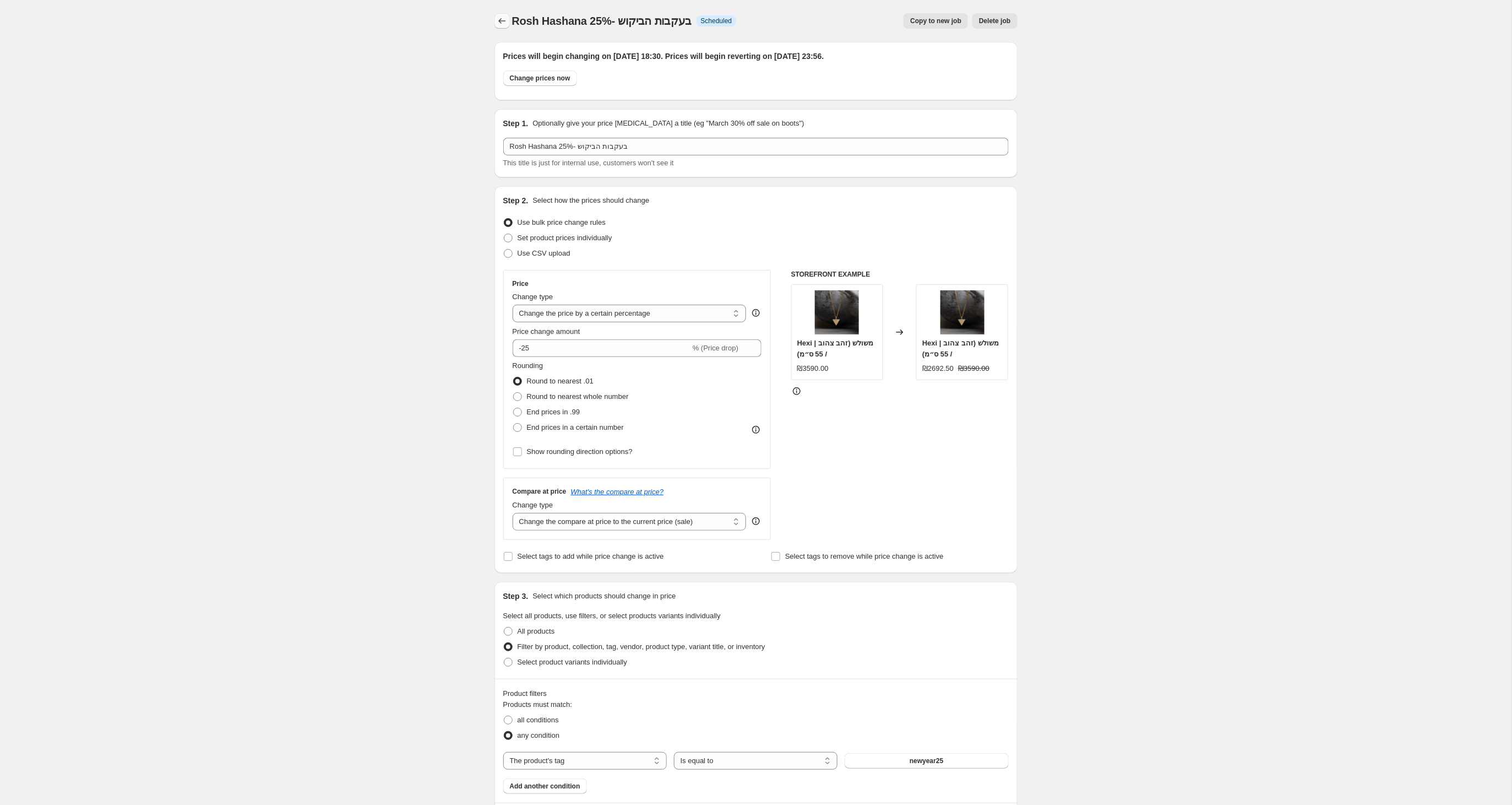
click at [505, 21] on icon "Price change jobs" at bounding box center [502, 21] width 11 height 11
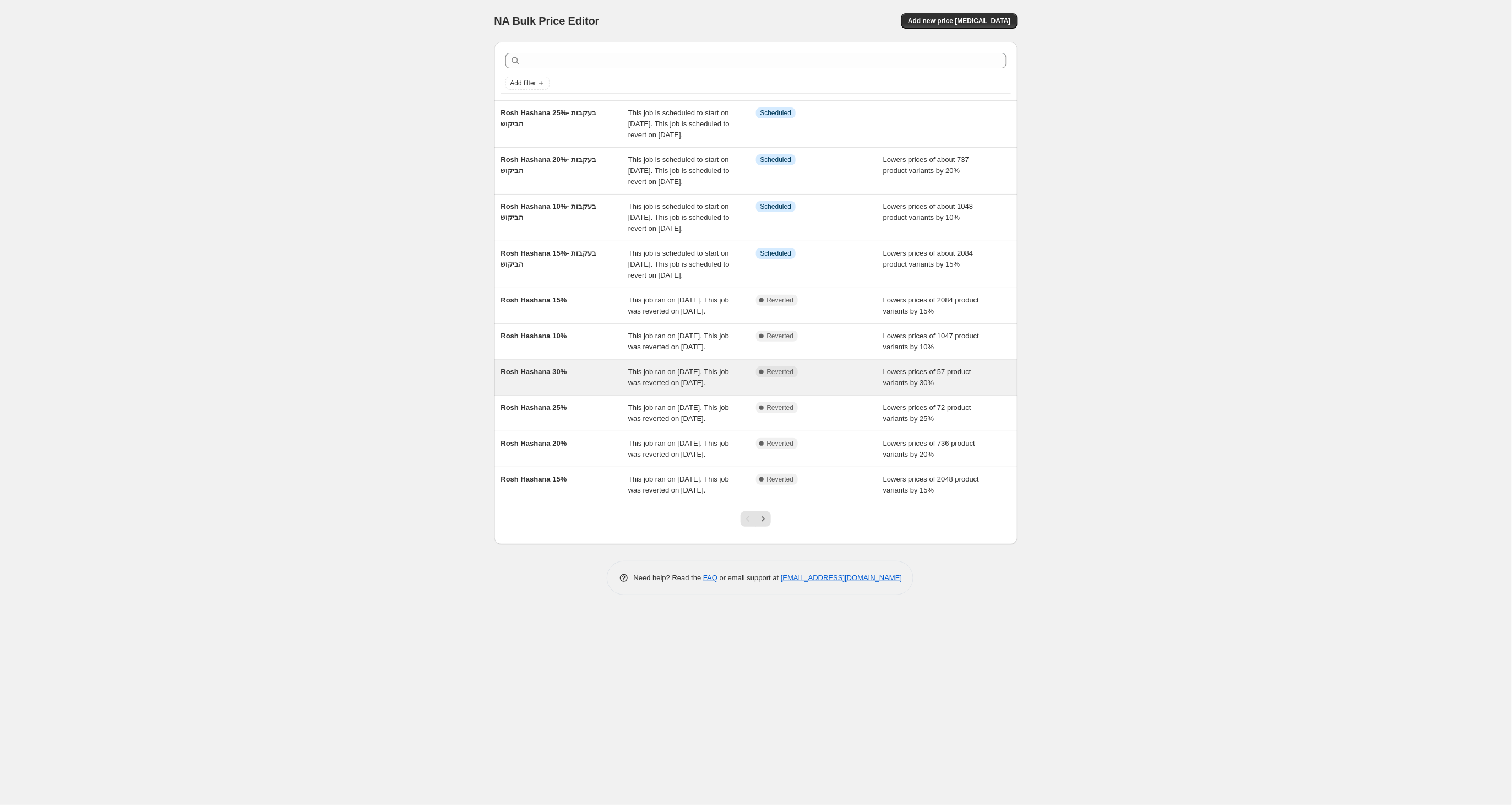
click at [555, 376] on span "Rosh Hashana 30%" at bounding box center [534, 372] width 66 height 8
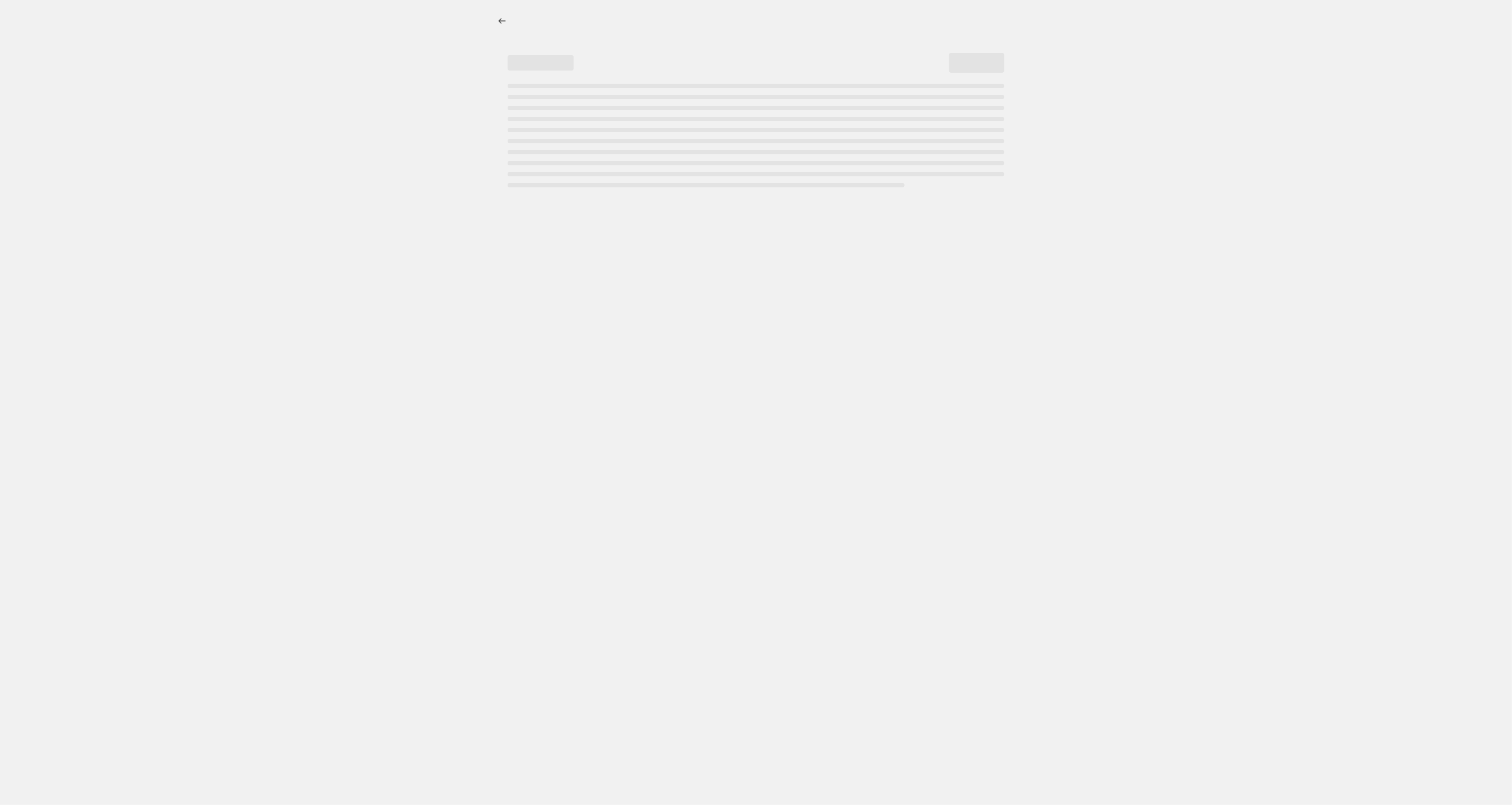
select select "percentage"
select select "tag"
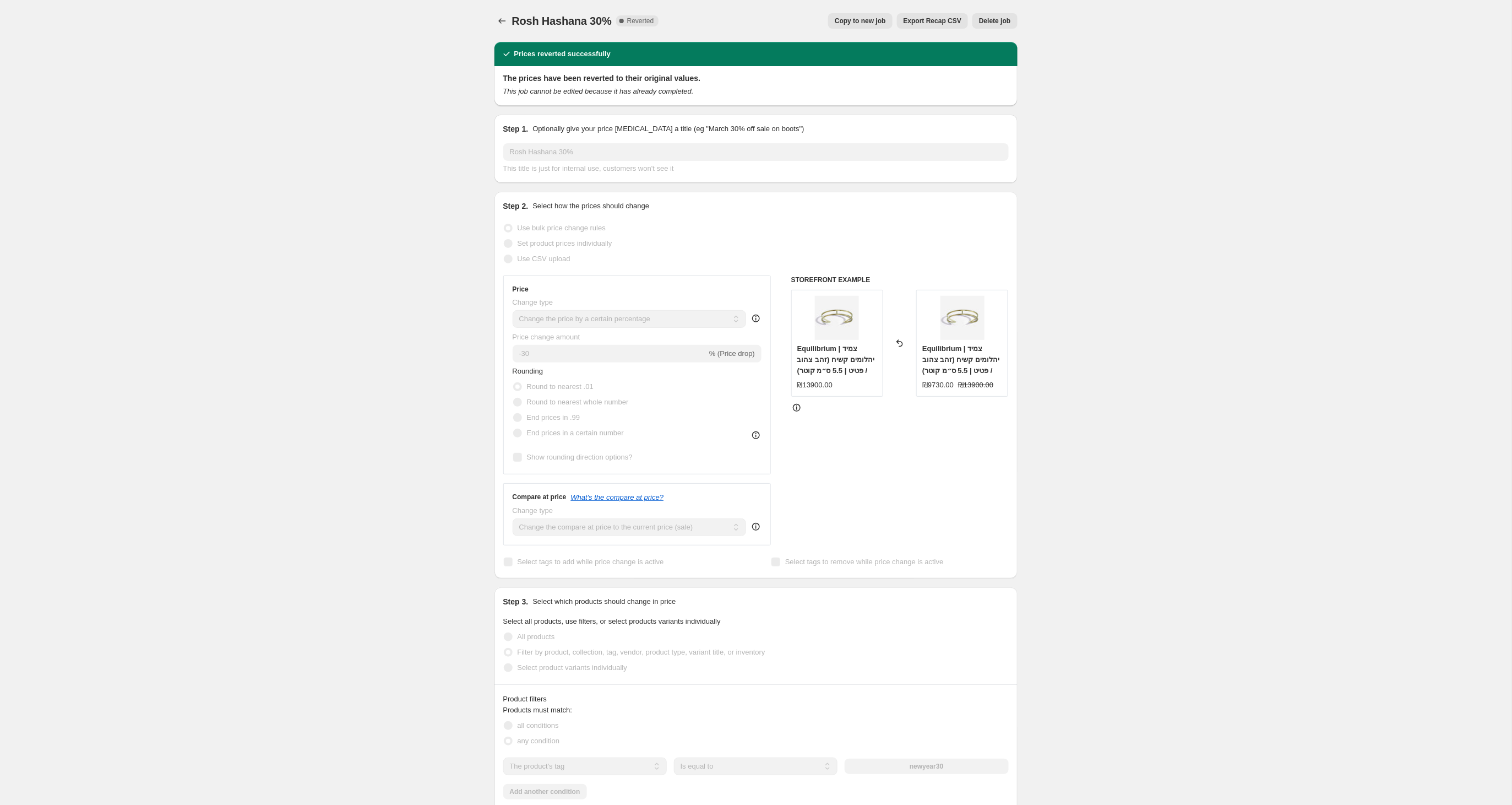
click at [859, 21] on span "Copy to new job" at bounding box center [860, 21] width 51 height 9
select select "percentage"
select select "tag"
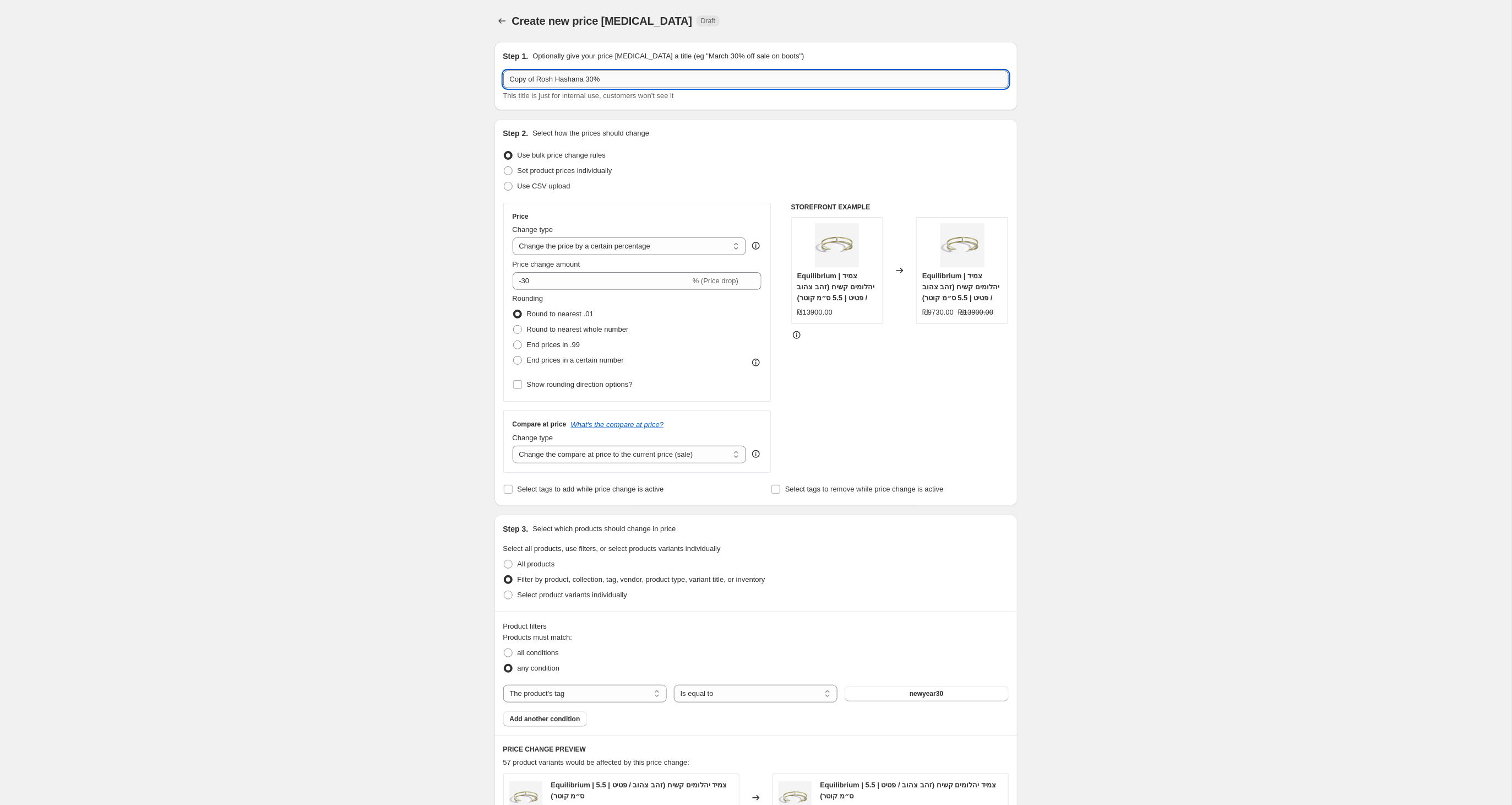
drag, startPoint x: 528, startPoint y: 79, endPoint x: 544, endPoint y: 82, distance: 16.3
click at [529, 79] on input "Copy of Rosh Hashana 30%" at bounding box center [755, 79] width 505 height 18
drag, startPoint x: 536, startPoint y: 80, endPoint x: 503, endPoint y: 80, distance: 33.0
click at [503, 80] on input "Copy of Rosh Hashana 30%" at bounding box center [755, 79] width 505 height 18
drag, startPoint x: 579, startPoint y: 82, endPoint x: 578, endPoint y: 88, distance: 6.1
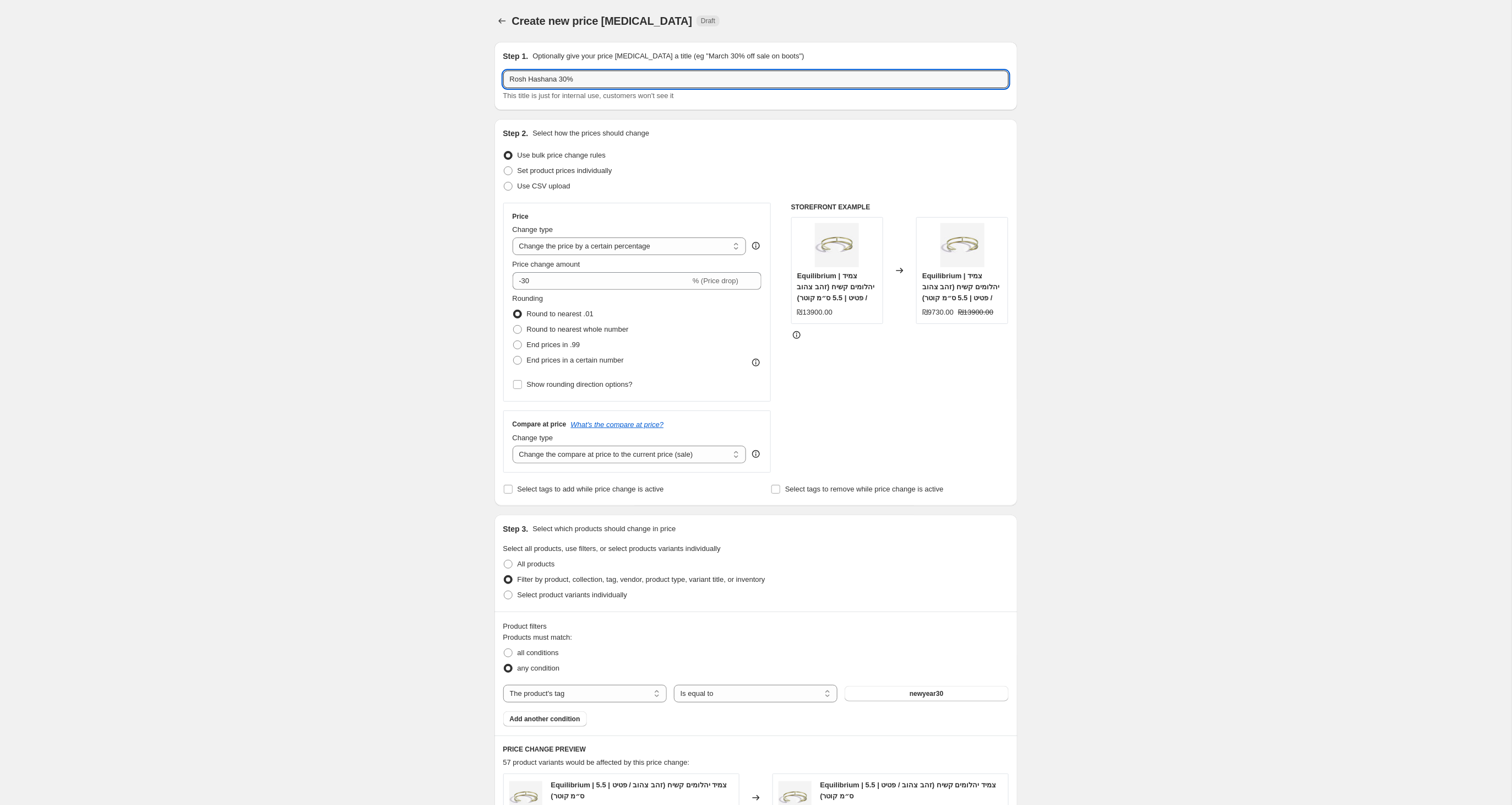
click at [578, 82] on input "Rosh Hashana 30%" at bounding box center [755, 79] width 505 height 18
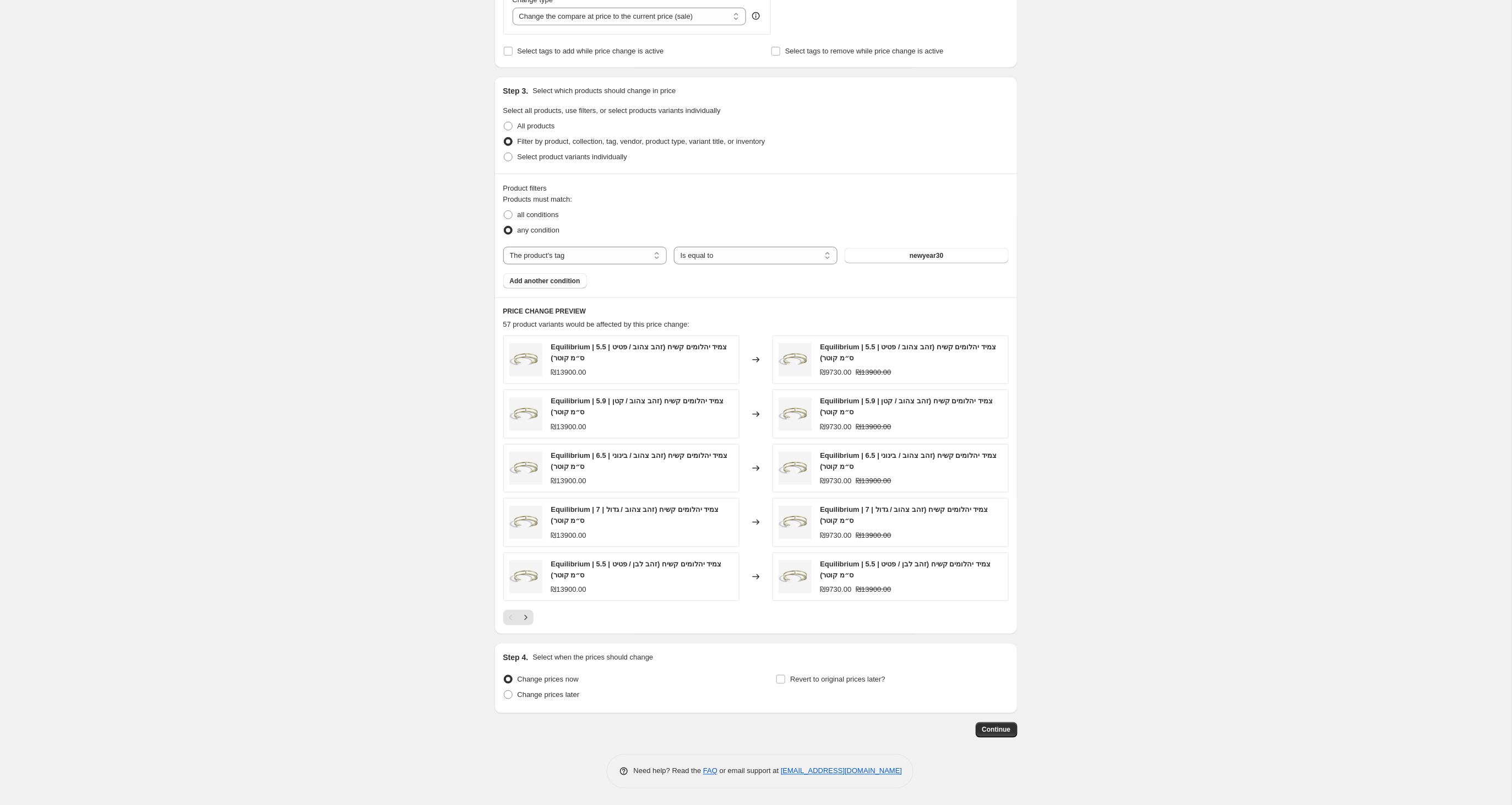
scroll to position [440, 0]
type input "Rosh Hashana 30%- בעקבות הביקוש"
click at [511, 697] on span at bounding box center [508, 694] width 9 height 9
click at [504, 691] on input "Change prices later" at bounding box center [504, 690] width 1 height 1
radio input "true"
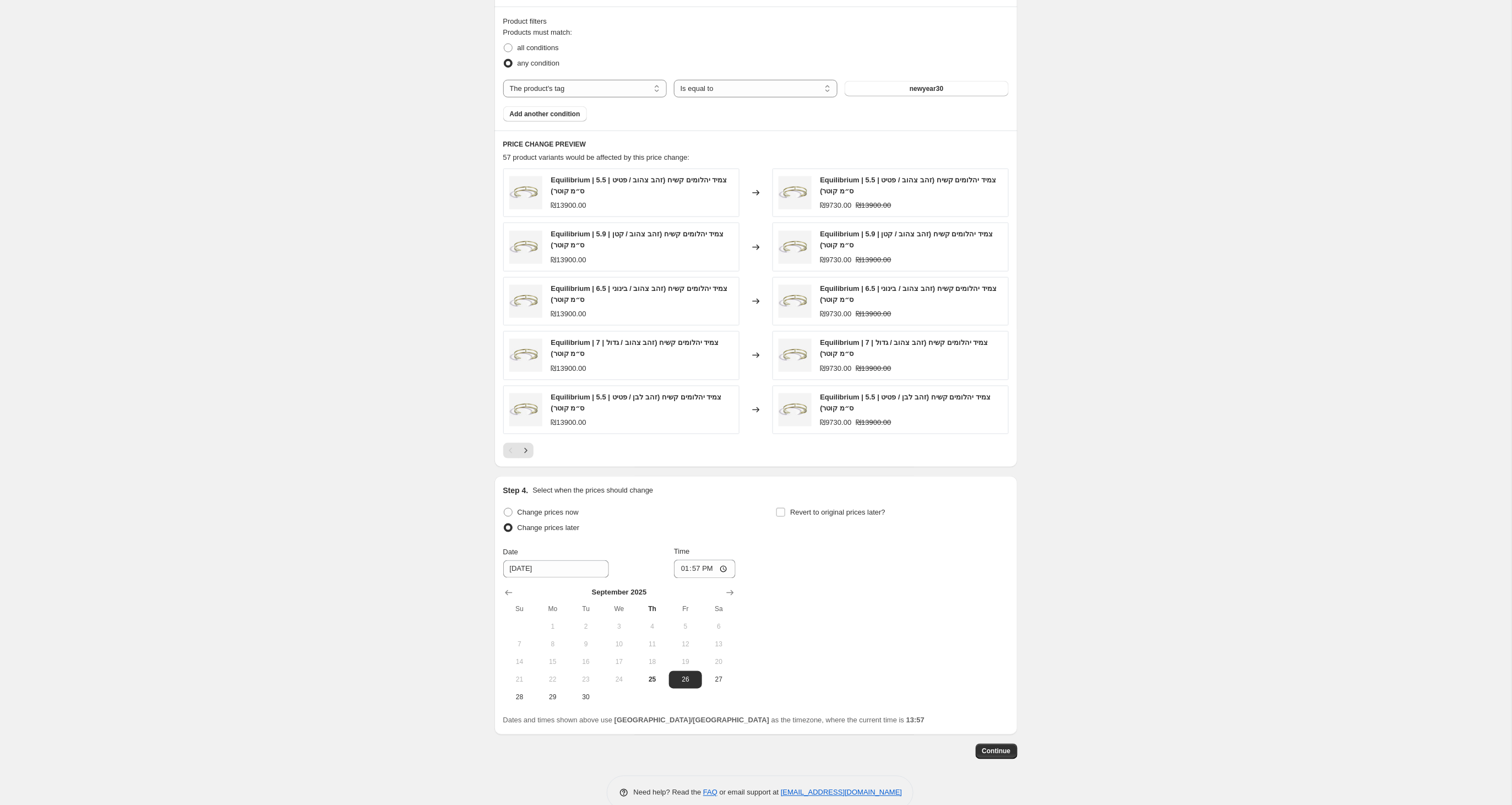
scroll to position [610, 0]
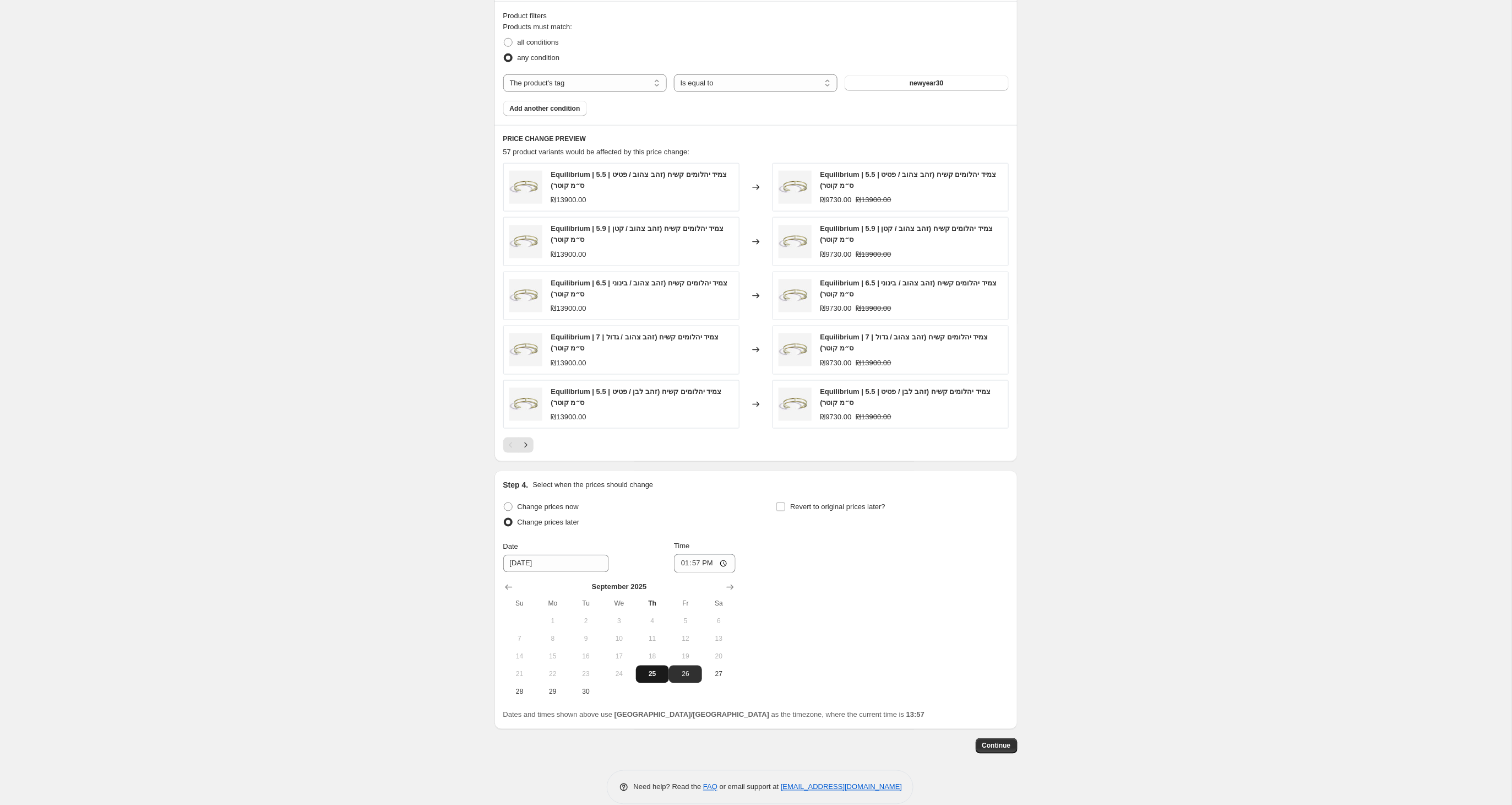
click at [648, 683] on button "25" at bounding box center [652, 674] width 33 height 18
type input "[DATE]"
click at [710, 571] on input "13:57" at bounding box center [704, 564] width 62 height 19
click at [725, 566] on input "18:57" at bounding box center [704, 564] width 62 height 19
type input "18:30"
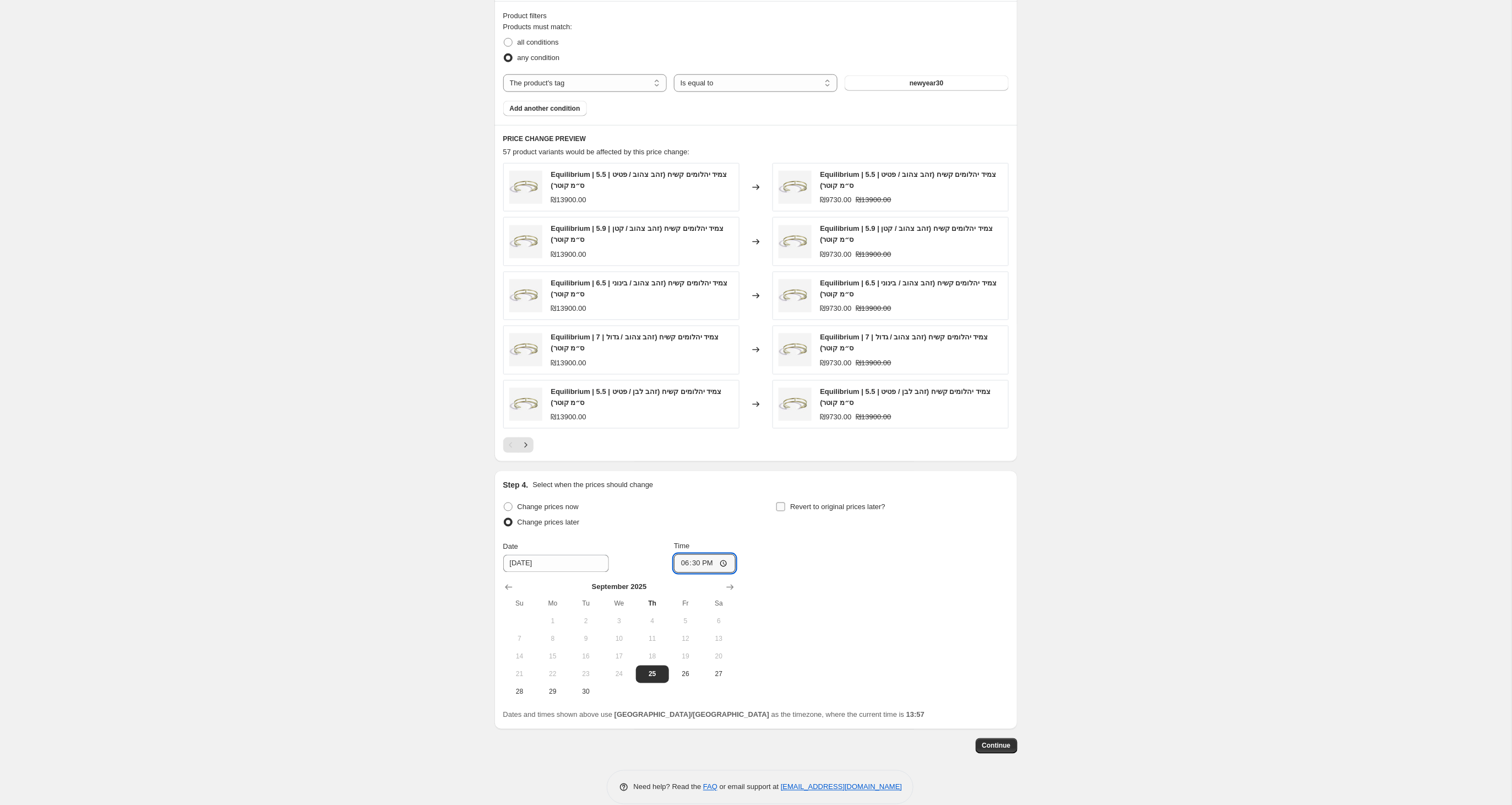
click at [779, 511] on input "Revert to original prices later?" at bounding box center [781, 507] width 9 height 9
checkbox input "true"
click at [782, 592] on icon "Show previous month, September 2025" at bounding box center [781, 587] width 11 height 11
click at [793, 696] on span "28" at bounding box center [792, 692] width 24 height 9
type input "[DATE]"
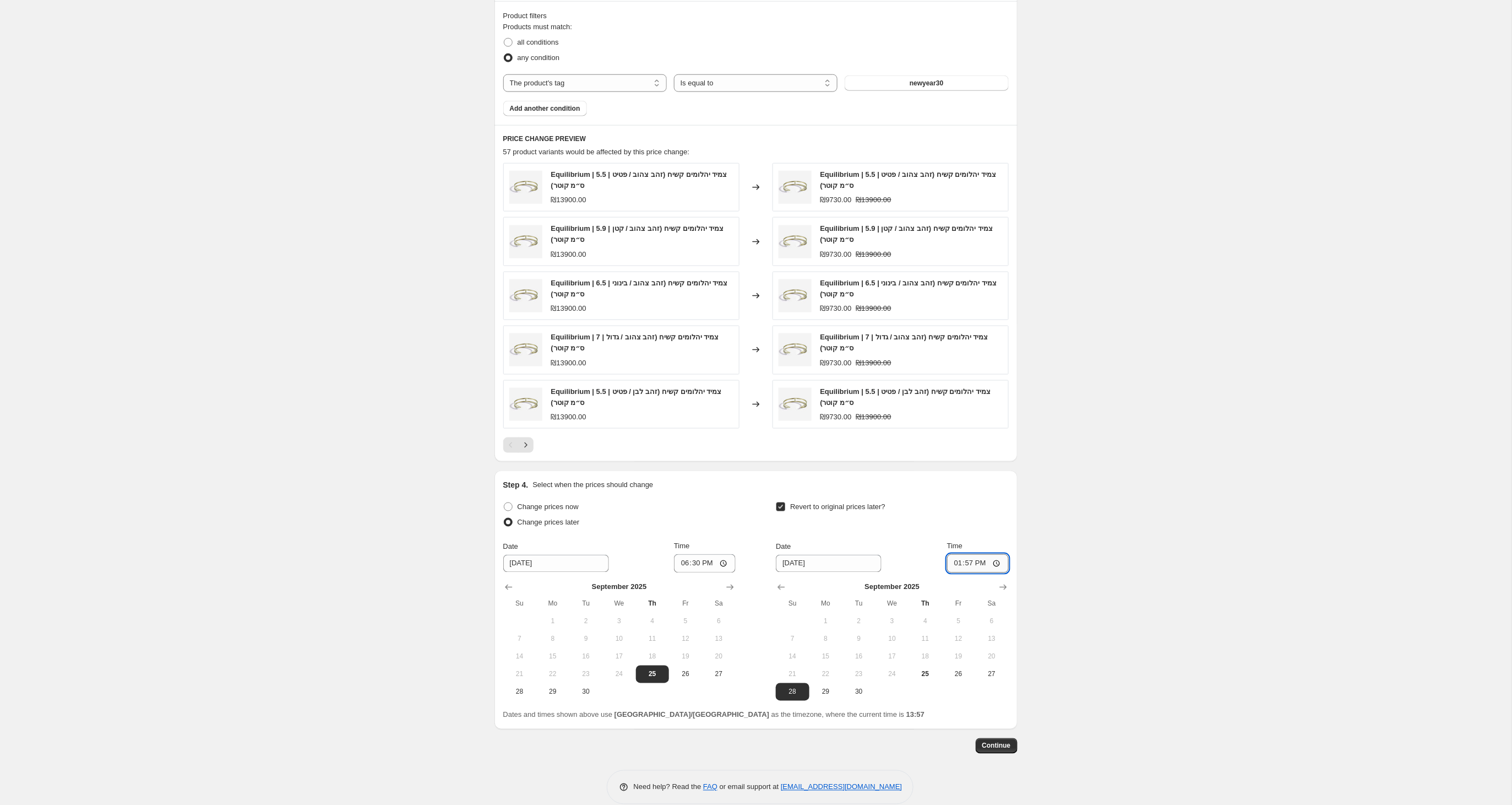
click at [983, 568] on input "13:57" at bounding box center [978, 564] width 62 height 19
type input "23:57"
click at [1003, 750] on span "Continue" at bounding box center [997, 746] width 29 height 9
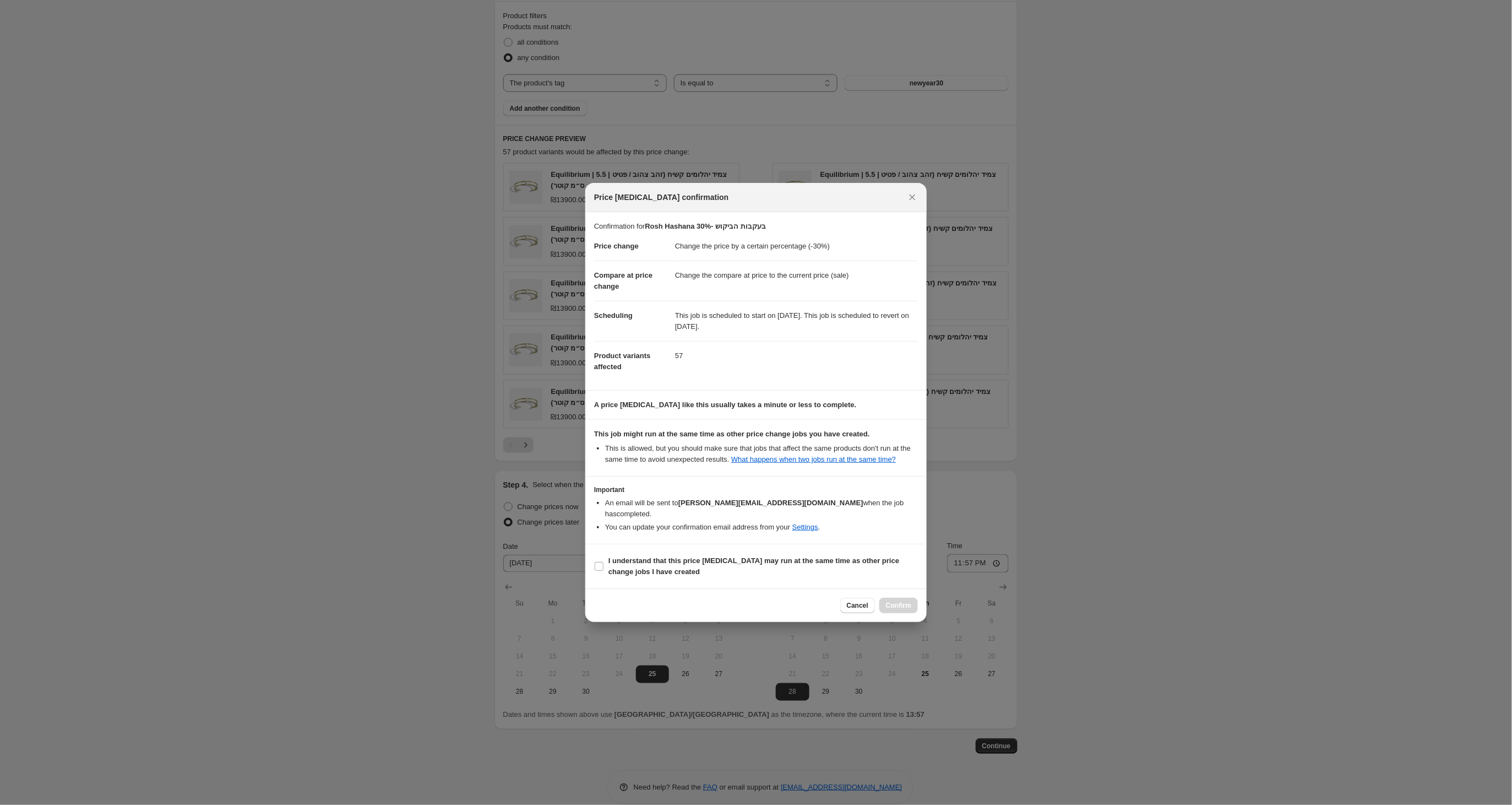
drag, startPoint x: 597, startPoint y: 567, endPoint x: 751, endPoint y: 587, distance: 155.3
click at [598, 567] on input "I understand that this price [MEDICAL_DATA] may run at the same time as other p…" at bounding box center [599, 566] width 9 height 9
checkbox input "true"
click at [897, 601] on span "Confirm" at bounding box center [898, 605] width 25 height 9
type input "Rosh Hashana 30%- בעקבות הביקוש"
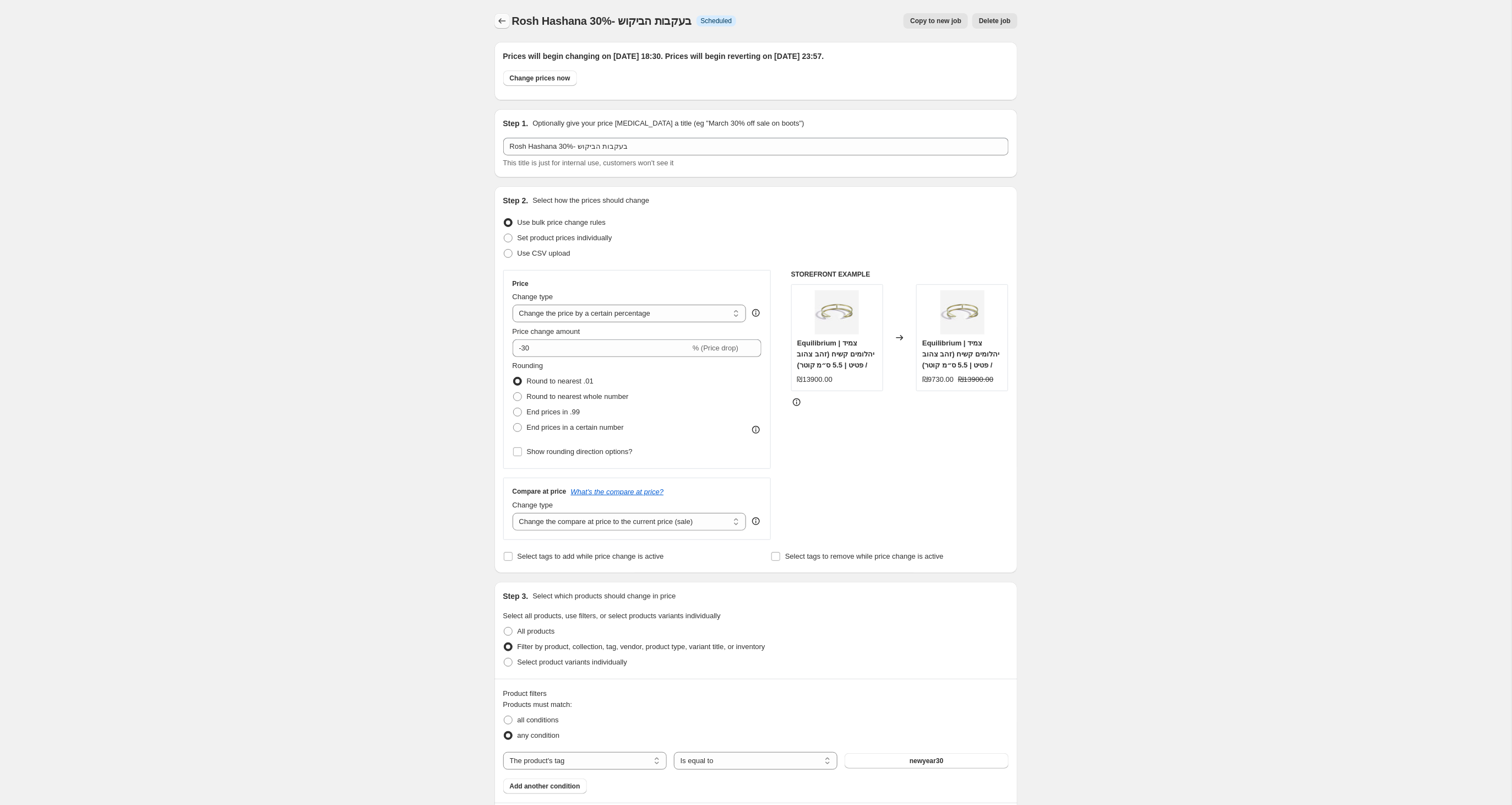
click at [503, 20] on icon "Price change jobs" at bounding box center [502, 21] width 11 height 11
